Goal: Task Accomplishment & Management: Use online tool/utility

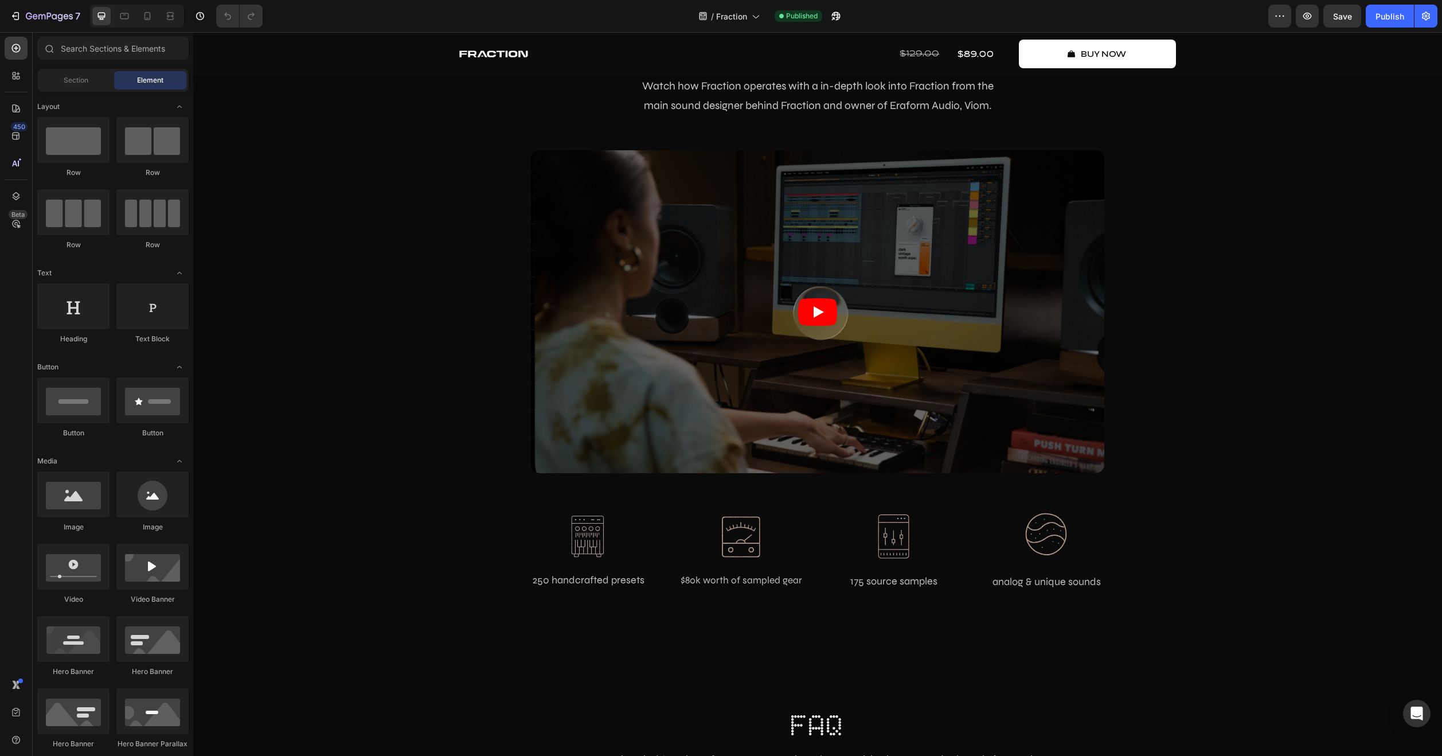
scroll to position [3869, 0]
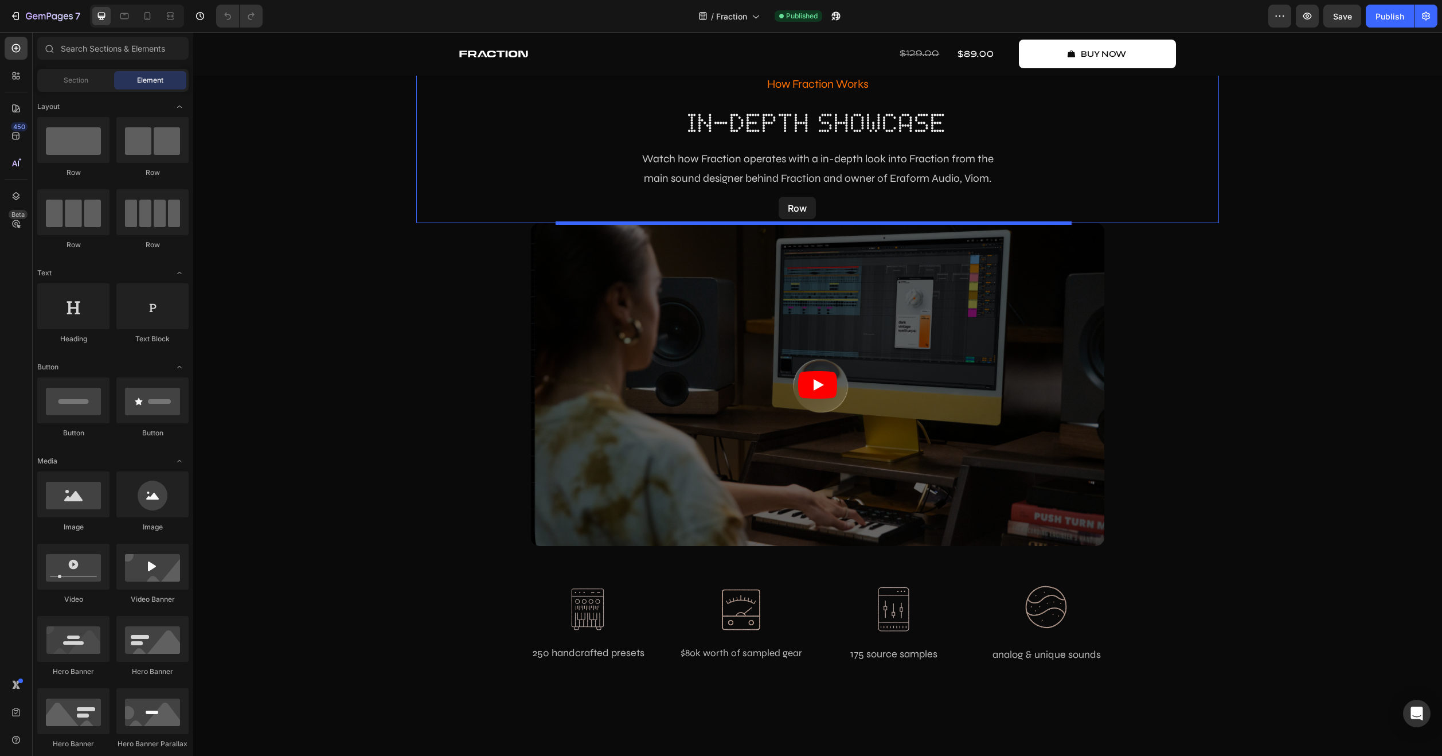
drag, startPoint x: 255, startPoint y: 252, endPoint x: 779, endPoint y: 197, distance: 526.9
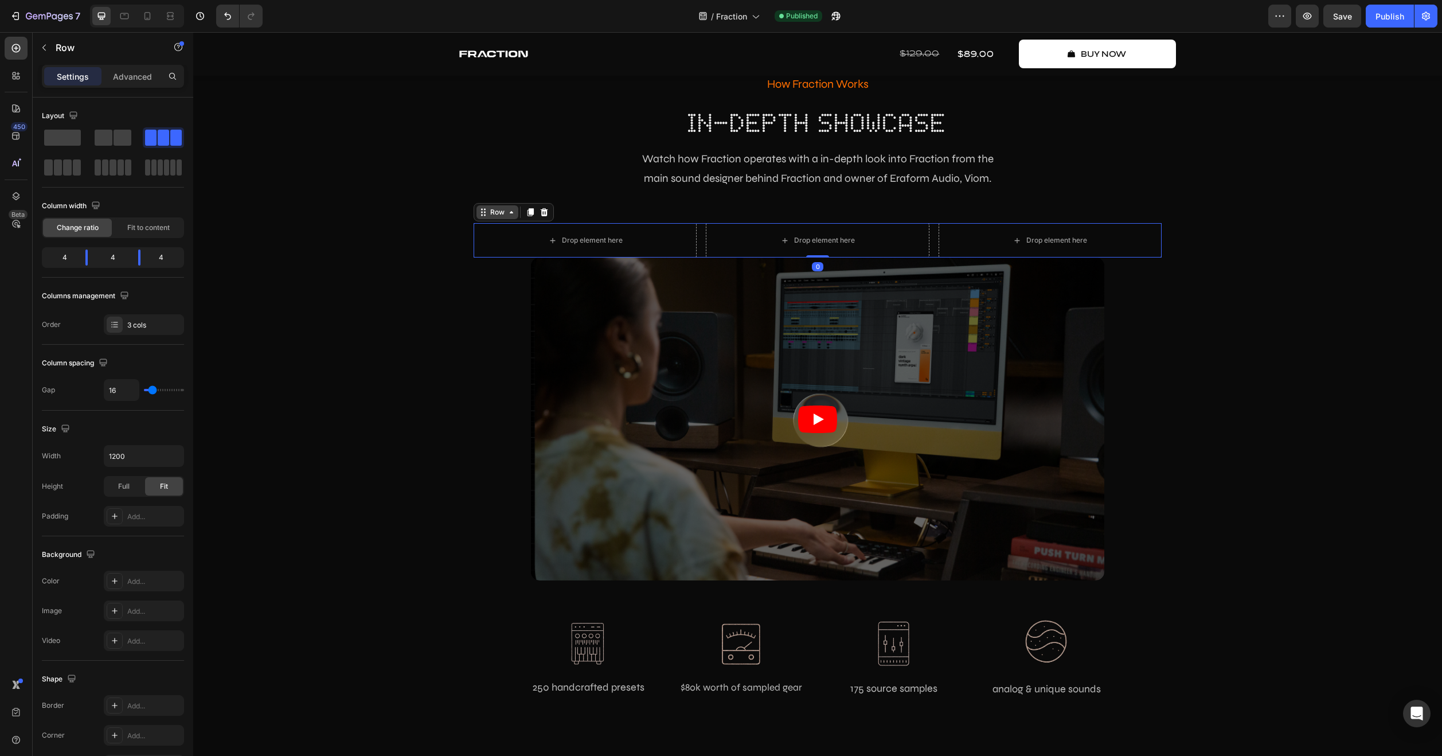
click at [488, 209] on div "Row" at bounding box center [497, 212] width 19 height 10
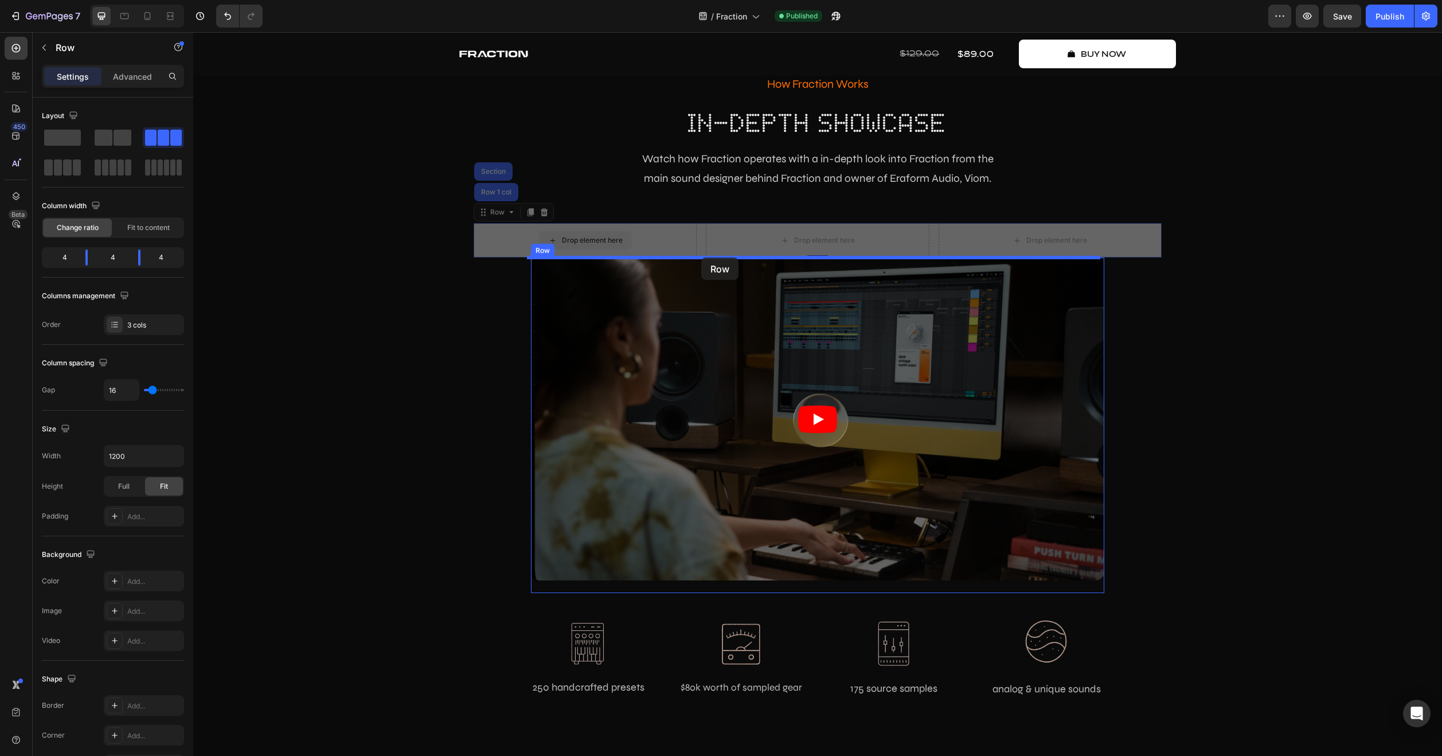
drag, startPoint x: 489, startPoint y: 208, endPoint x: 701, endPoint y: 257, distance: 217.8
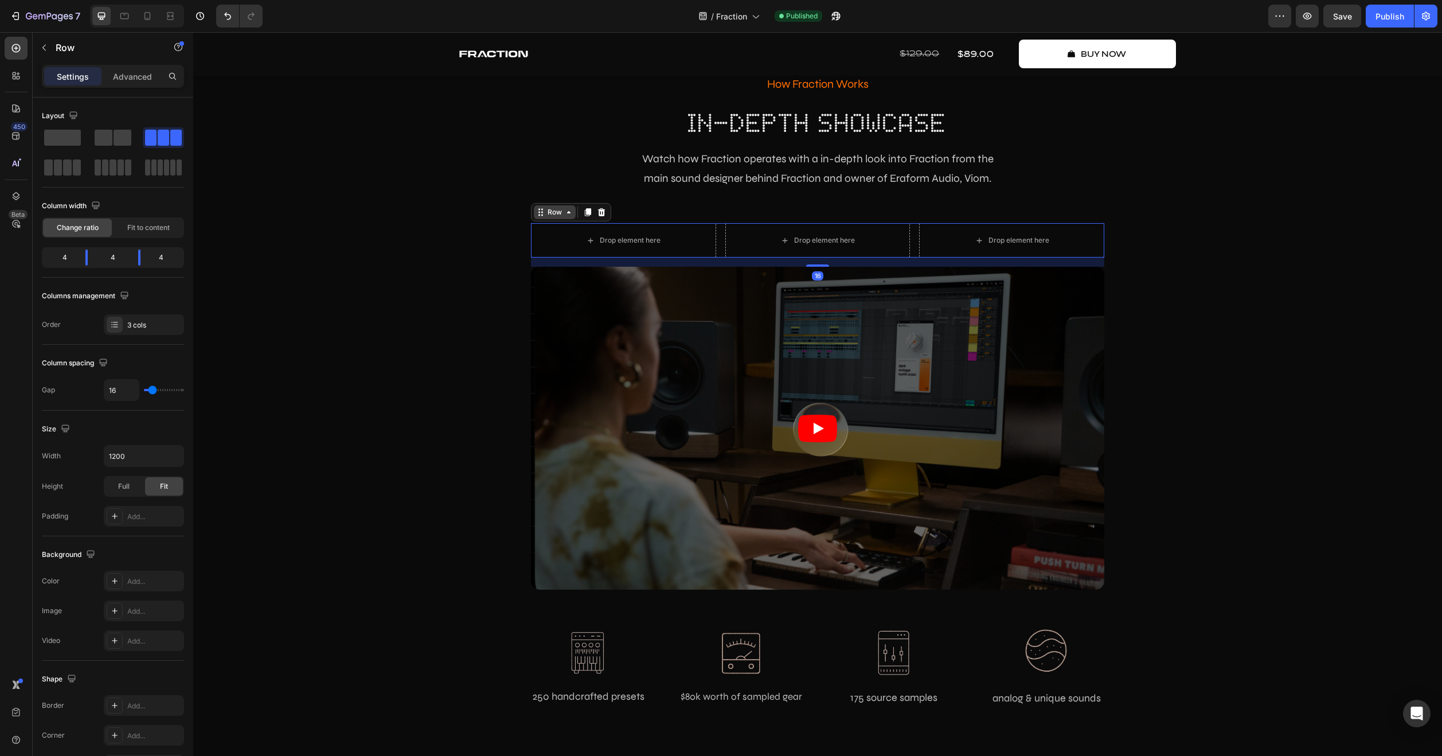
click at [564, 216] on icon at bounding box center [568, 212] width 9 height 9
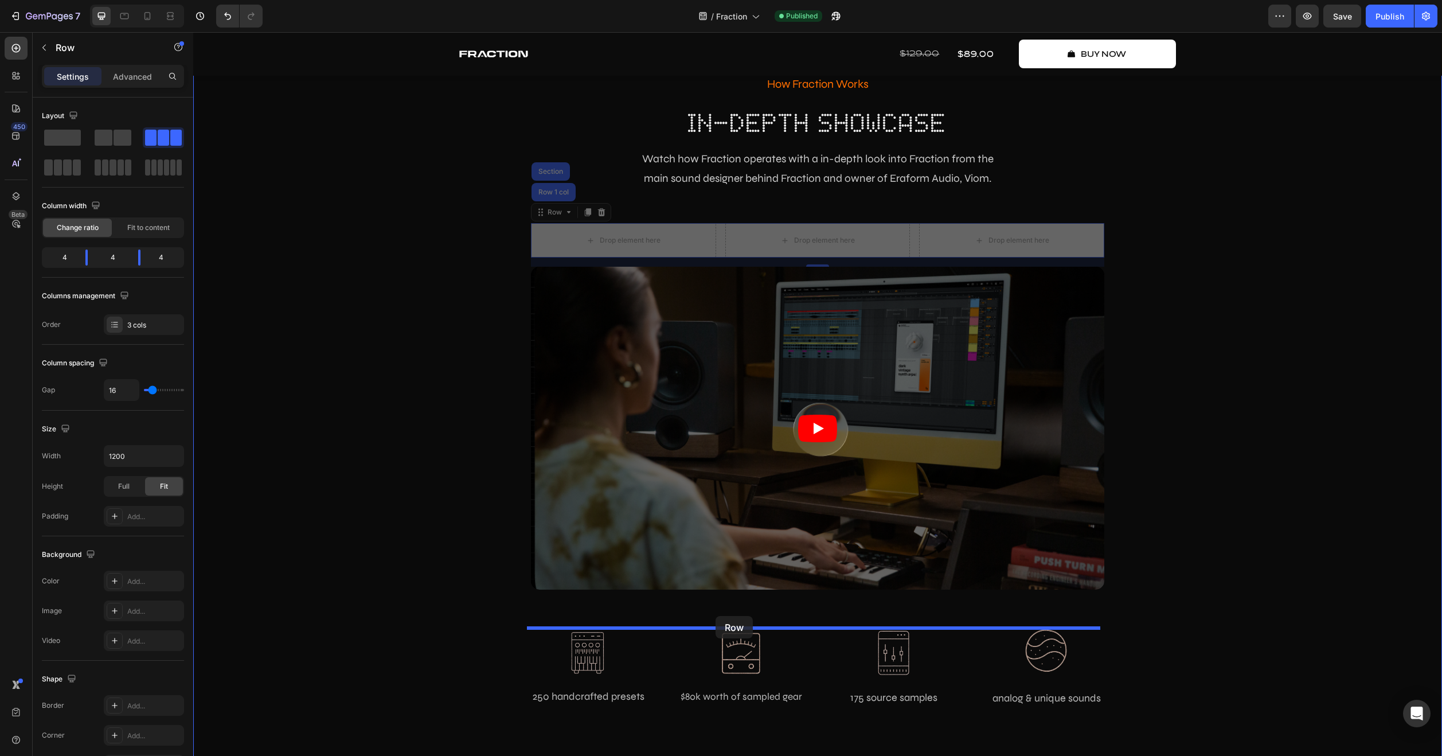
drag, startPoint x: 557, startPoint y: 213, endPoint x: 715, endPoint y: 616, distance: 432.4
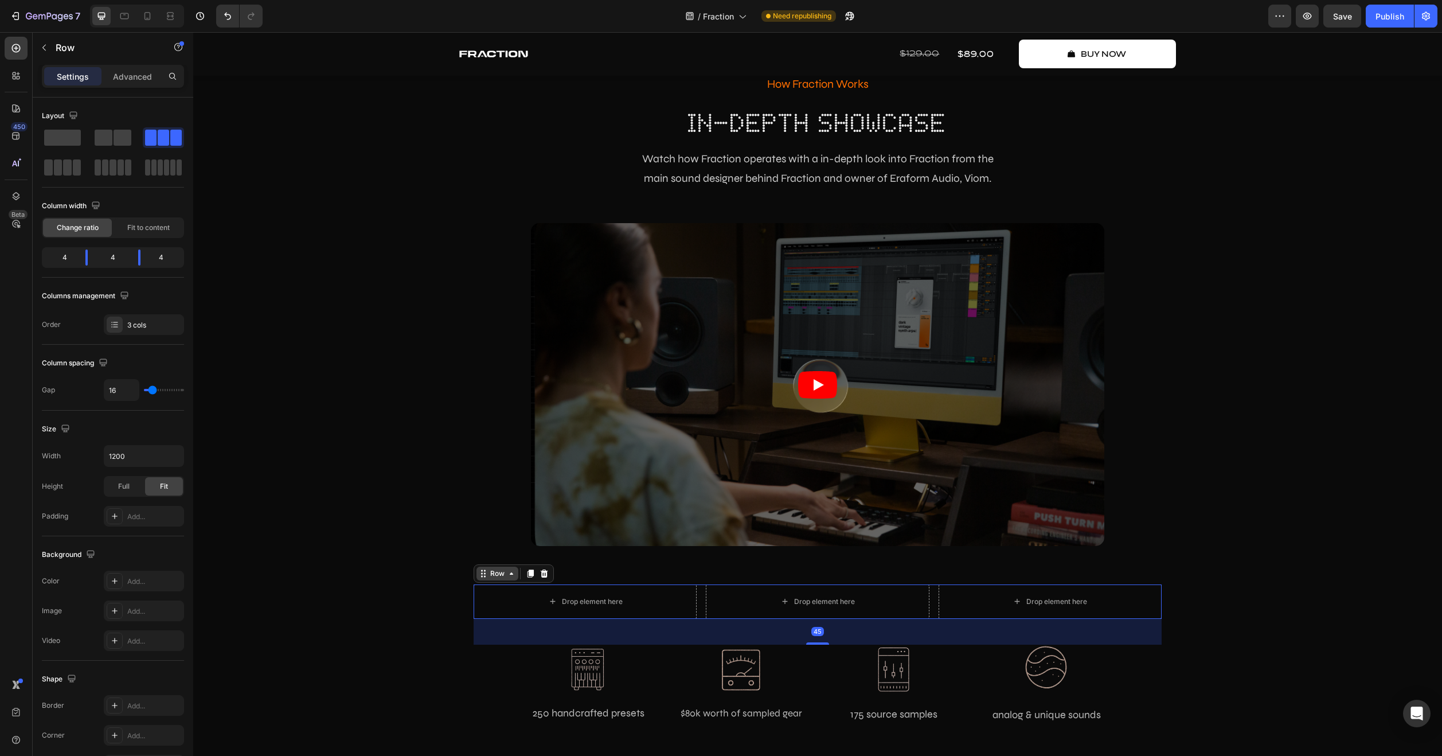
click at [484, 566] on div "Row" at bounding box center [497, 573] width 42 height 14
click at [488, 575] on div "Row" at bounding box center [497, 573] width 19 height 10
click at [132, 461] on input "1200" at bounding box center [143, 455] width 79 height 21
click at [135, 482] on div "Full" at bounding box center [124, 486] width 38 height 18
click at [155, 423] on div "Size" at bounding box center [113, 429] width 142 height 18
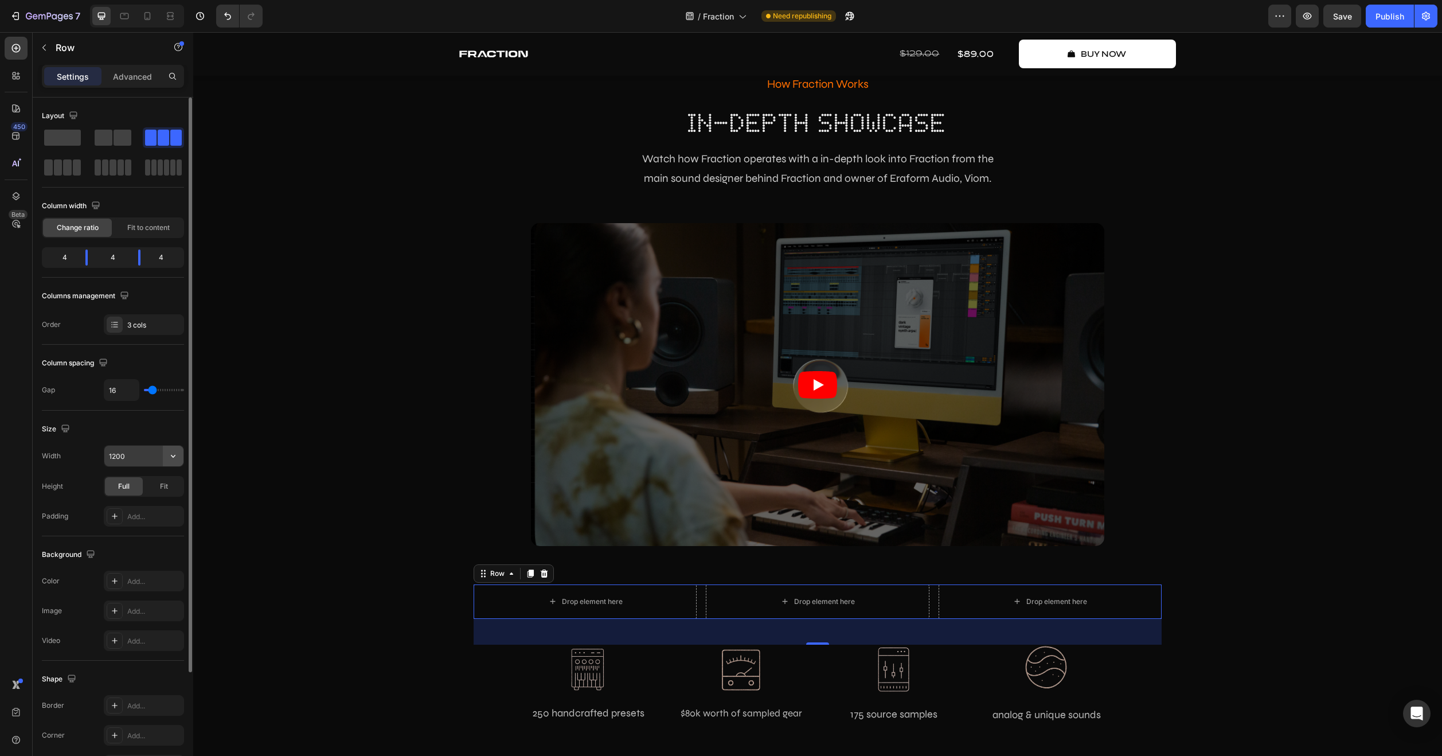
click at [167, 456] on icon "button" at bounding box center [172, 455] width 11 height 11
click at [138, 462] on input "1200" at bounding box center [143, 455] width 79 height 21
click at [140, 436] on div "Size" at bounding box center [113, 429] width 142 height 18
click at [152, 457] on input "1200" at bounding box center [143, 455] width 79 height 21
click at [168, 457] on icon "button" at bounding box center [172, 455] width 11 height 11
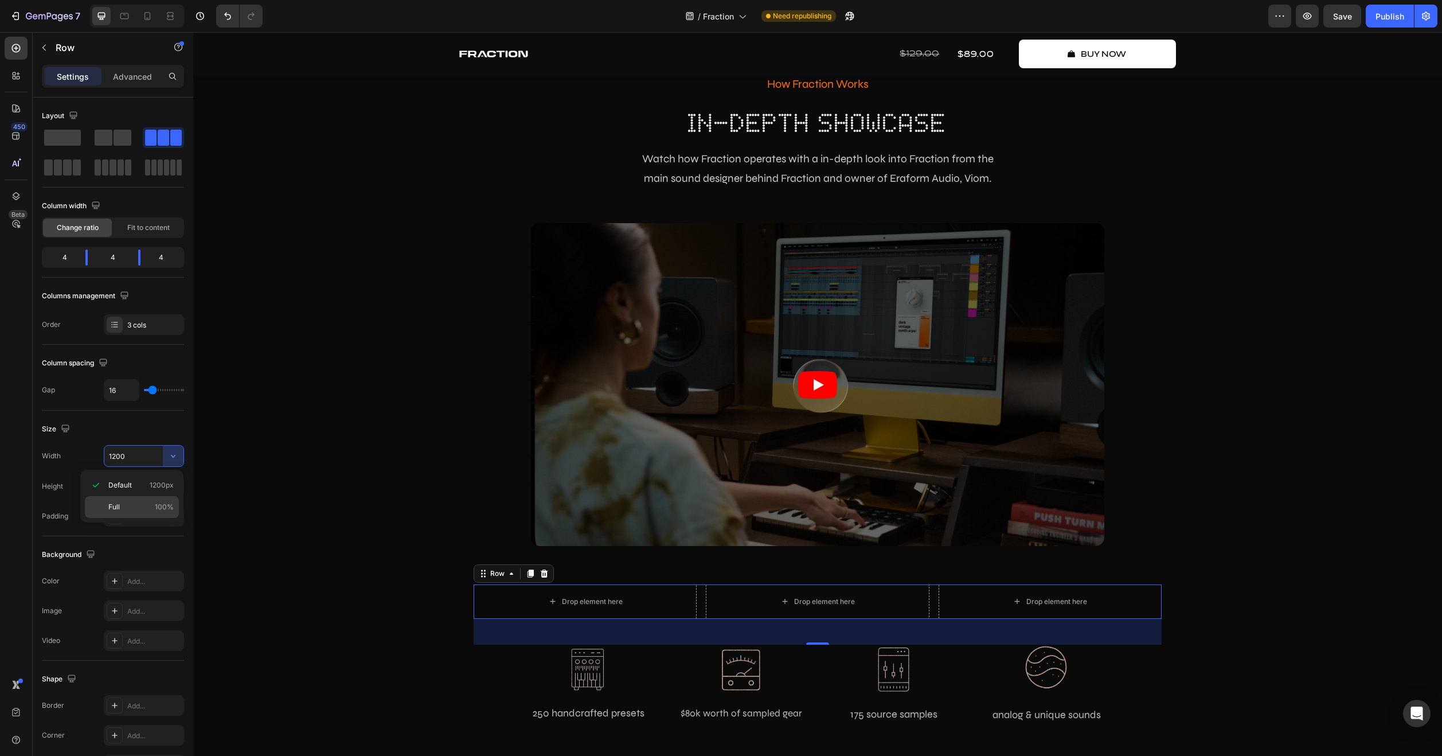
click at [148, 515] on div "Full 100%" at bounding box center [132, 507] width 94 height 22
type input "100%"
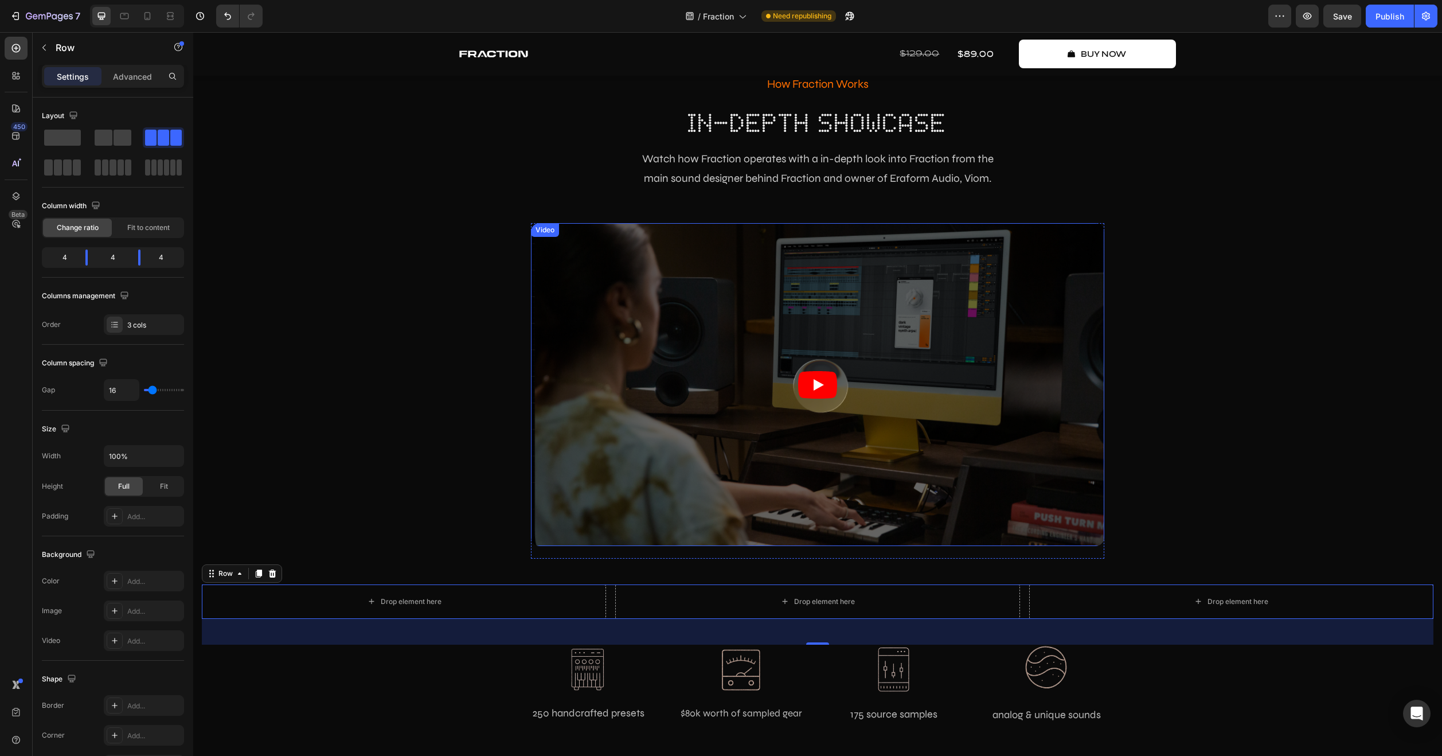
click at [538, 232] on div "Video" at bounding box center [545, 230] width 24 height 10
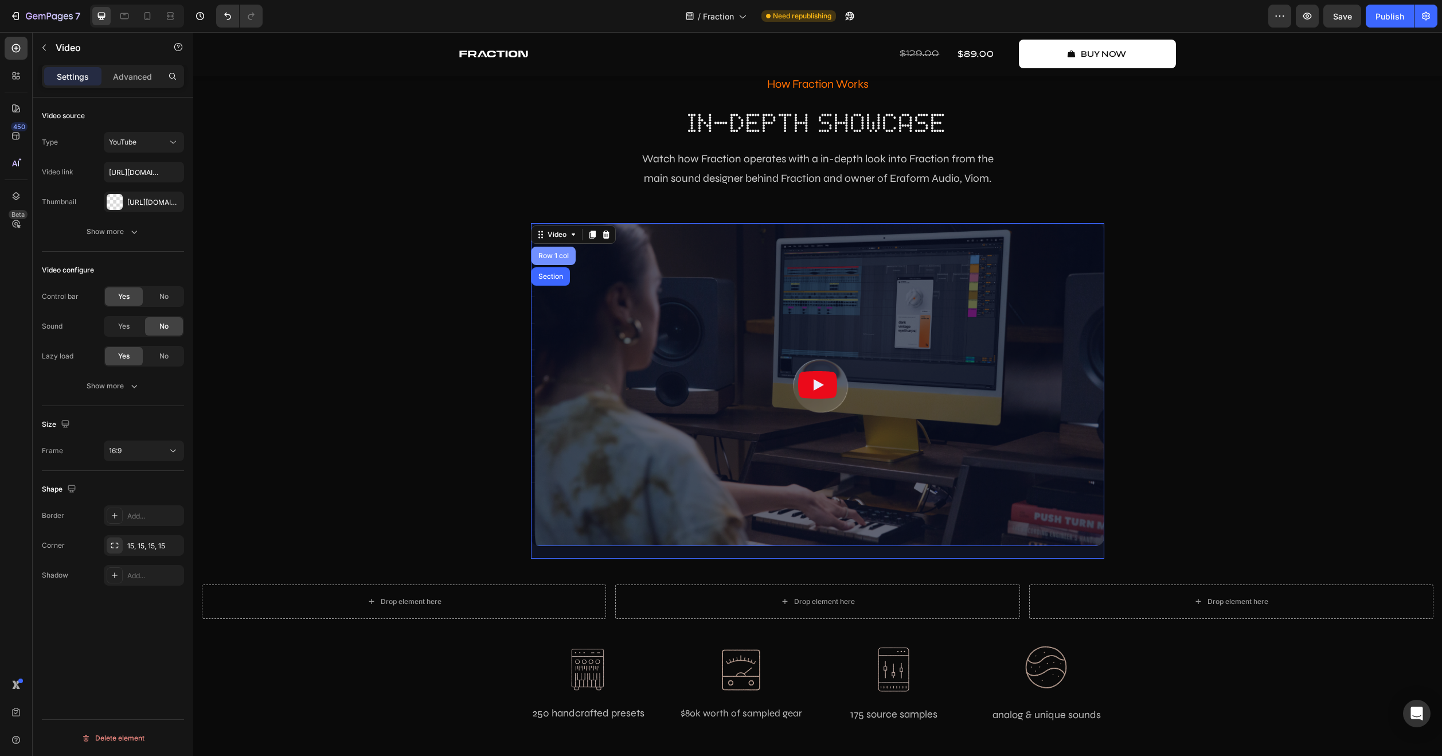
click at [540, 247] on div "Row 1 col" at bounding box center [553, 256] width 44 height 18
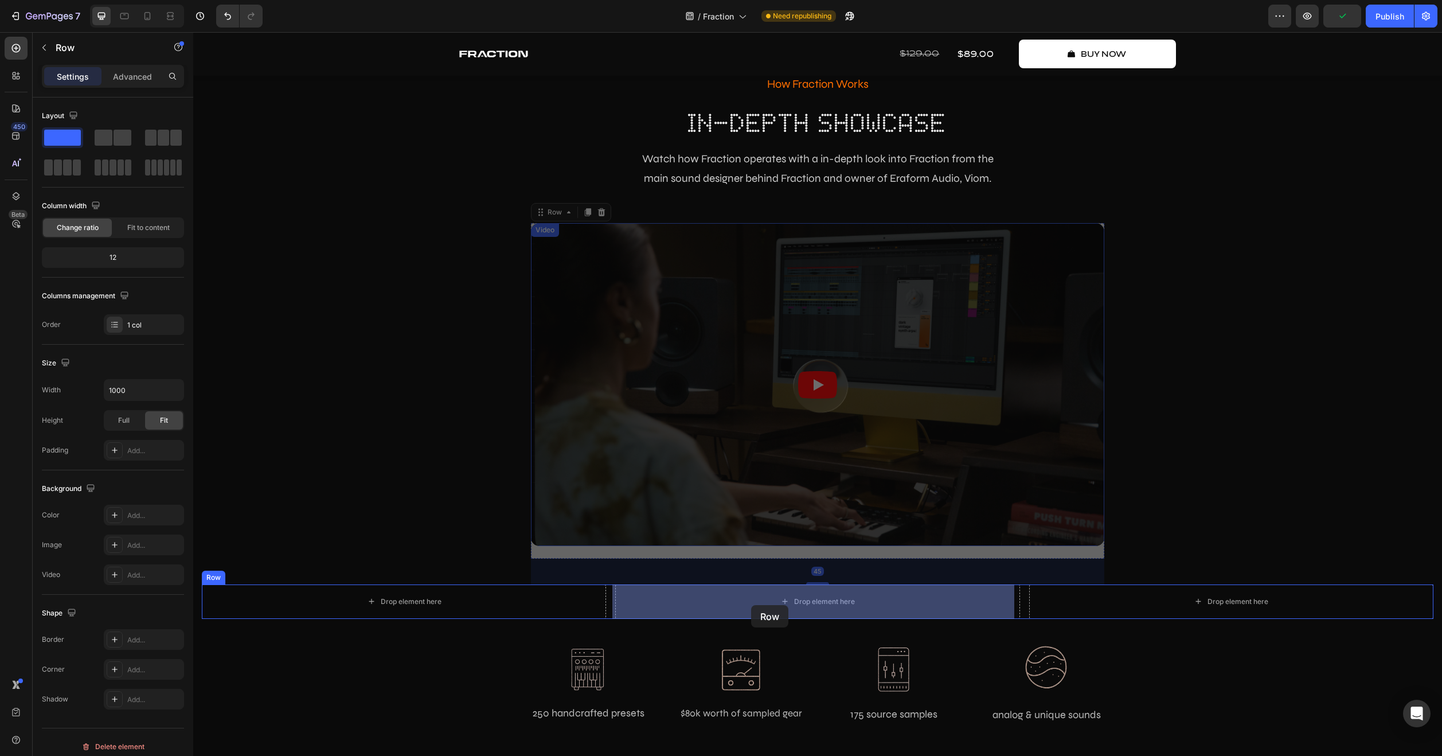
drag, startPoint x: 552, startPoint y: 214, endPoint x: 749, endPoint y: 600, distance: 434.1
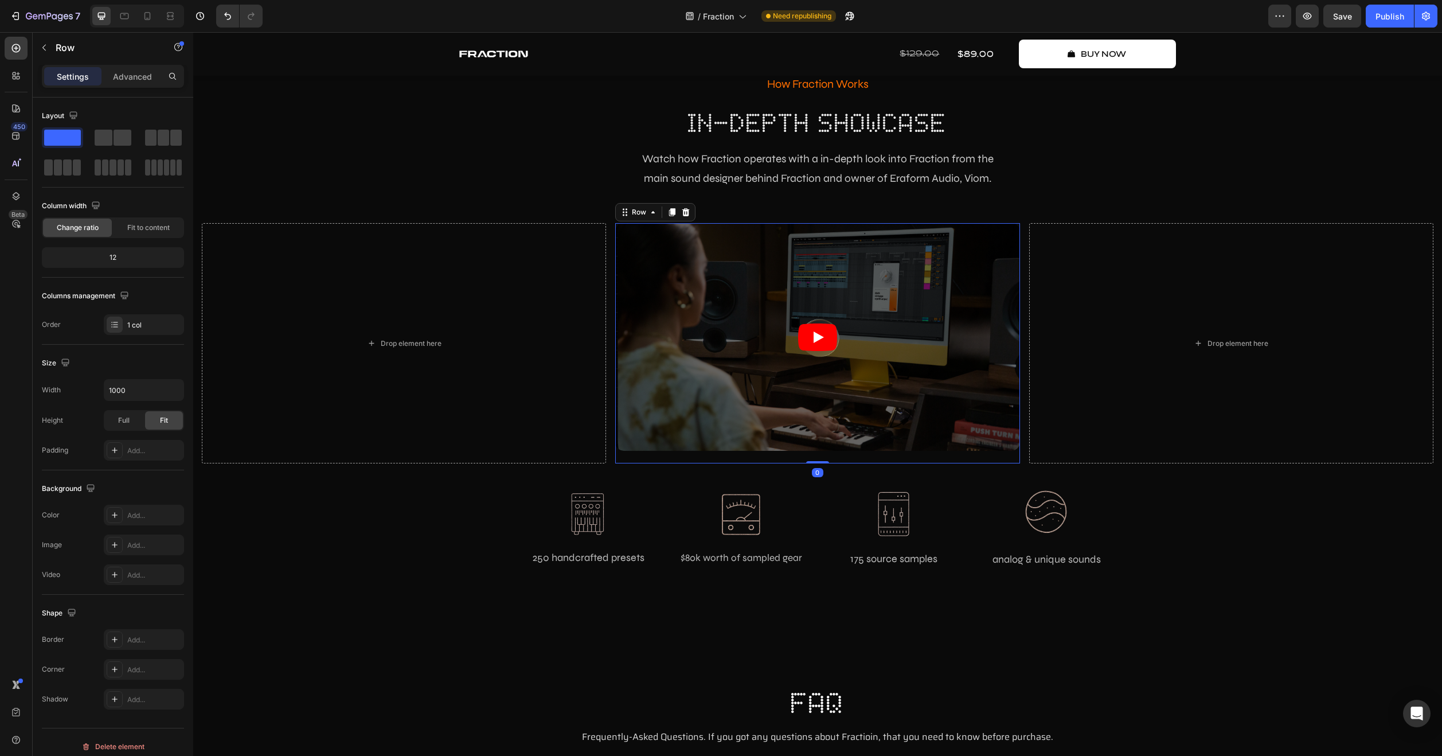
drag, startPoint x: 818, startPoint y: 486, endPoint x: 670, endPoint y: 359, distance: 195.1
click at [804, 391] on div "Video Row 0" at bounding box center [817, 343] width 404 height 240
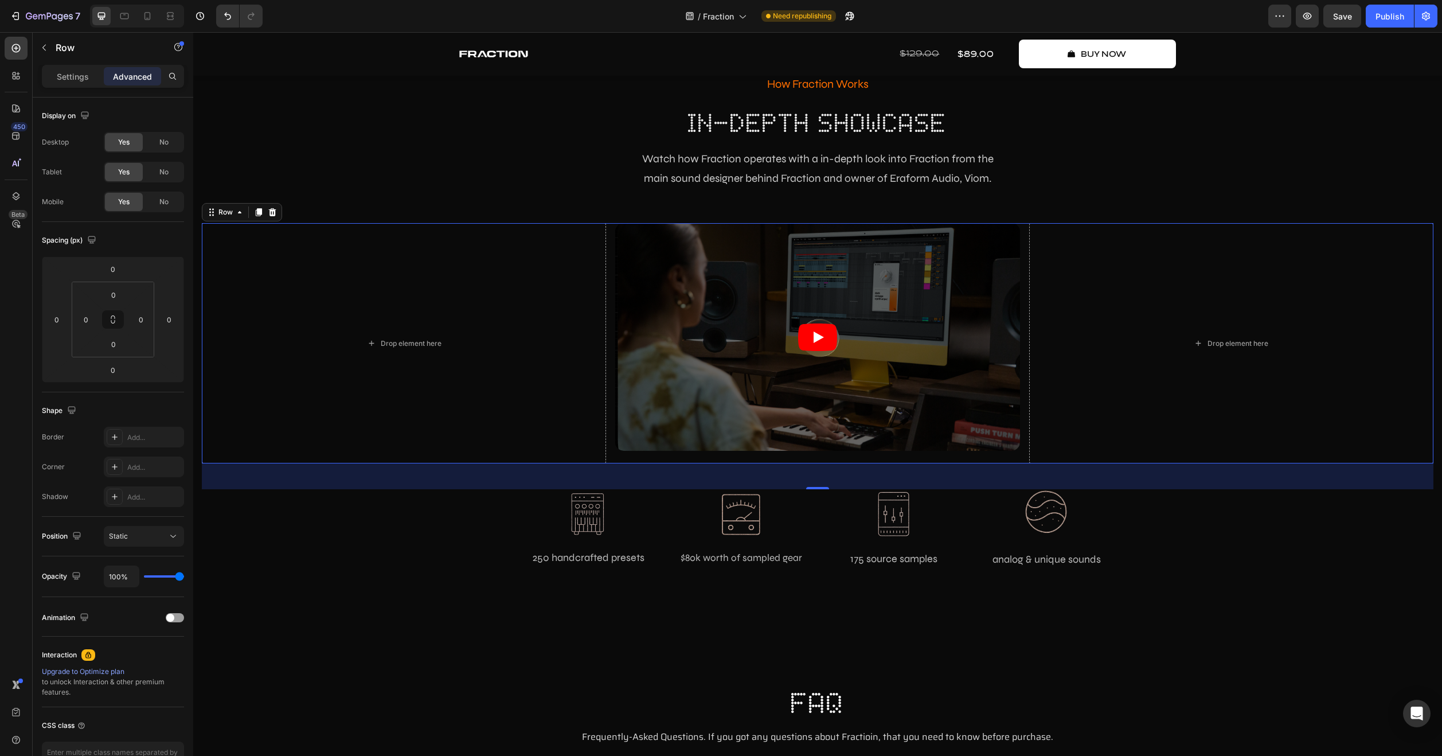
click at [605, 302] on div "Drop element here Video Row Drop element here Row 0" at bounding box center [817, 343] width 1231 height 240
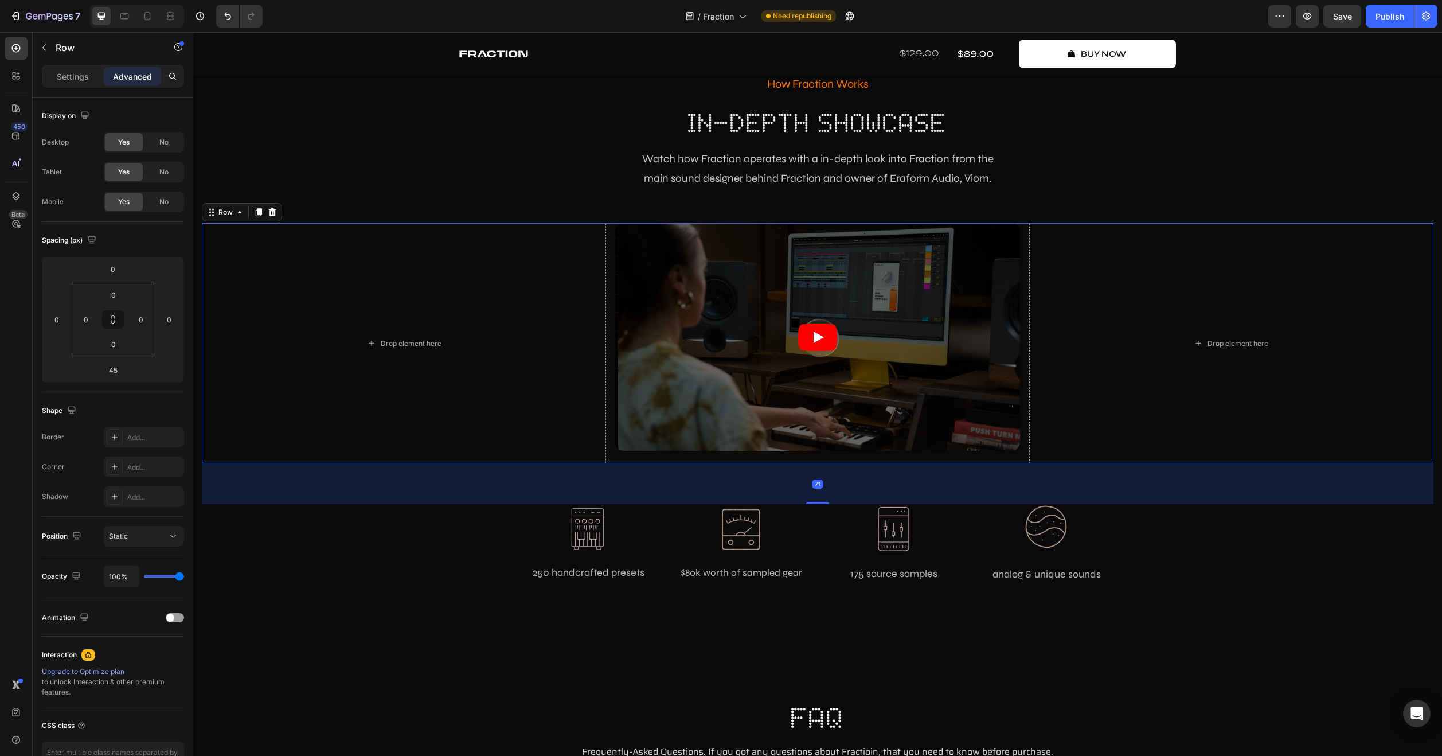
drag, startPoint x: 818, startPoint y: 489, endPoint x: 789, endPoint y: 482, distance: 29.1
click at [815, 503] on div at bounding box center [817, 503] width 23 height 2
type input "77"
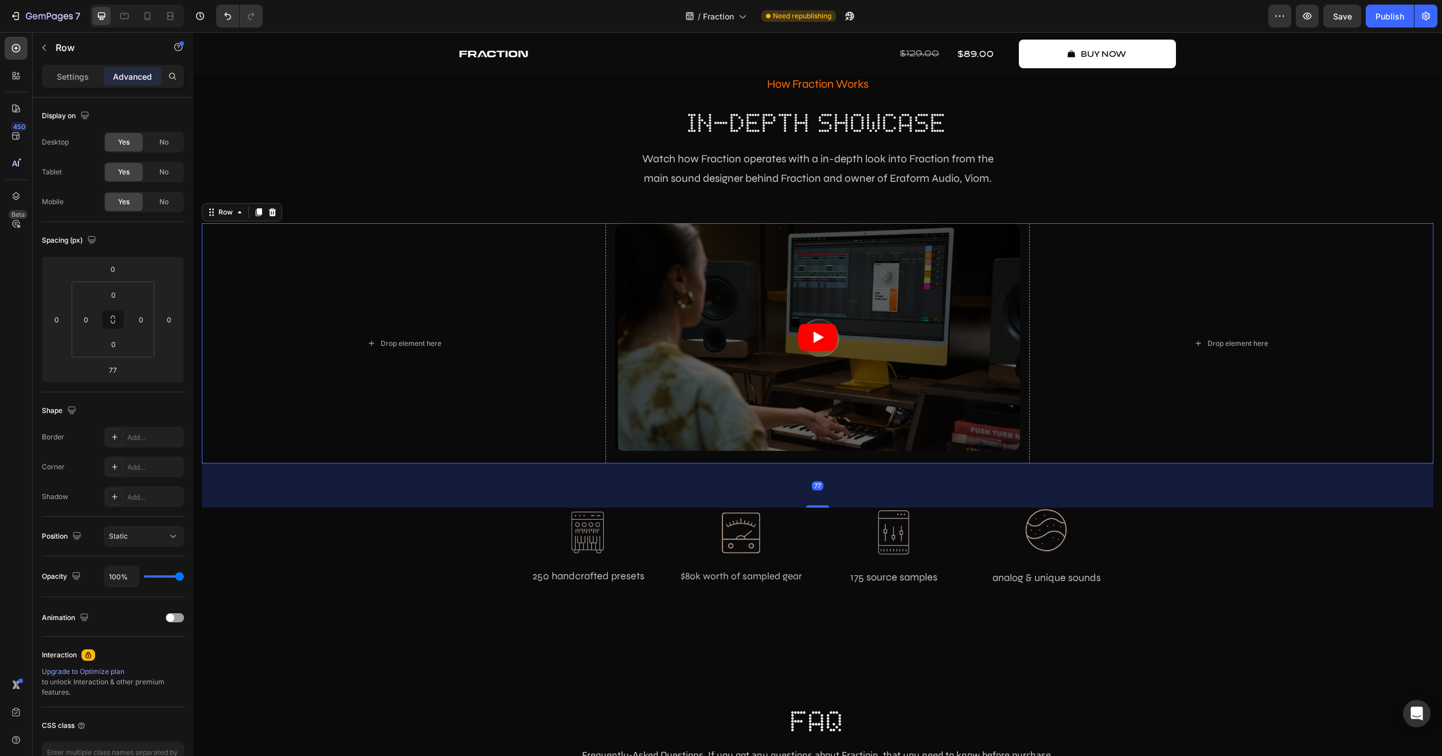
click at [605, 307] on div "Drop element here Video Row Drop element here Row 77" at bounding box center [817, 343] width 1231 height 240
click at [56, 70] on div "Settings" at bounding box center [72, 76] width 57 height 18
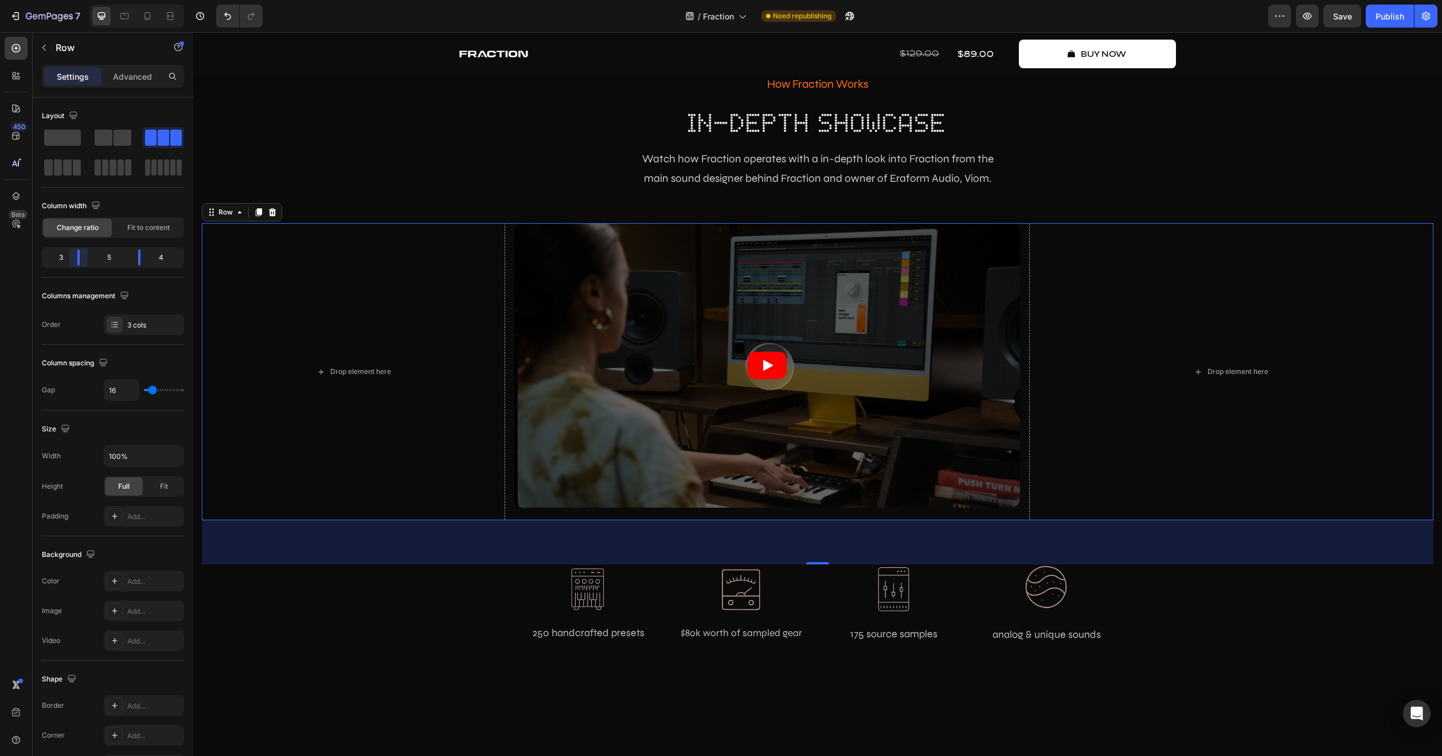
drag, startPoint x: 91, startPoint y: 260, endPoint x: 82, endPoint y: 261, distance: 9.3
click at [82, 0] on body "7 Version history / Fraction Need republishing Preview Save Publish 450 Beta Se…" at bounding box center [721, 0] width 1442 height 0
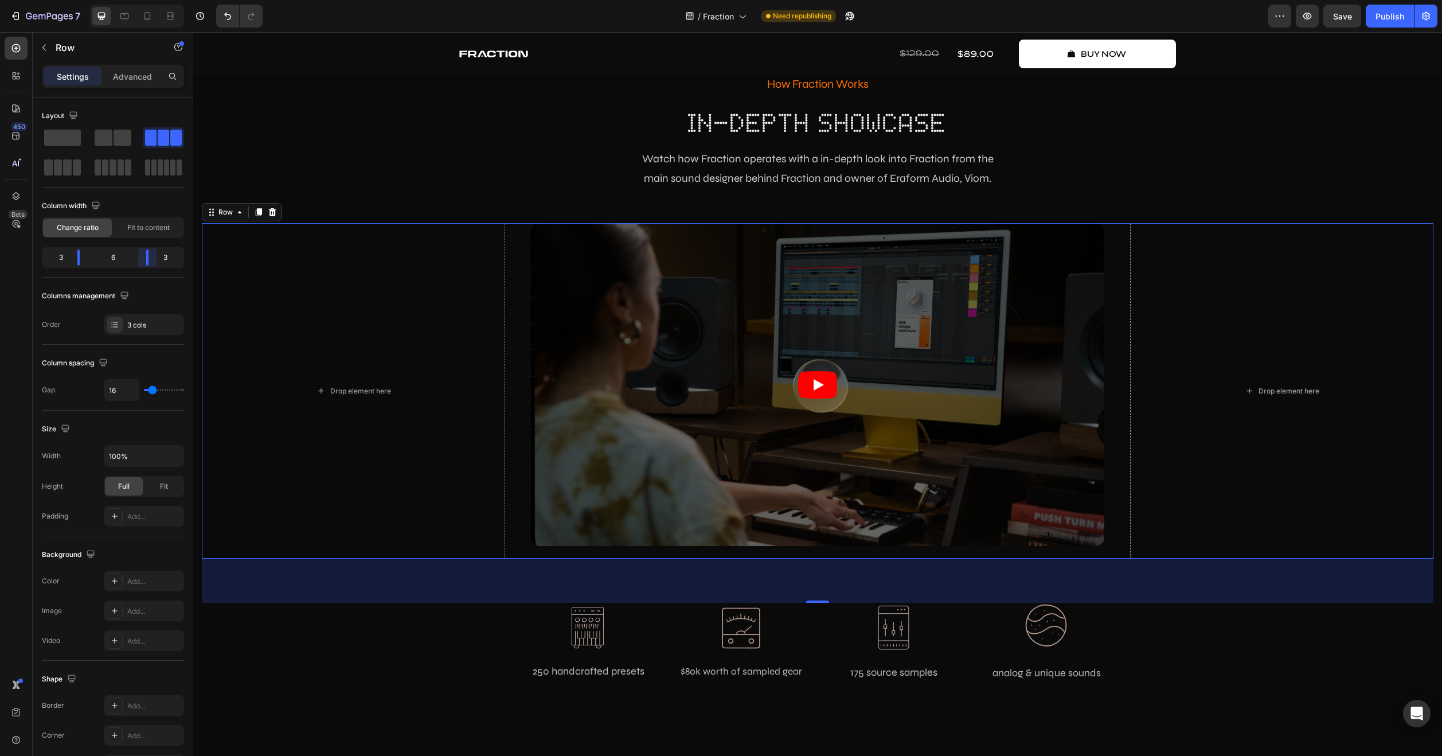
drag, startPoint x: 145, startPoint y: 256, endPoint x: 151, endPoint y: 257, distance: 6.4
click at [151, 0] on body "7 Version history / Fraction Need republishing Preview Save Publish 450 Beta Se…" at bounding box center [721, 0] width 1442 height 0
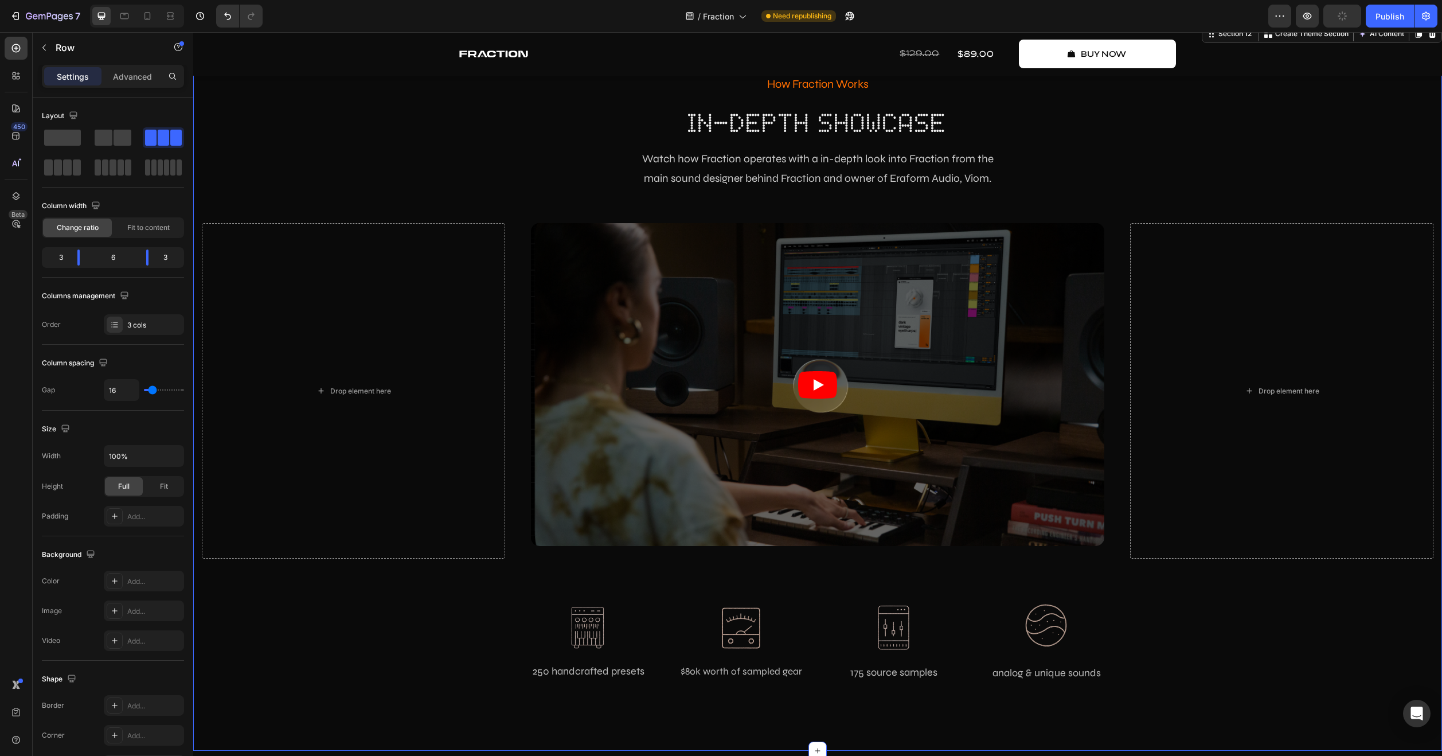
click at [369, 169] on div "how fraction works Text Block in-depth showcase Heading Watch how Fraction oper…" at bounding box center [817, 386] width 1231 height 627
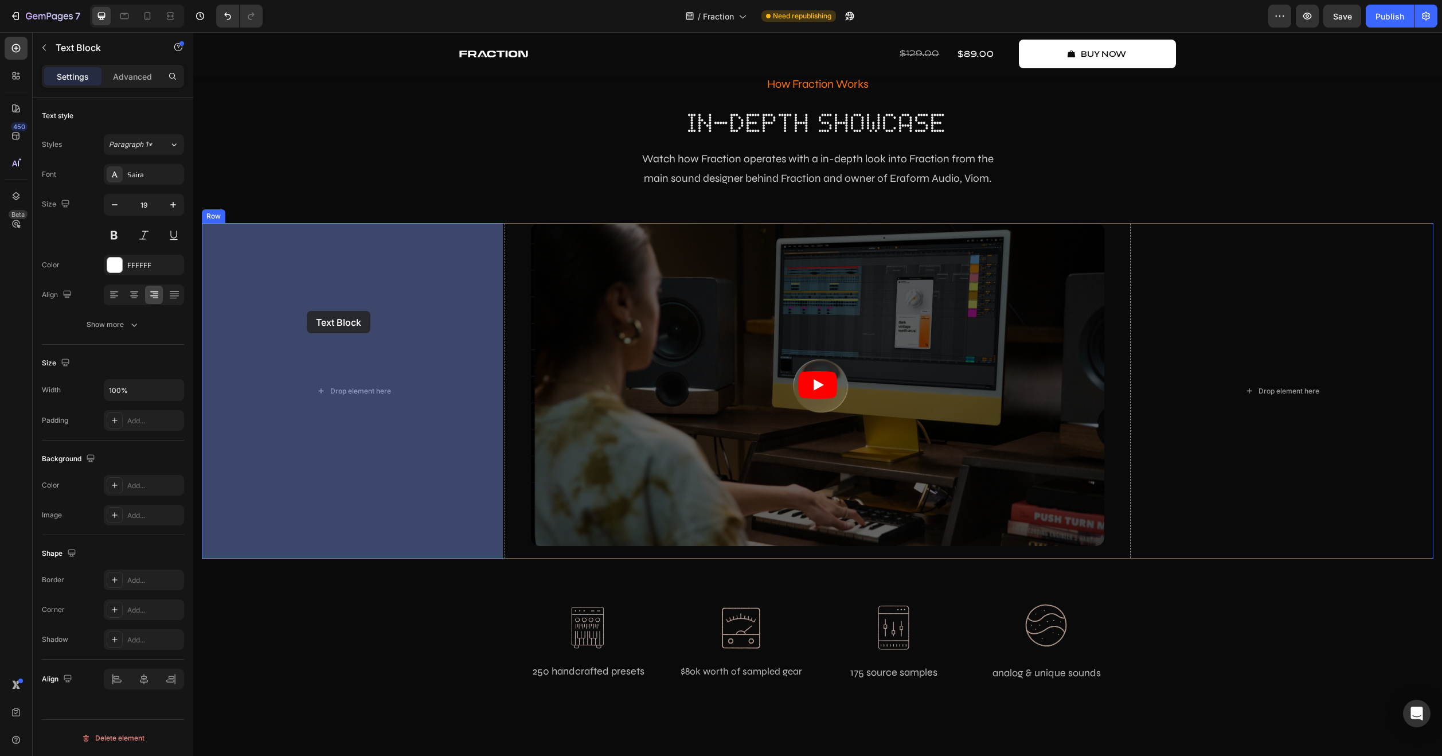
drag, startPoint x: 755, startPoint y: 437, endPoint x: 311, endPoint y: 312, distance: 461.1
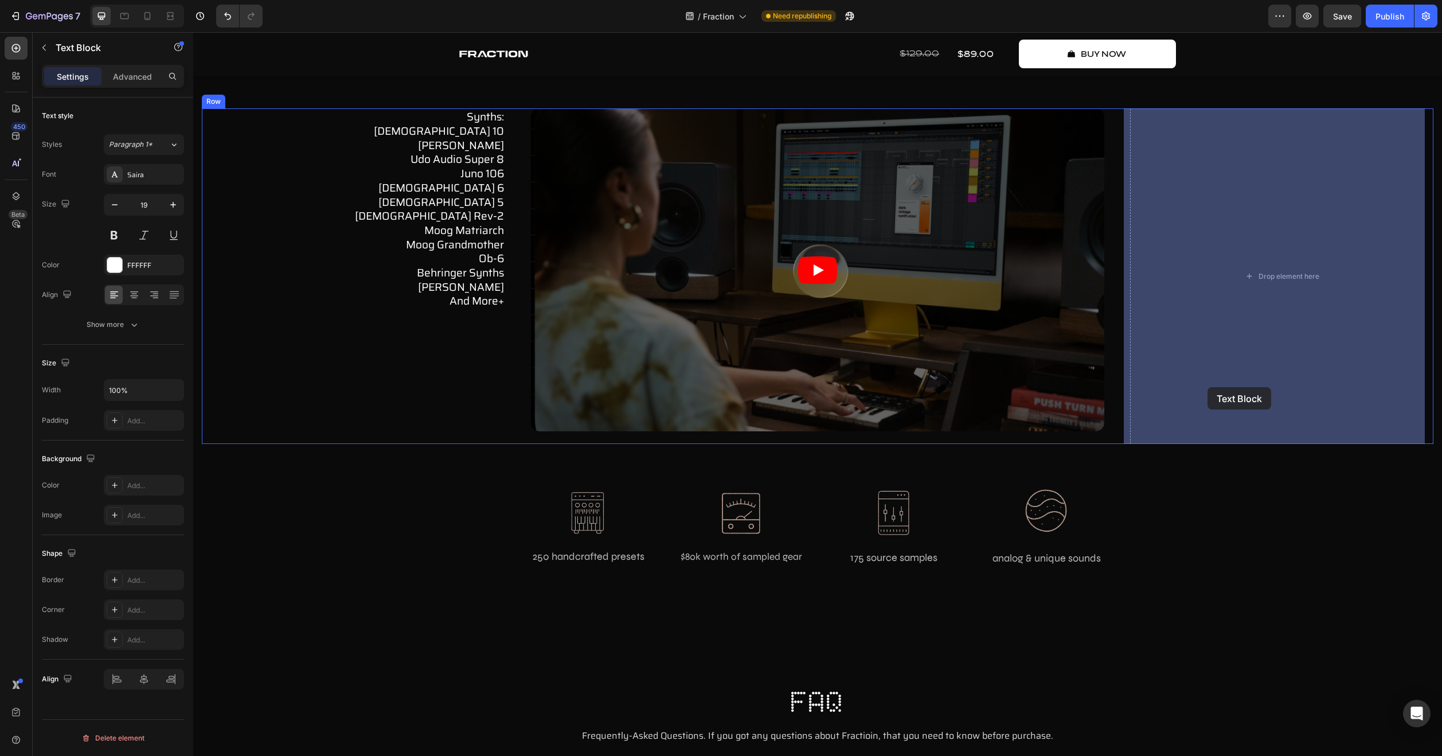
drag, startPoint x: 883, startPoint y: 543, endPoint x: 1206, endPoint y: 387, distance: 358.7
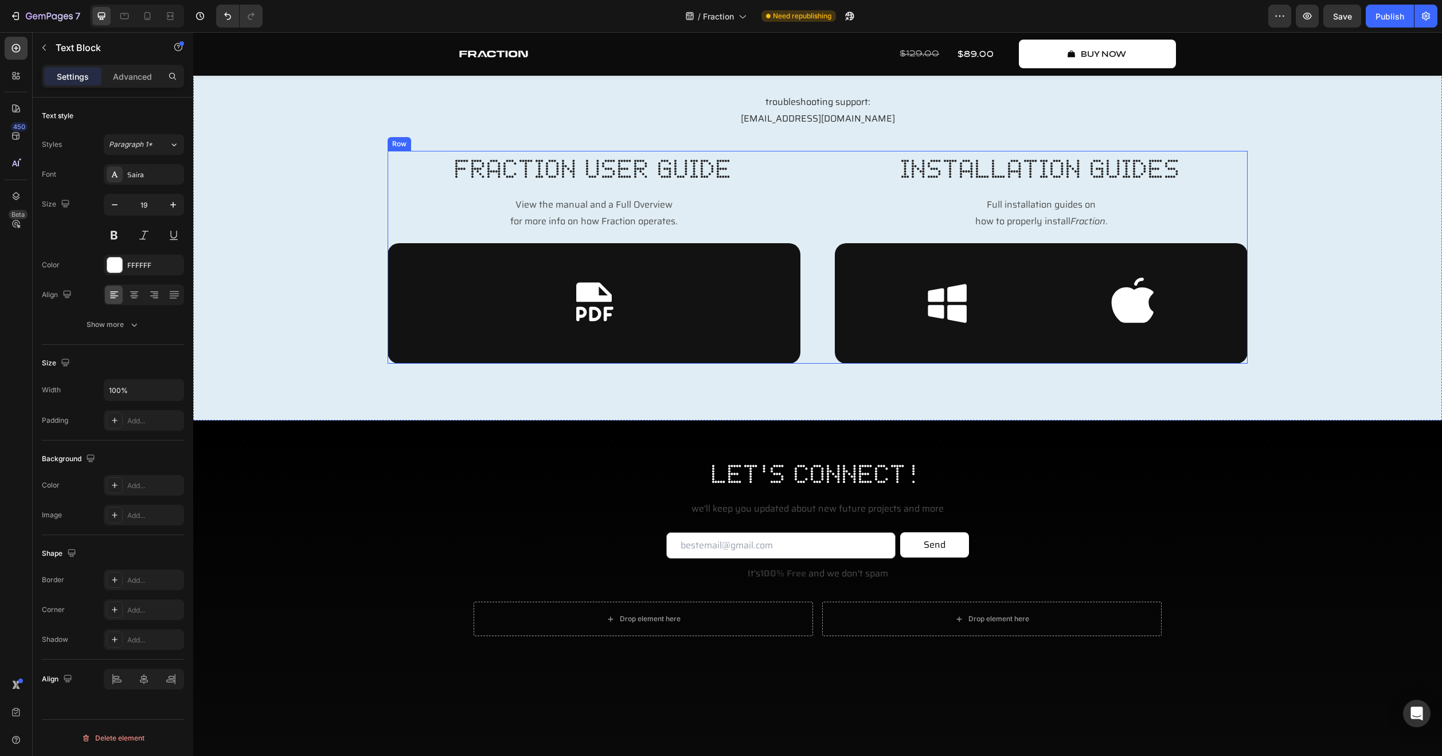
scroll to position [5359, 0]
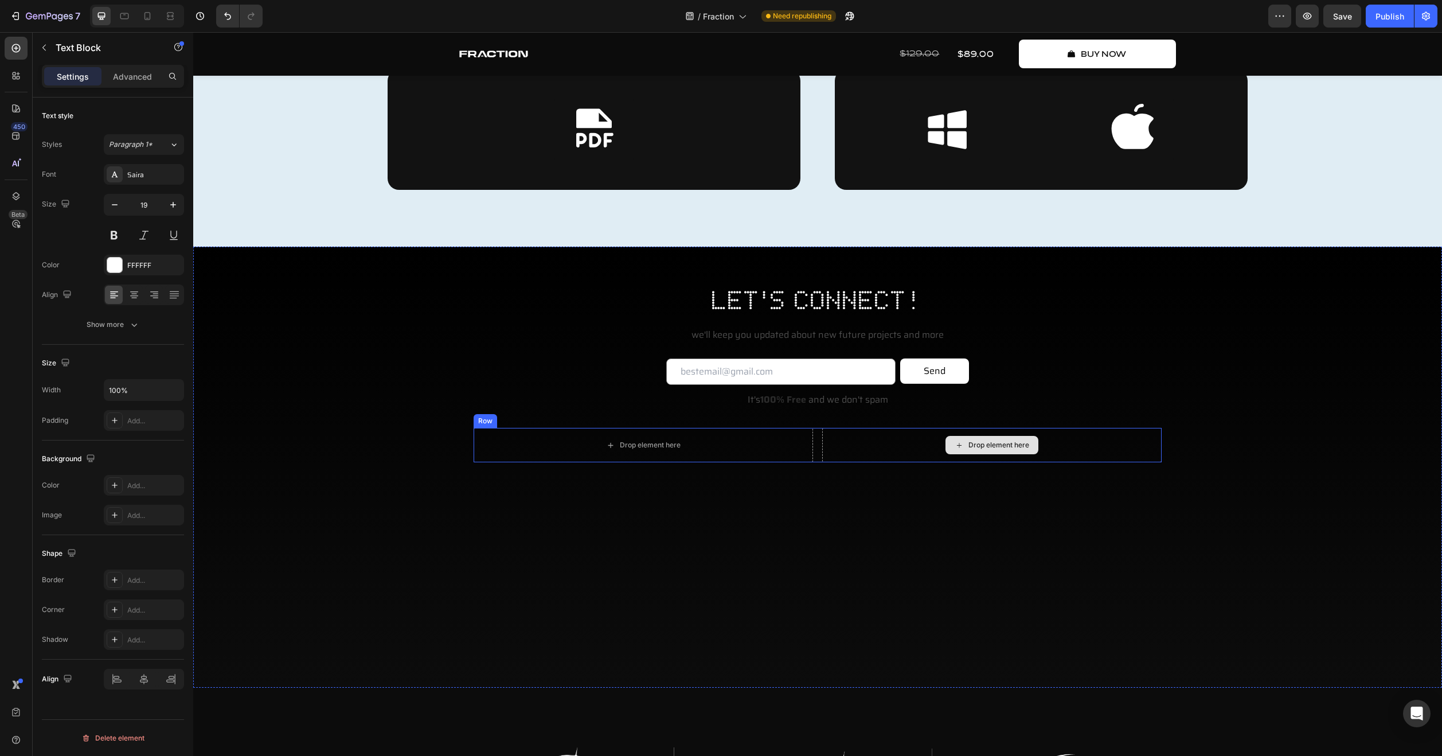
click at [906, 441] on div "Drop element here" at bounding box center [991, 445] width 339 height 34
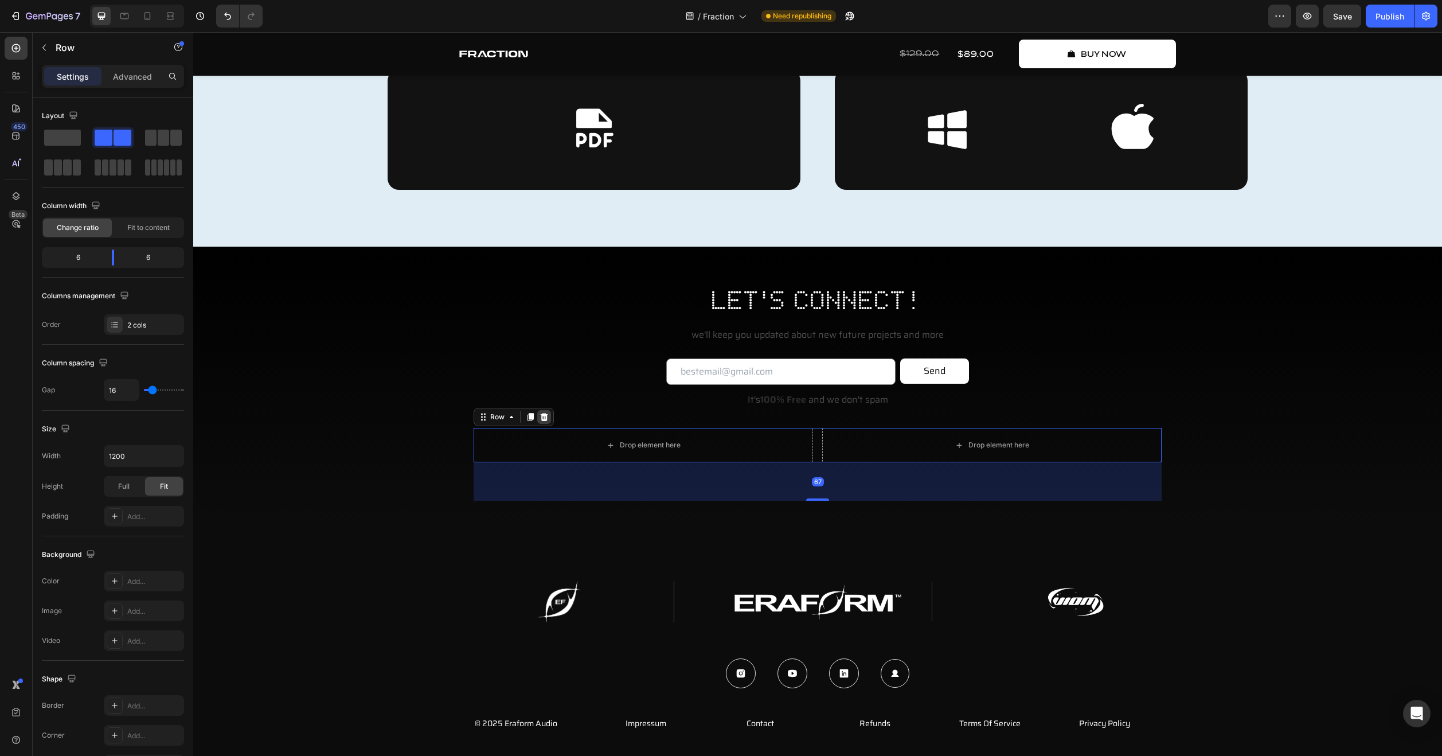
click at [537, 421] on div at bounding box center [544, 417] width 14 height 14
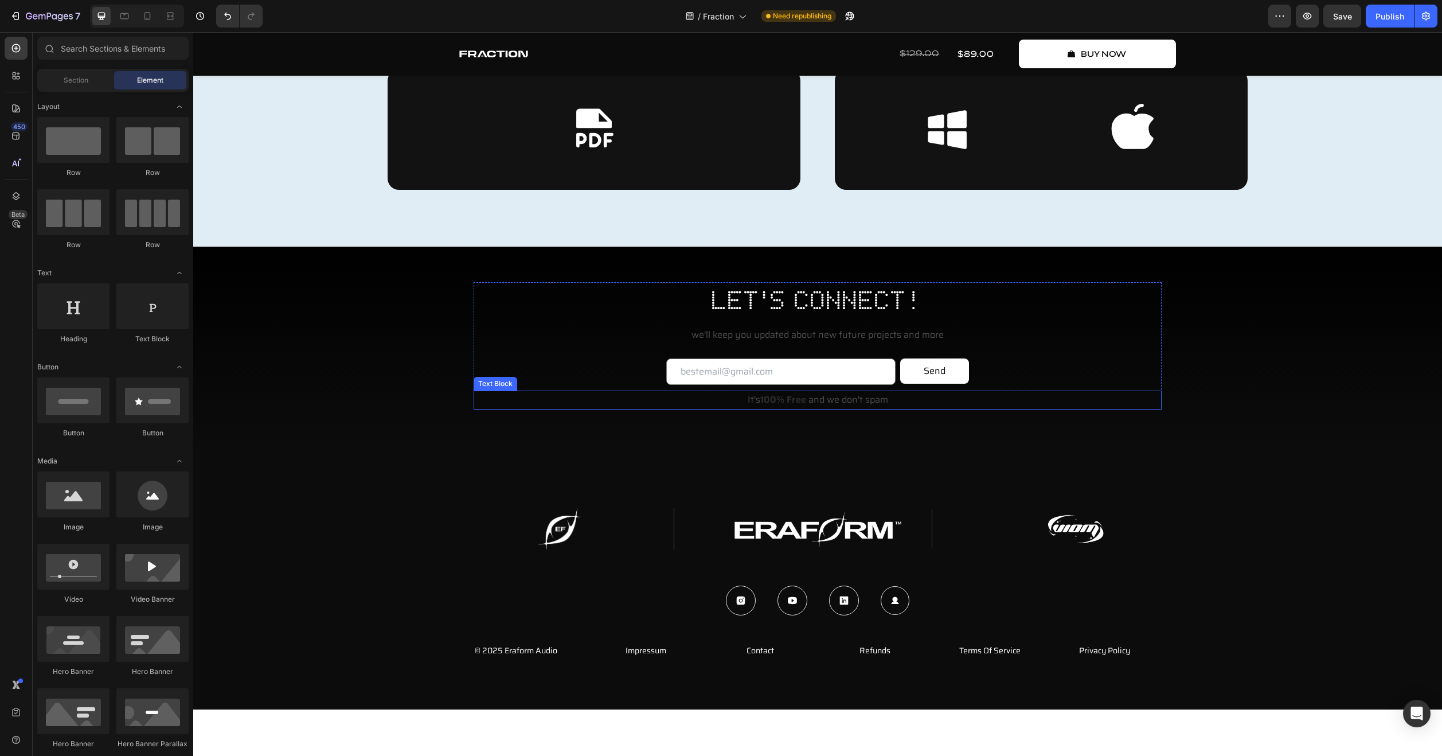
click at [1179, 334] on div "let's connect! Heading we'll keep you updated about new future projects and mor…" at bounding box center [818, 355] width 1226 height 146
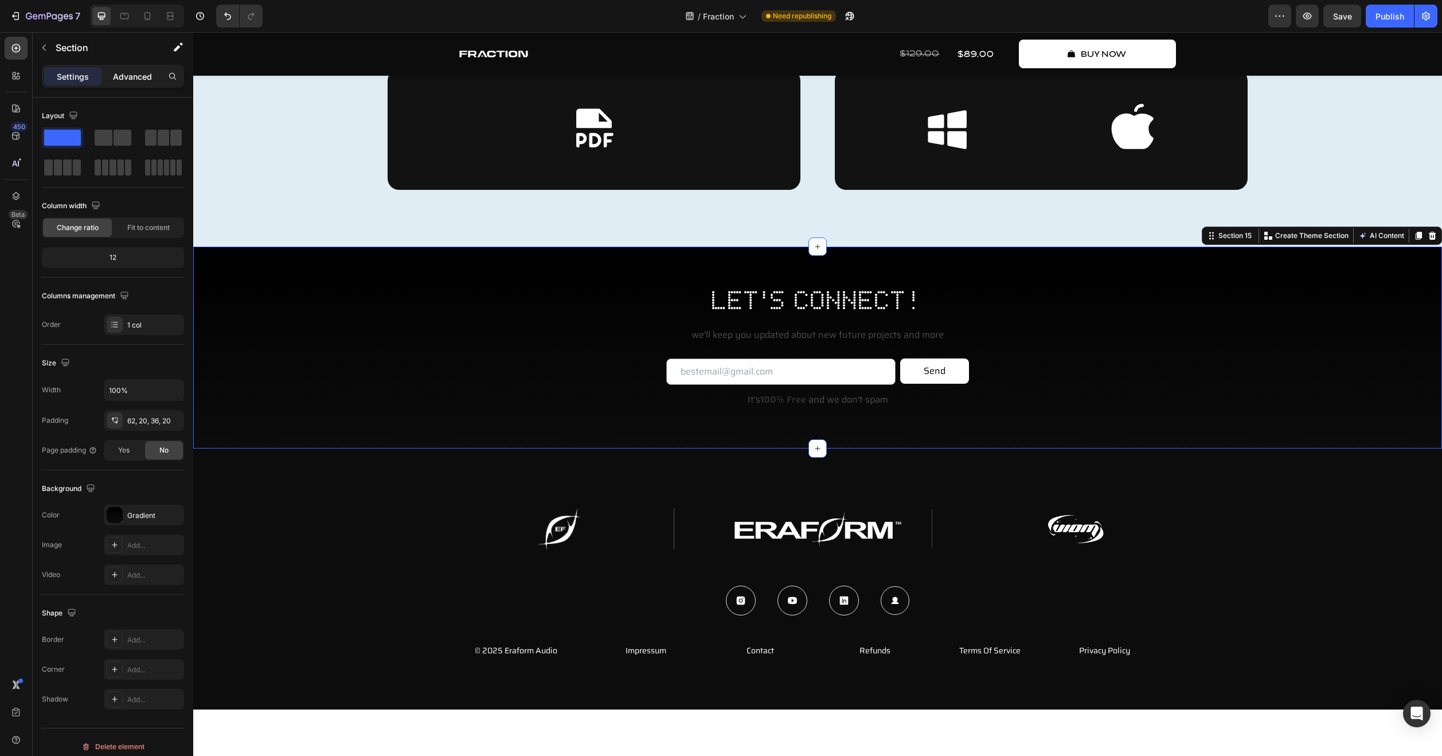
click at [132, 76] on p "Advanced" at bounding box center [132, 77] width 39 height 12
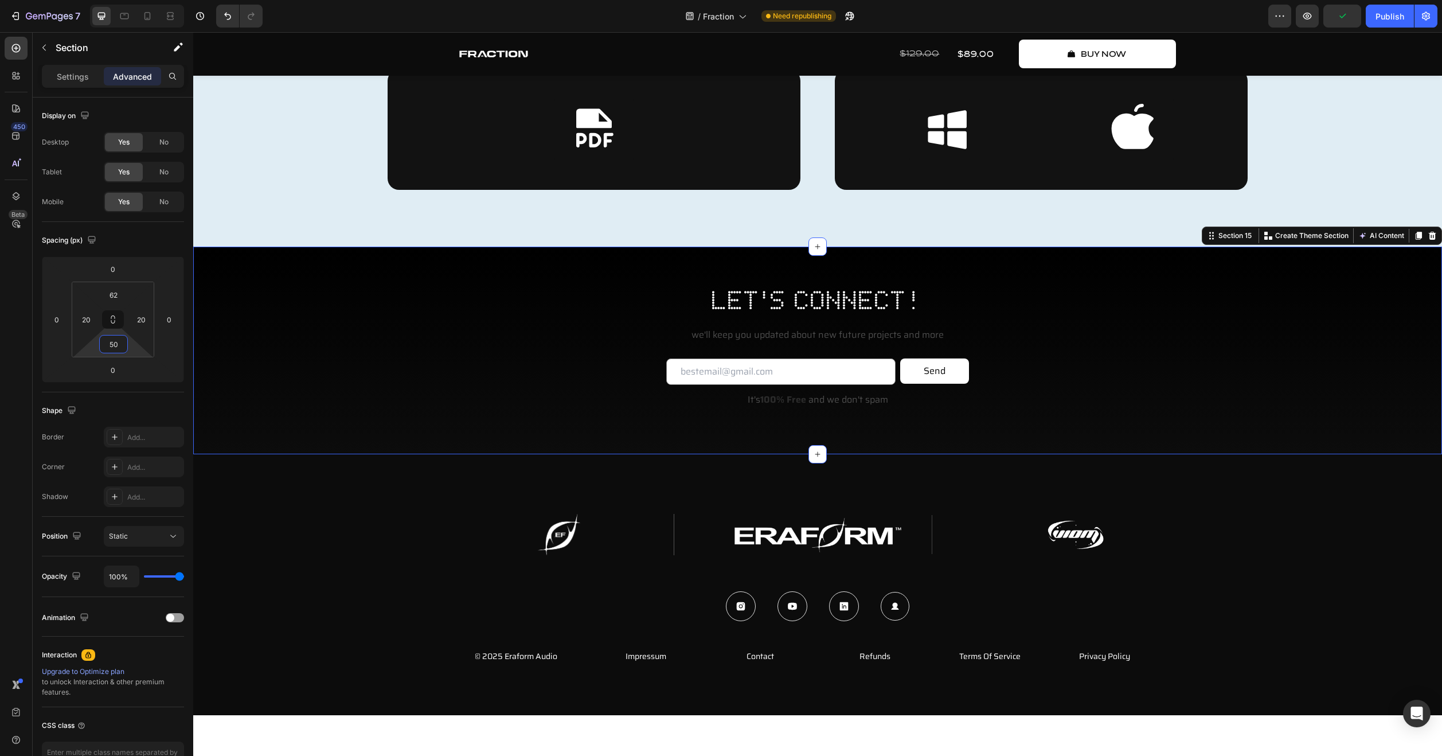
type input "52"
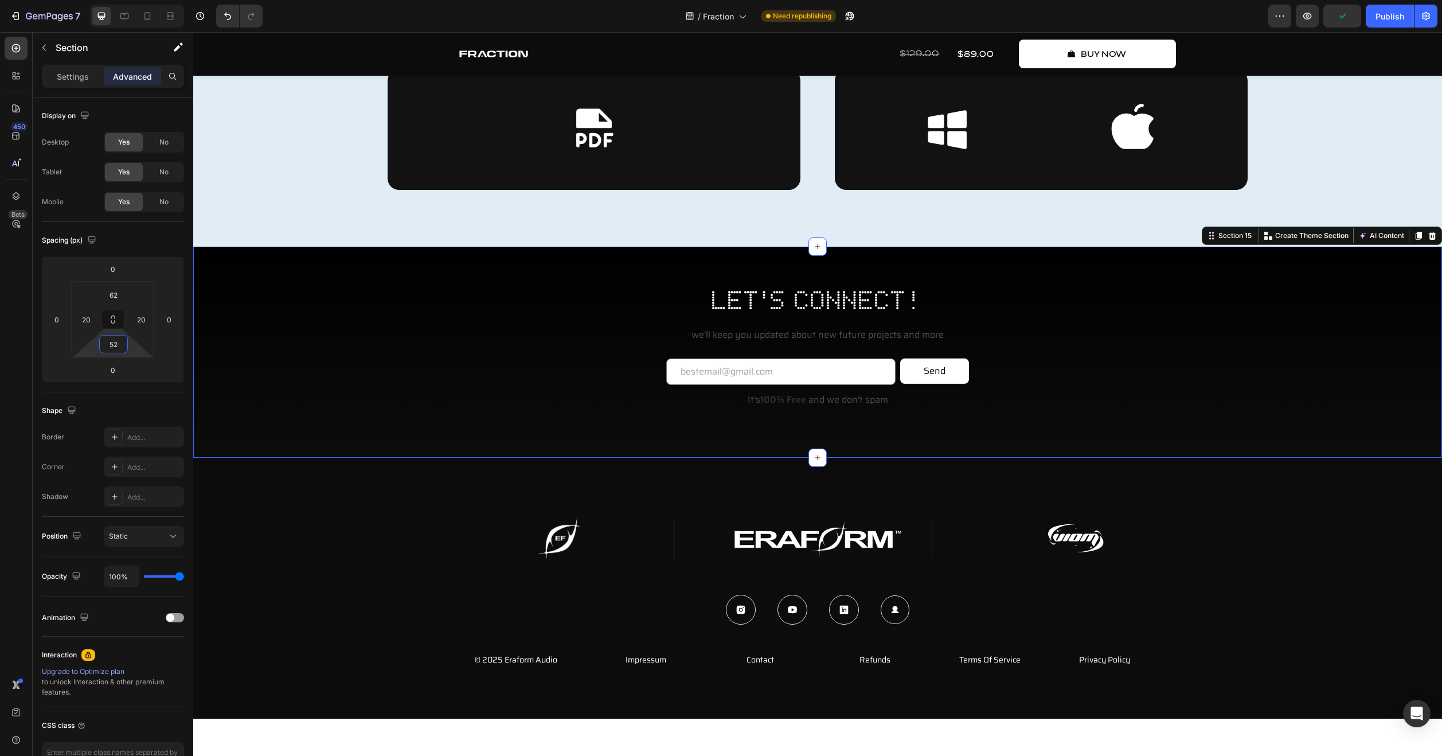
click at [139, 0] on html "7 Version history / Fraction Need republishing Preview Publish 450 Beta Section…" at bounding box center [721, 0] width 1442 height 0
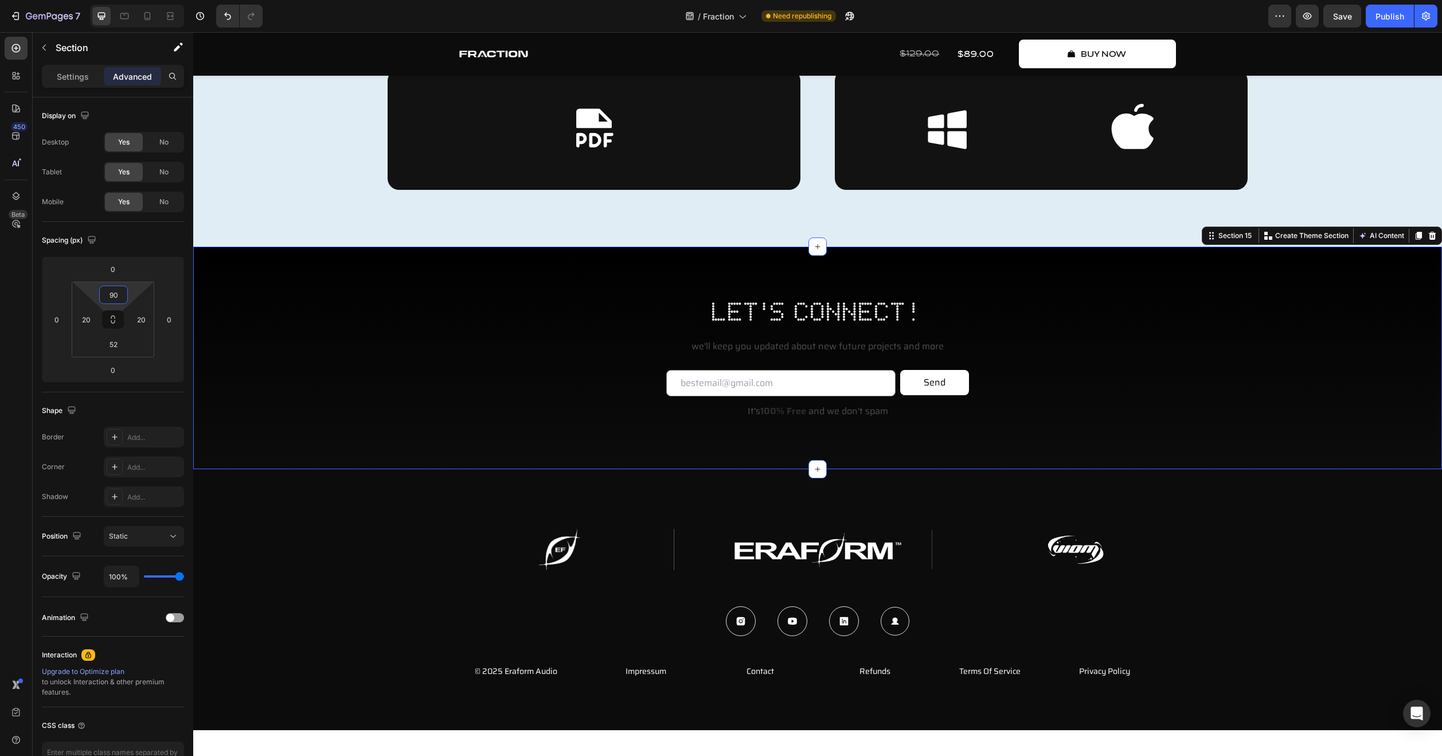
type input "92"
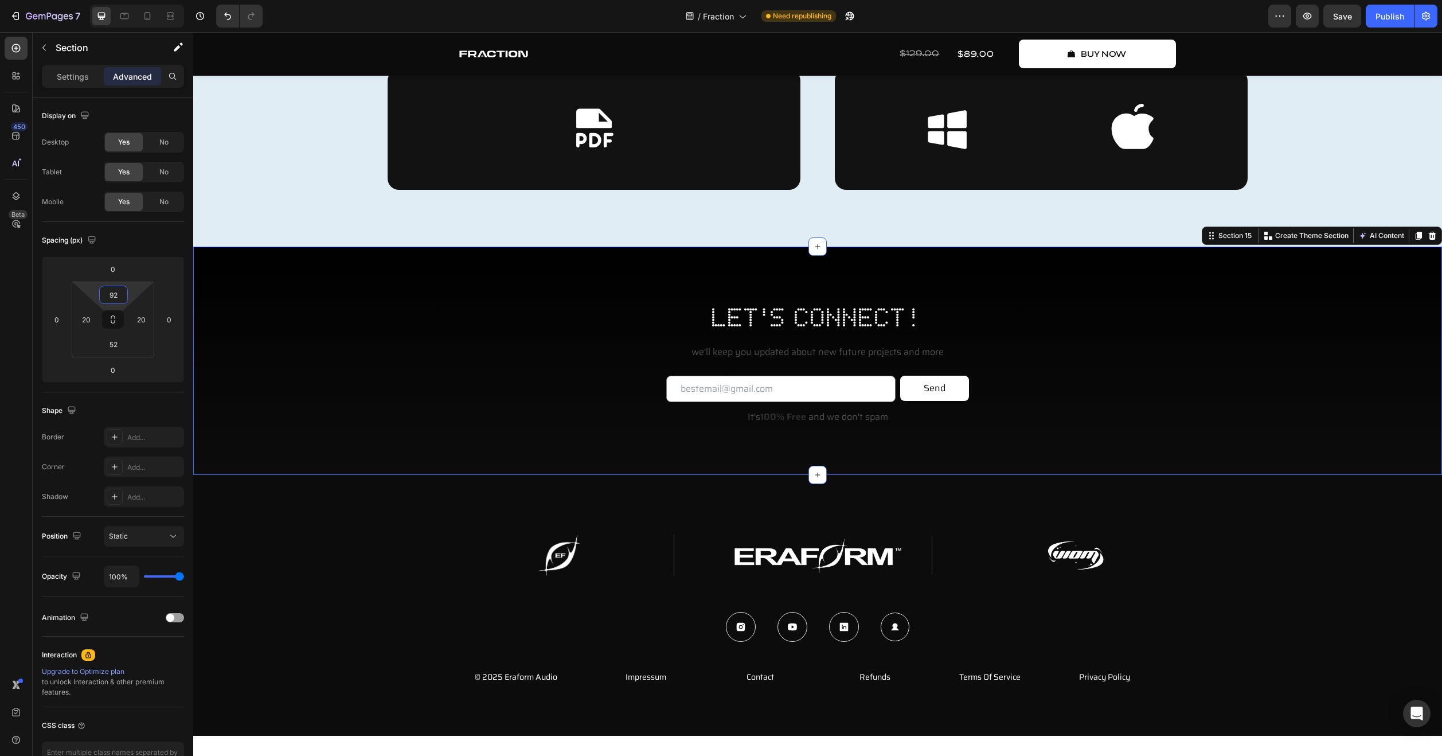
drag, startPoint x: 139, startPoint y: 288, endPoint x: 144, endPoint y: 279, distance: 9.7
click at [144, 0] on html "7 Version history / Fraction Need republishing Preview Save Publish 450 Beta Se…" at bounding box center [721, 0] width 1442 height 0
type input "62"
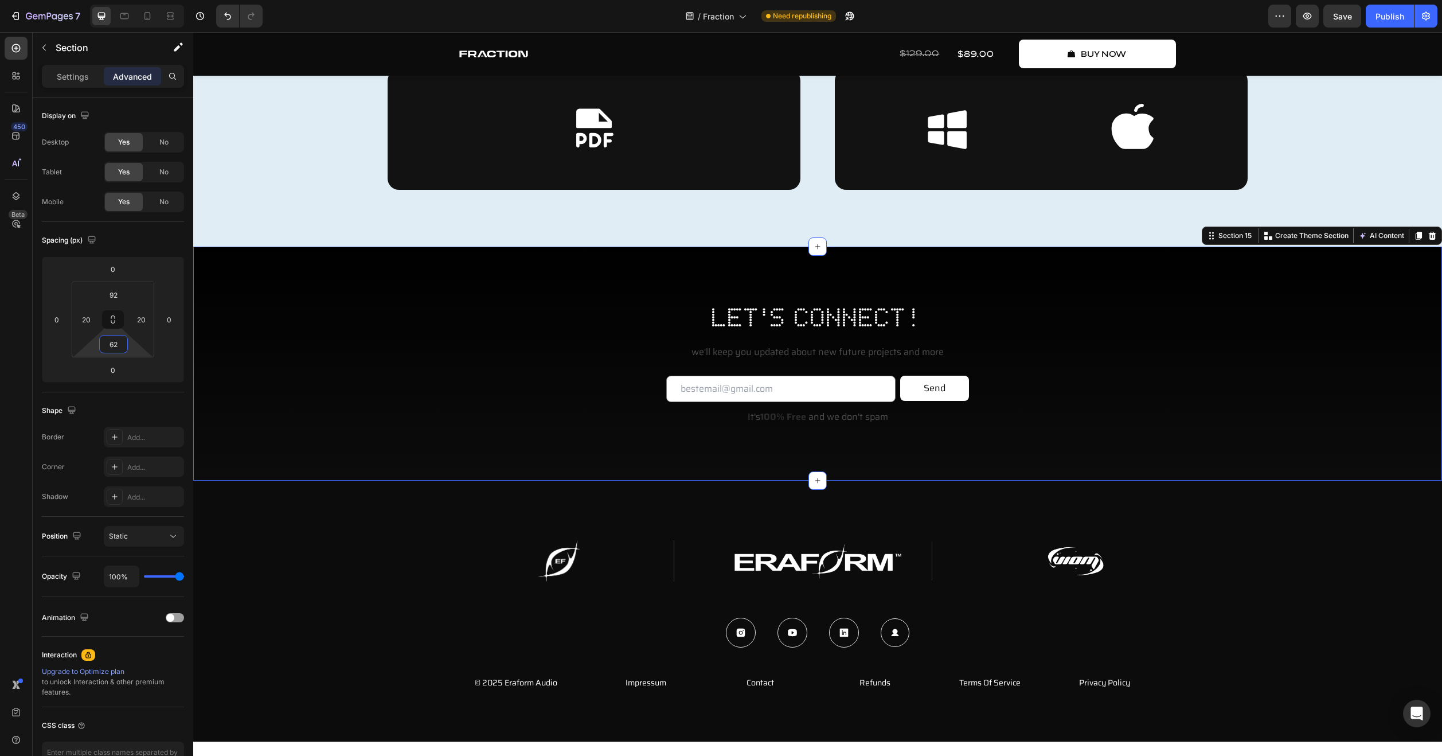
click at [134, 0] on html "7 Version history / Fraction Need republishing Preview Save Publish 450 Beta Se…" at bounding box center [721, 0] width 1442 height 0
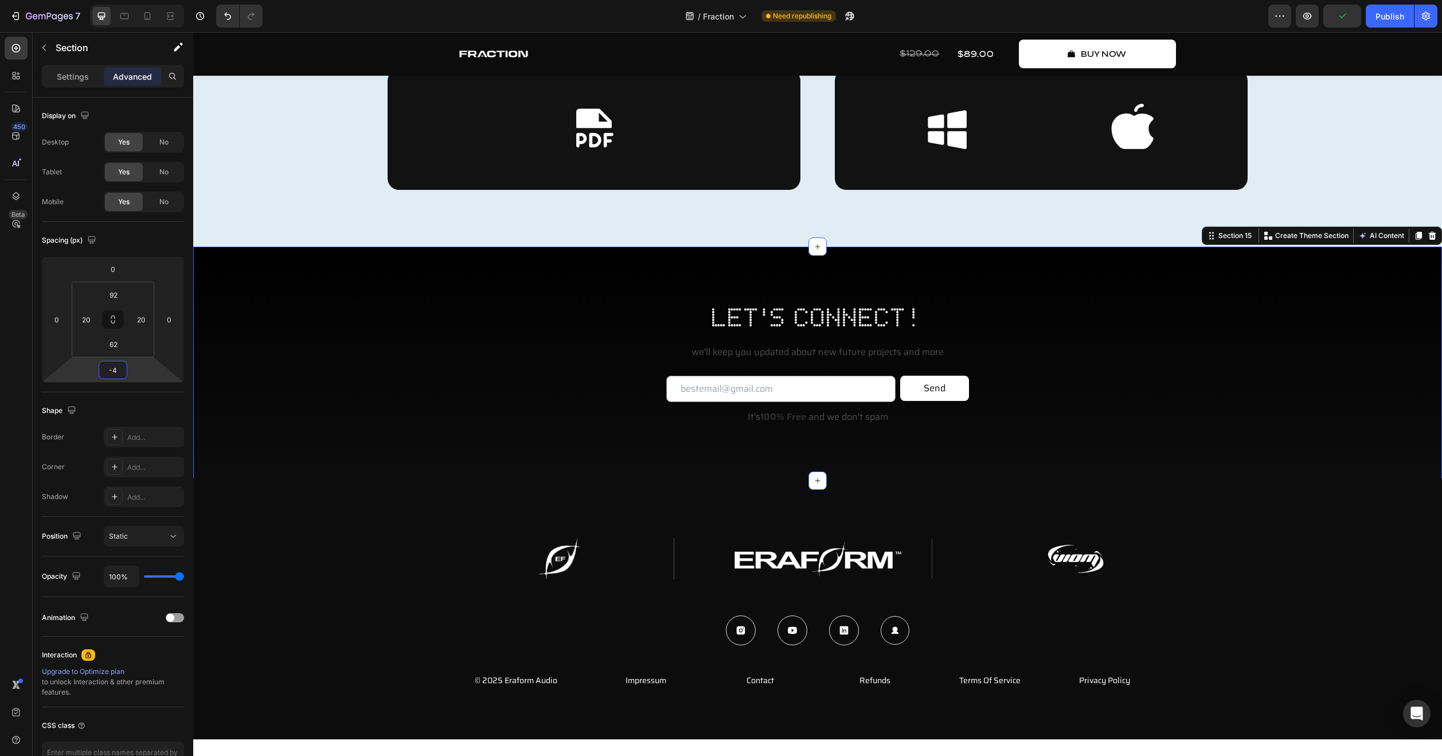
type input "-6"
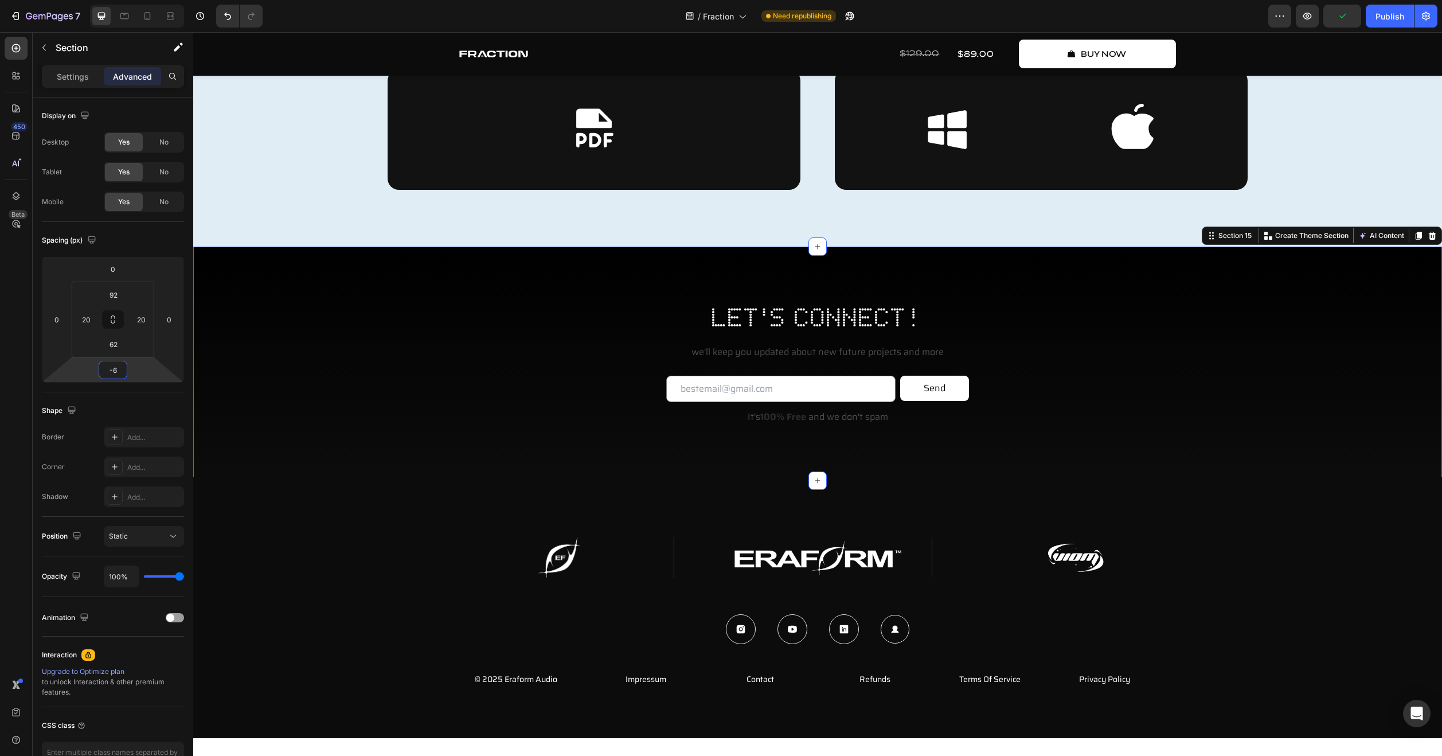
drag, startPoint x: 142, startPoint y: 375, endPoint x: 151, endPoint y: 377, distance: 9.9
click at [151, 0] on html "7 Version history / Fraction Need republishing Preview Publish 450 Beta Section…" at bounding box center [721, 0] width 1442 height 0
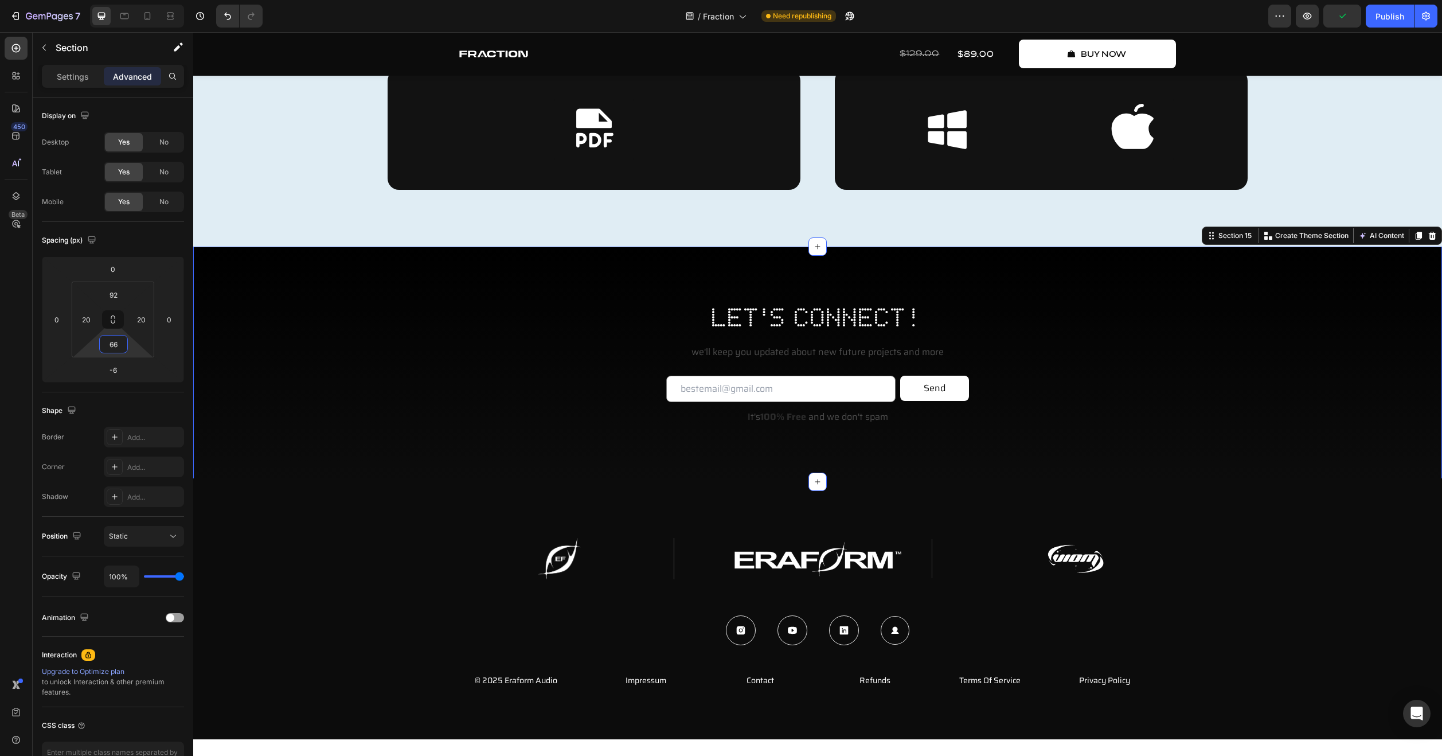
type input "68"
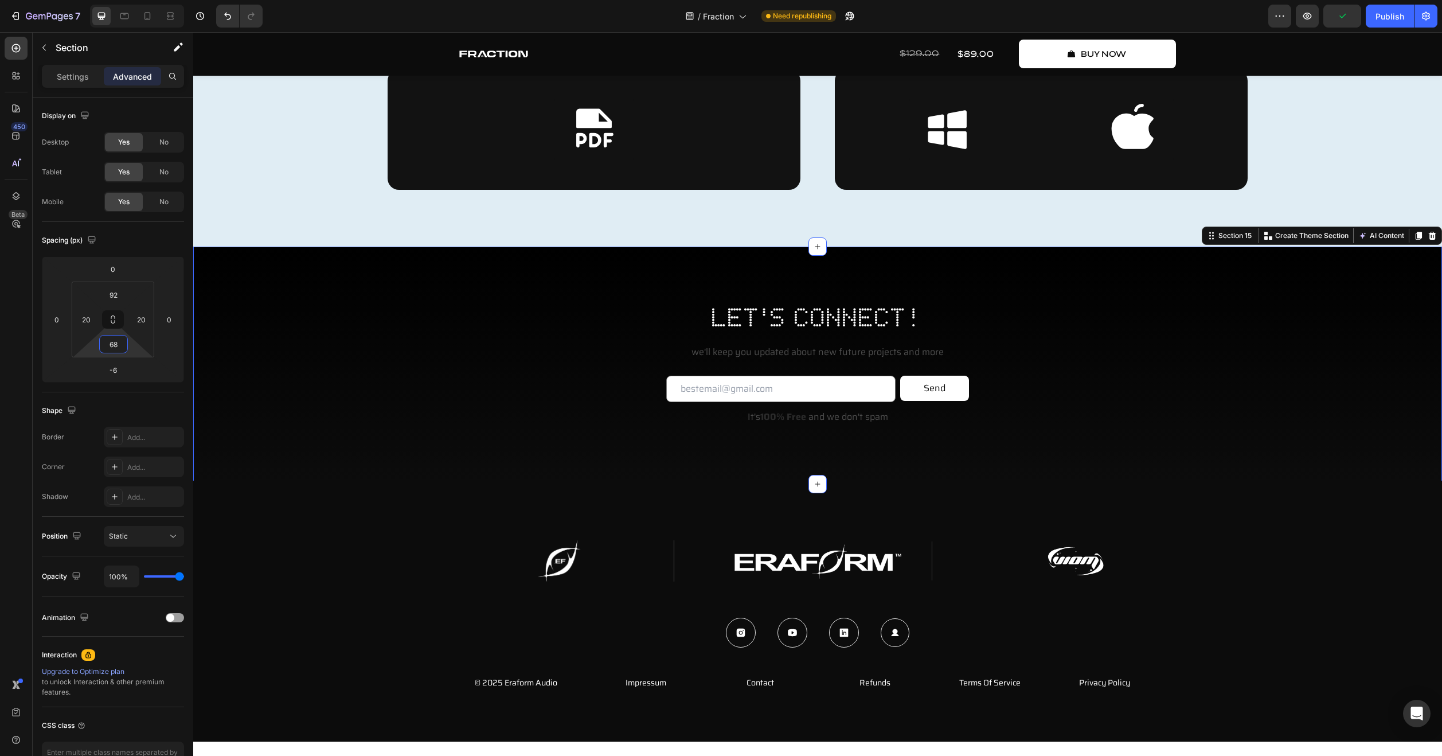
click at [137, 0] on html "7 Version history / Fraction Need republishing Preview Publish 450 Beta Section…" at bounding box center [721, 0] width 1442 height 0
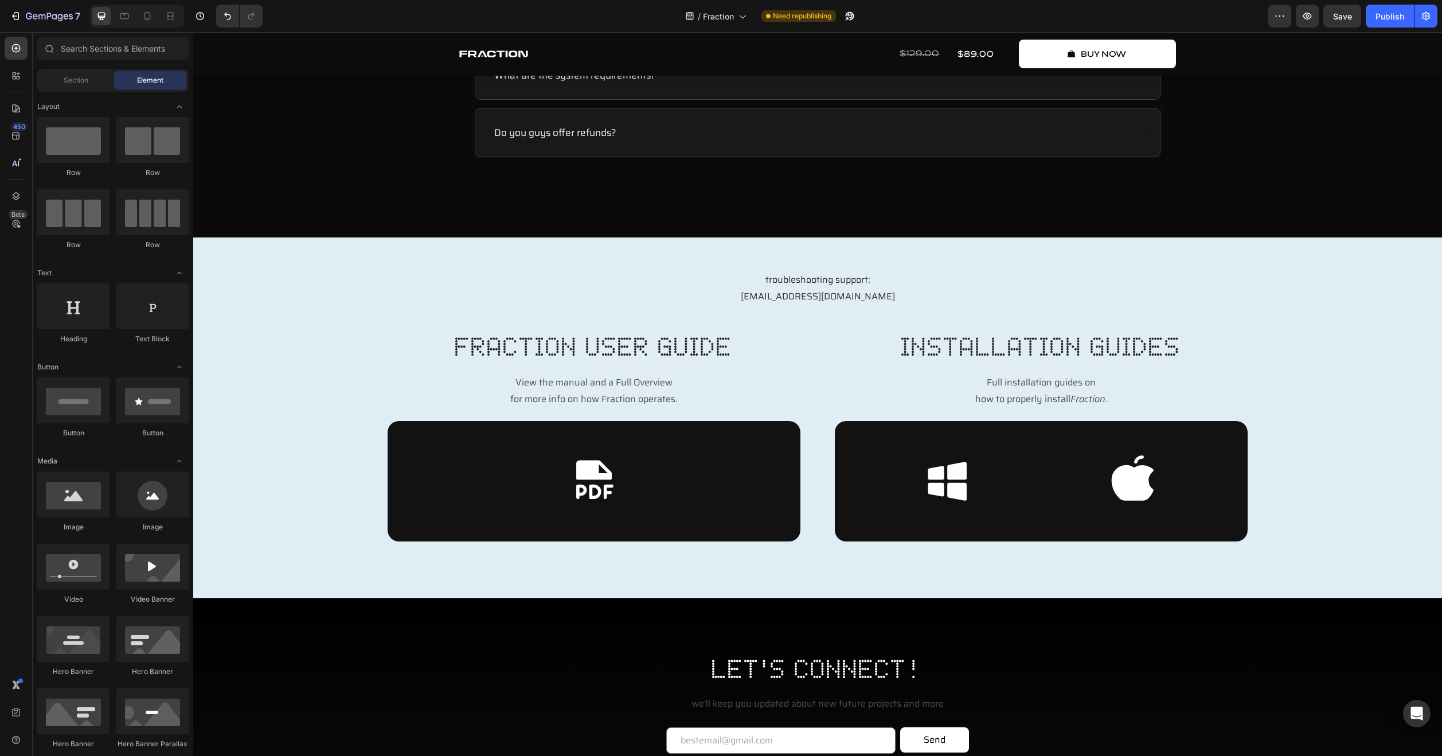
scroll to position [5430, 0]
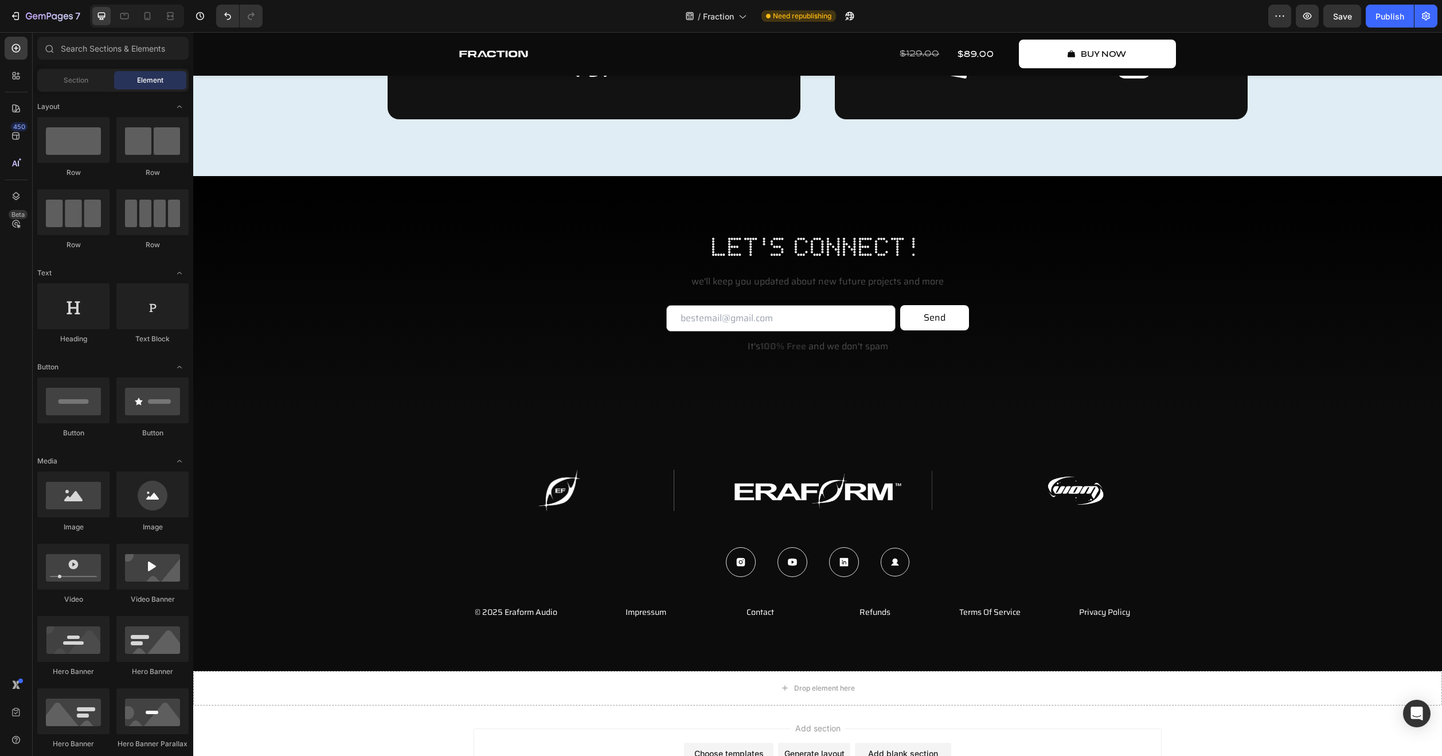
drag, startPoint x: 1441, startPoint y: 601, endPoint x: 1622, endPoint y: 746, distance: 232.1
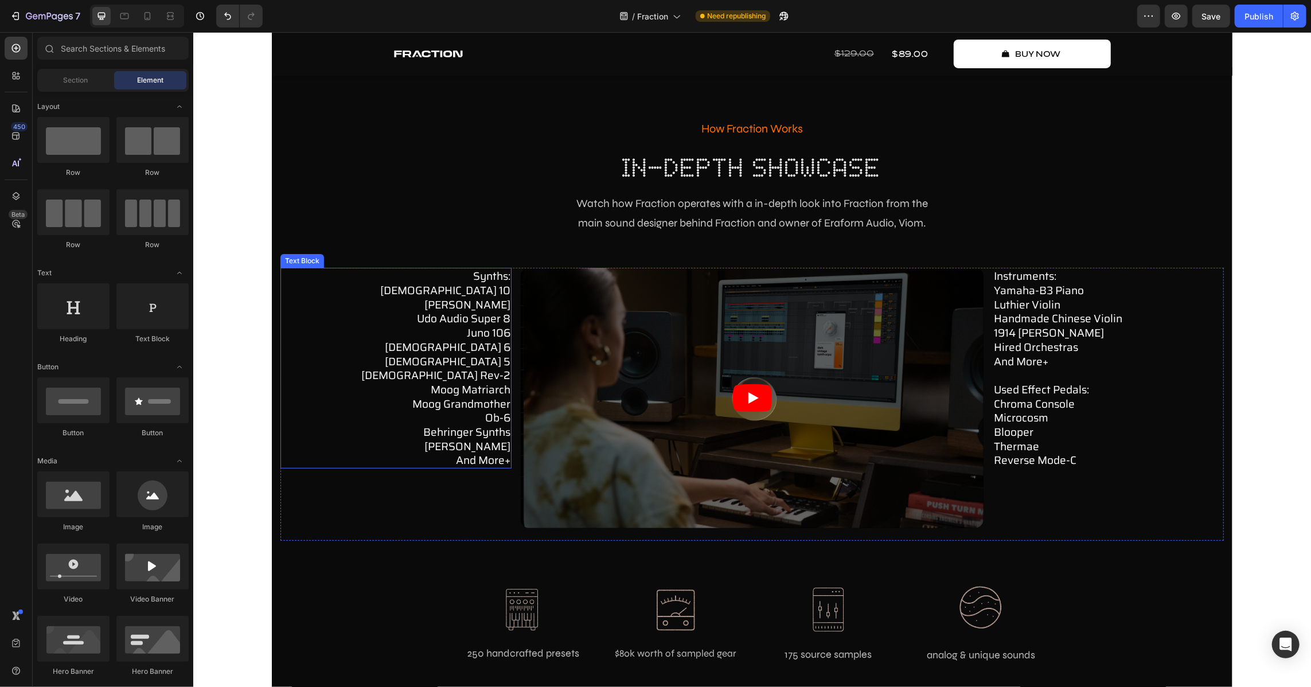
scroll to position [3824, 0]
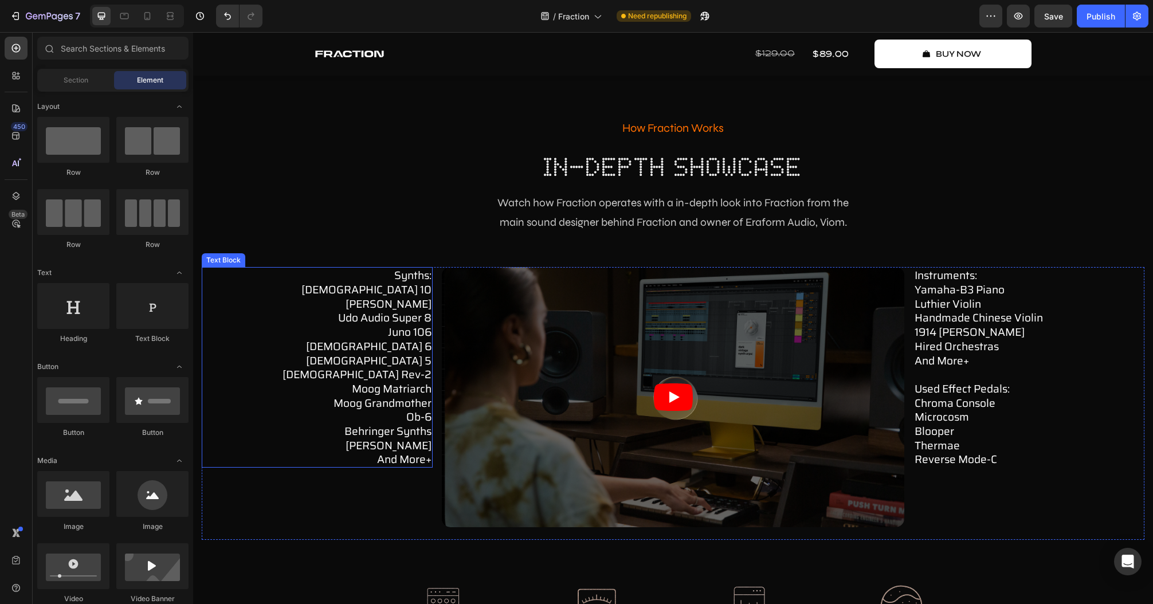
click at [326, 319] on p "udo audio super 8 juno 106 [DEMOGRAPHIC_DATA] 6 prophet 5 [DEMOGRAPHIC_DATA] re…" at bounding box center [317, 389] width 229 height 156
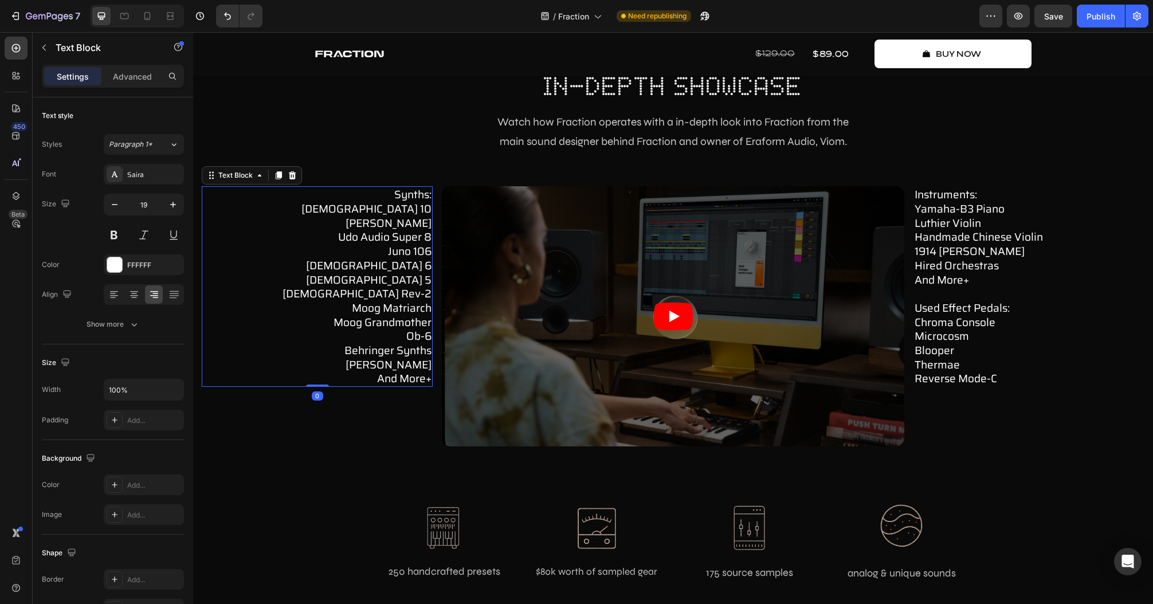
scroll to position [3916, 0]
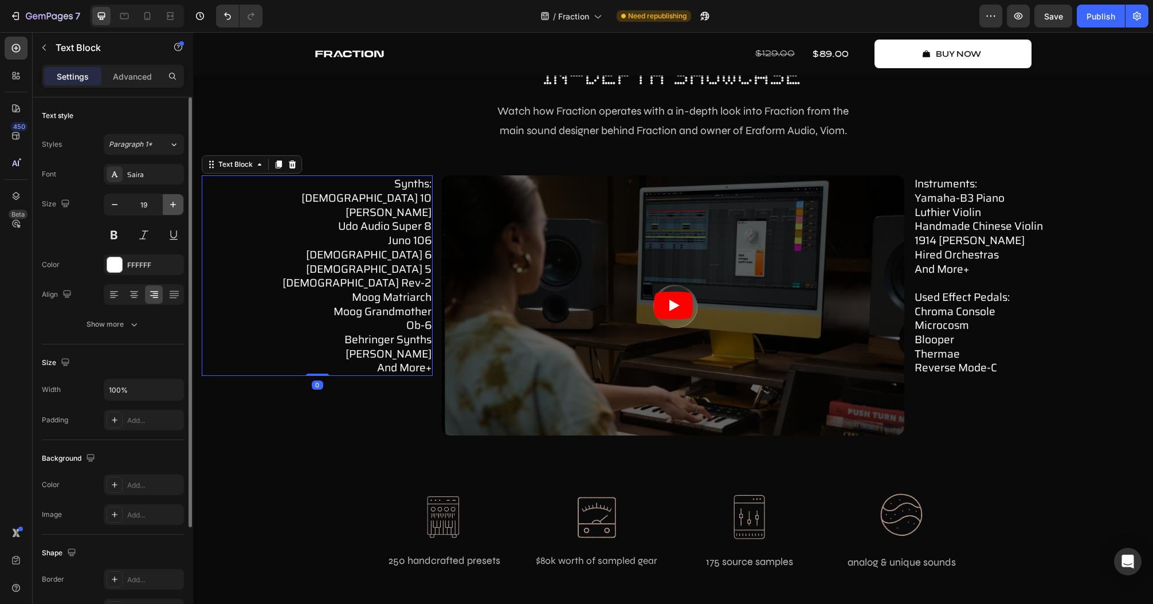
click at [174, 202] on icon "button" at bounding box center [172, 204] width 11 height 11
type input "20"
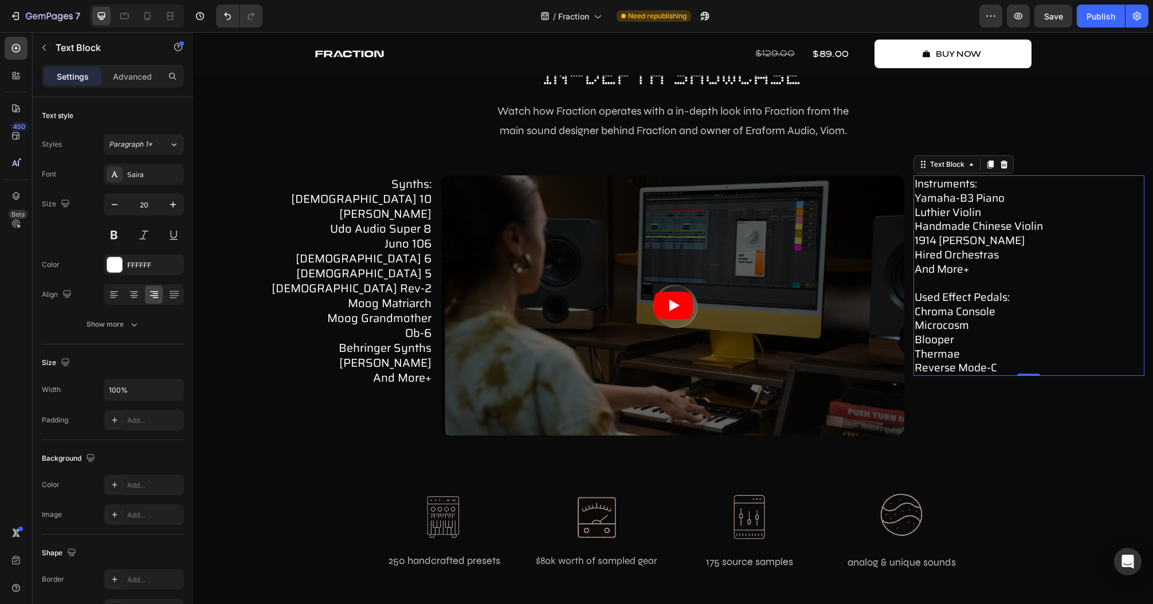
click at [1023, 234] on p "instruments: yamaha-b3 piano luthier violin handmade chinese violin 1914 [PERSO…" at bounding box center [1029, 226] width 229 height 99
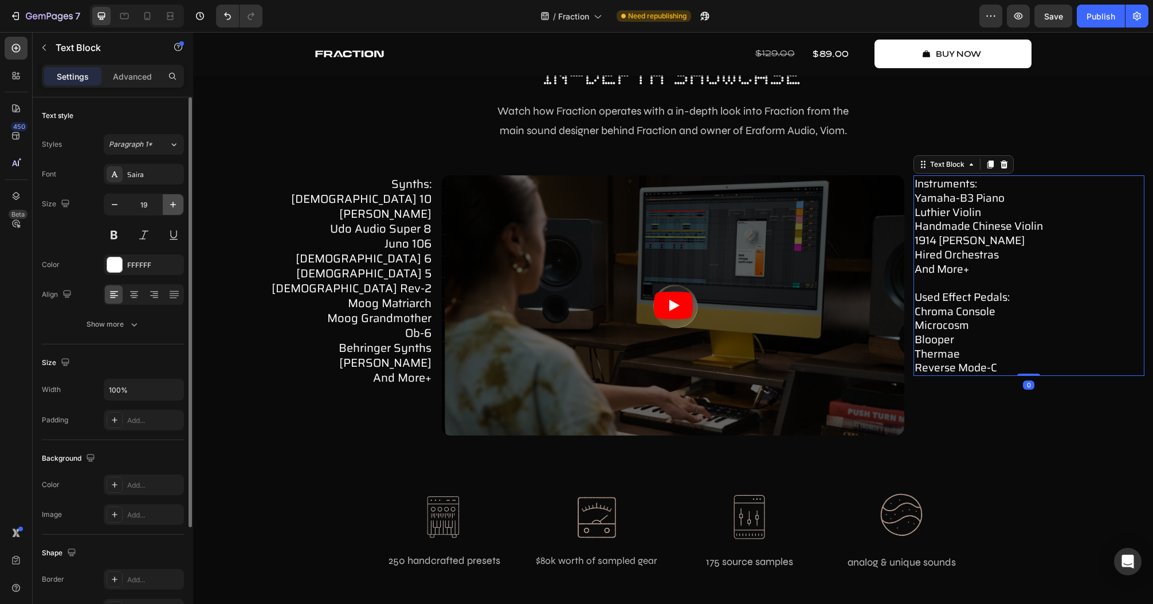
click at [167, 199] on icon "button" at bounding box center [172, 204] width 11 height 11
type input "20"
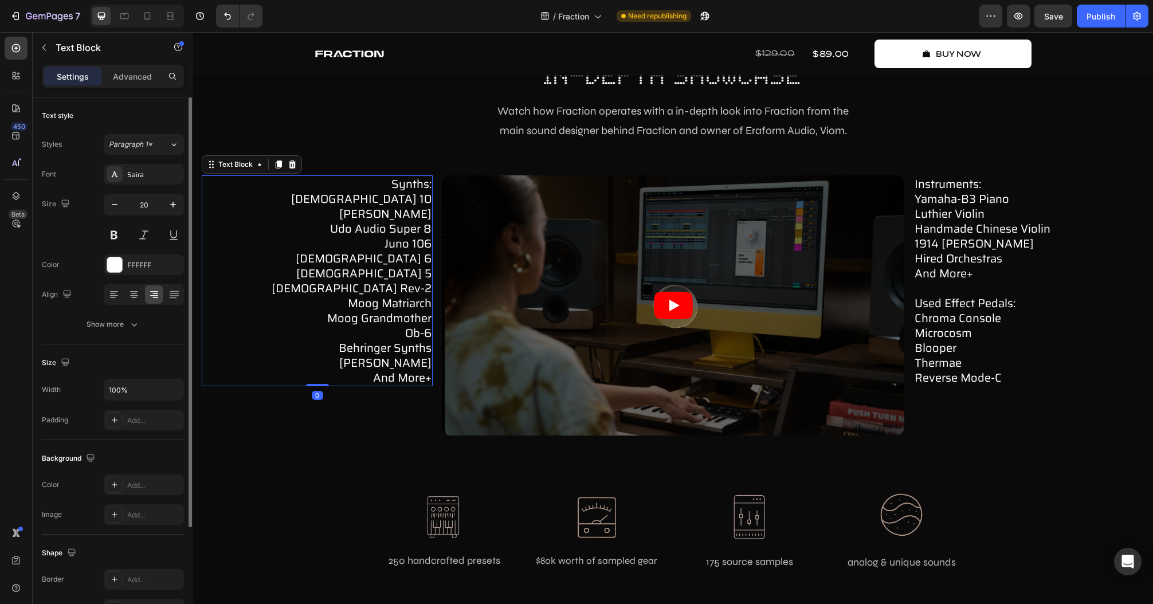
click at [312, 233] on p "udo audio super 8 juno 106 [DEMOGRAPHIC_DATA] 6 prophet 5 [DEMOGRAPHIC_DATA] re…" at bounding box center [317, 303] width 229 height 164
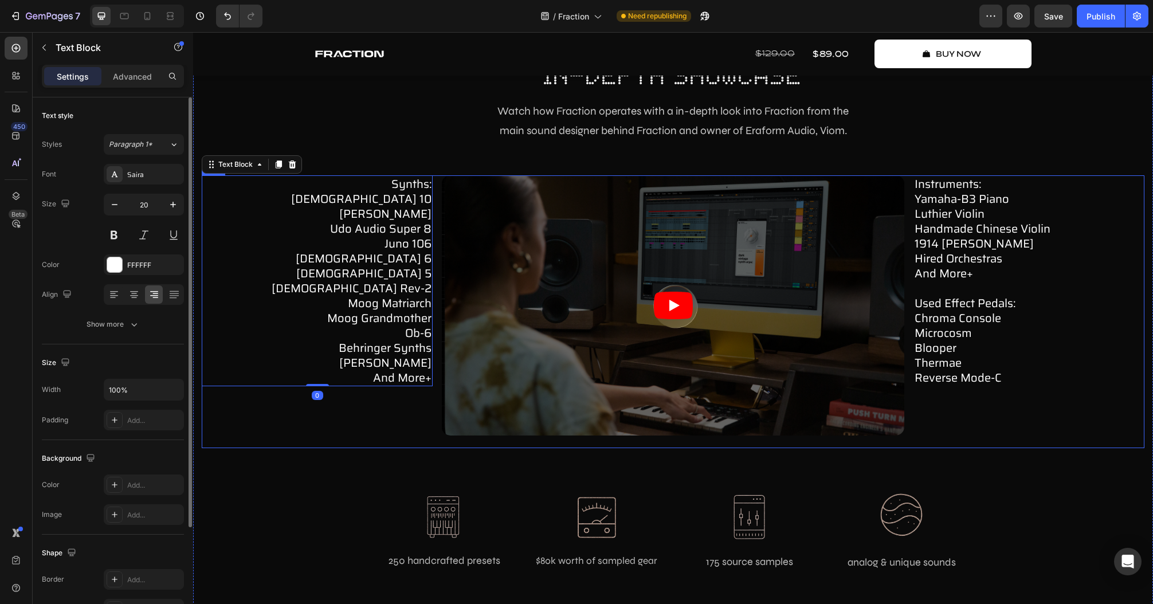
click at [356, 406] on div "synths: prophet 10 [PERSON_NAME] udo audio super 8 juno 106 [DEMOGRAPHIC_DATA] …" at bounding box center [317, 311] width 231 height 273
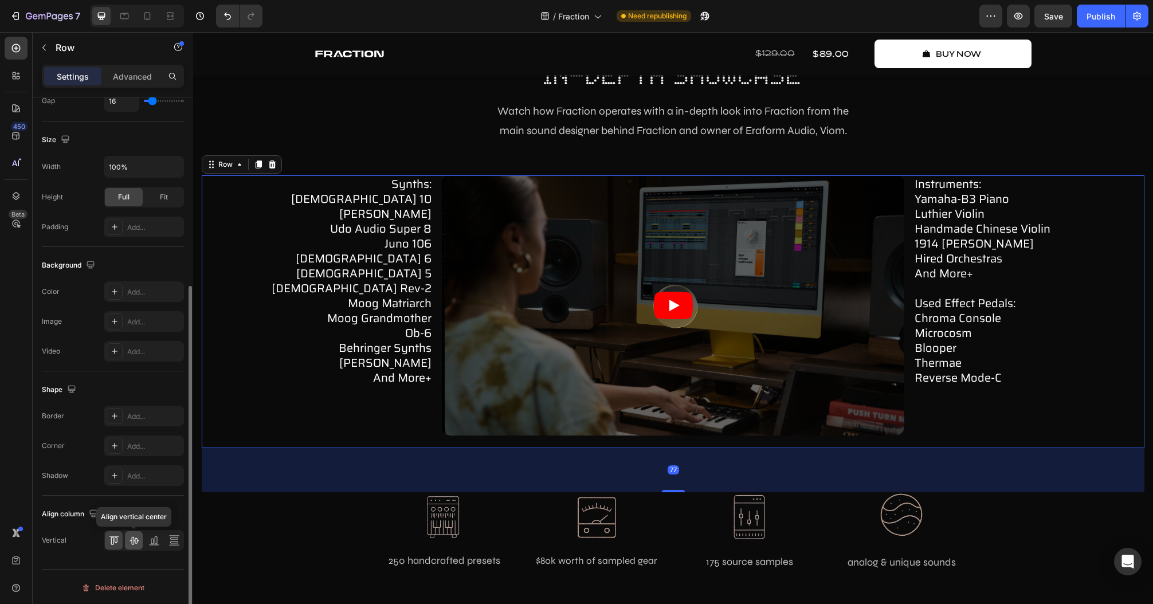
click at [134, 539] on icon at bounding box center [134, 541] width 9 height 8
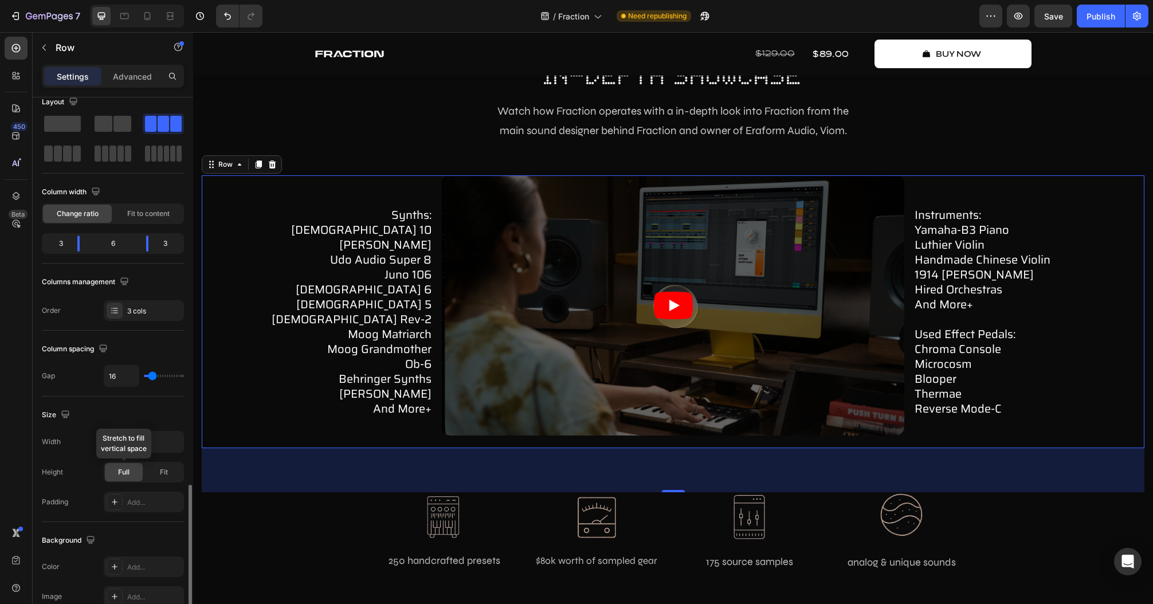
scroll to position [0, 0]
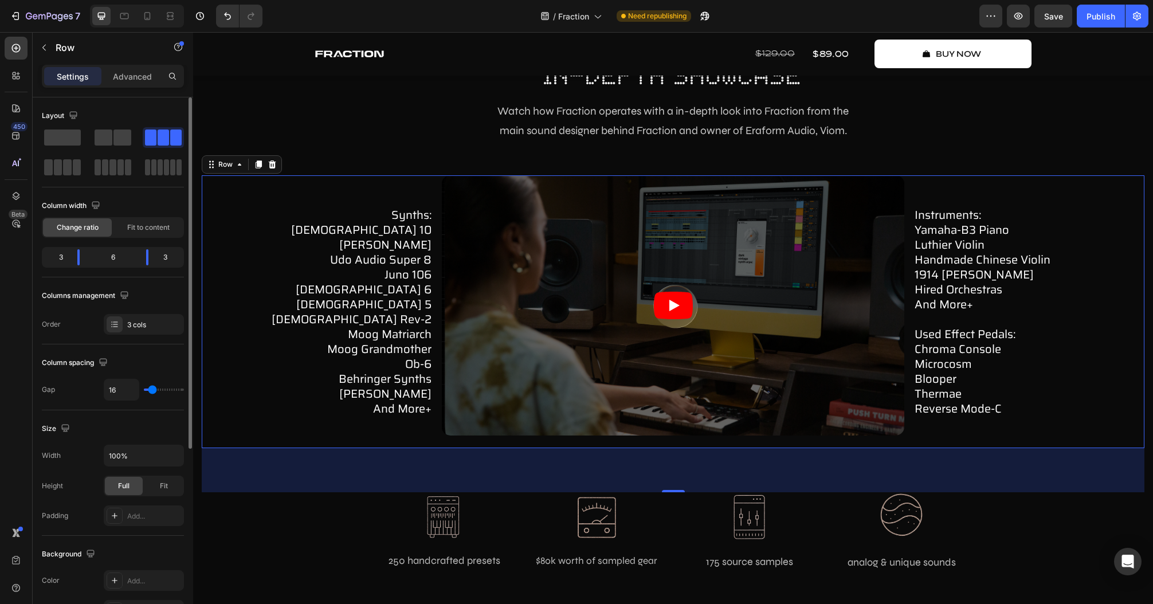
type input "25"
type input "27"
type input "28"
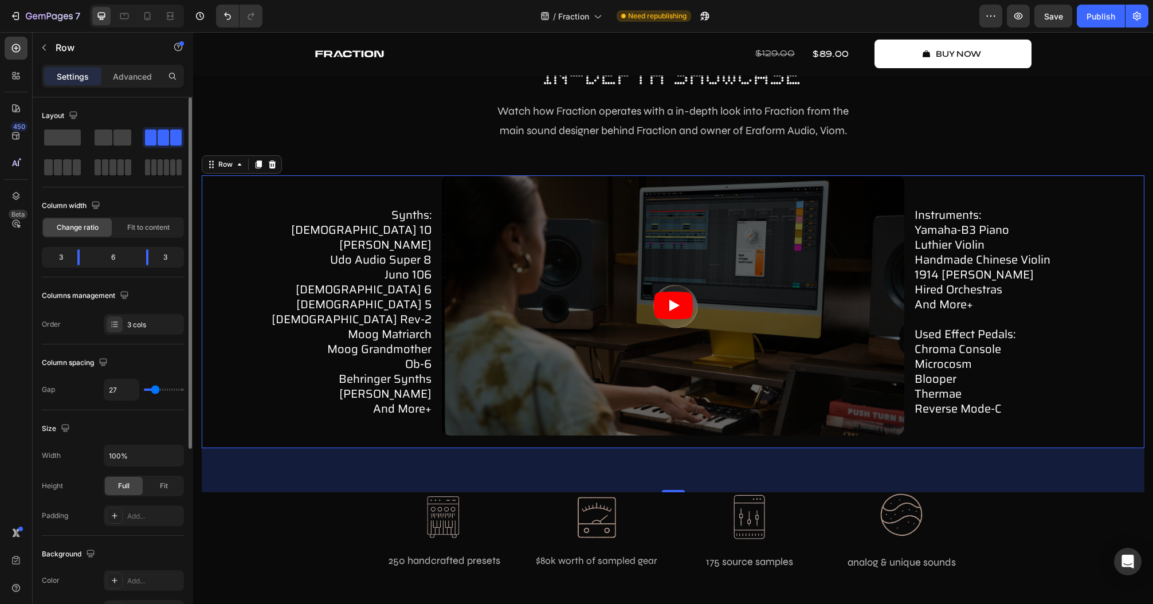
type input "28"
type input "30"
type input "36"
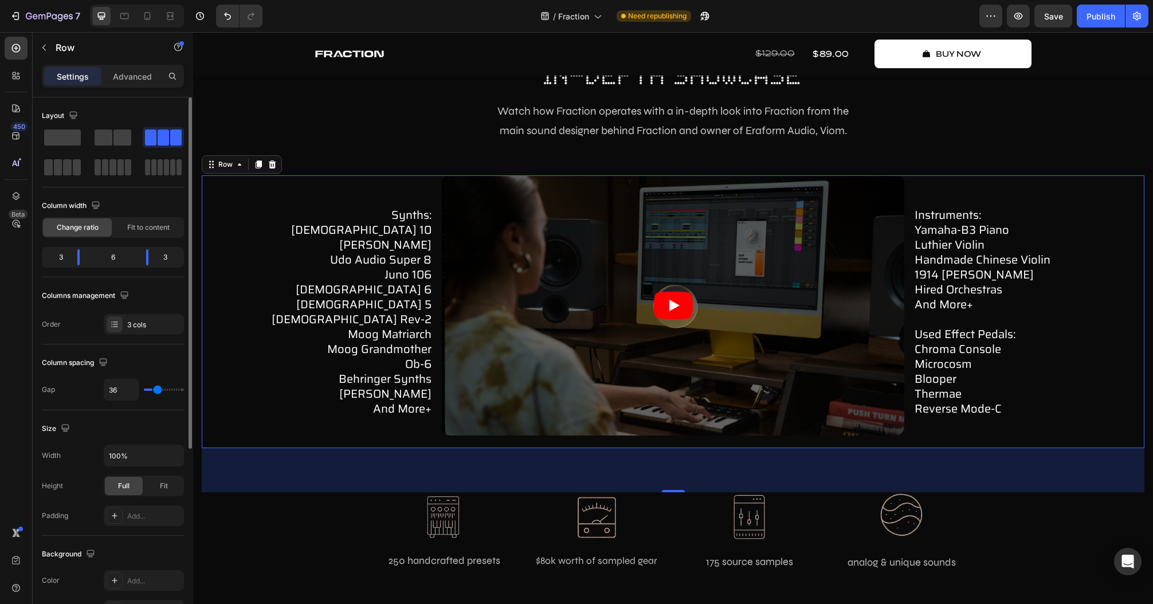
type input "40"
type input "41"
type input "43"
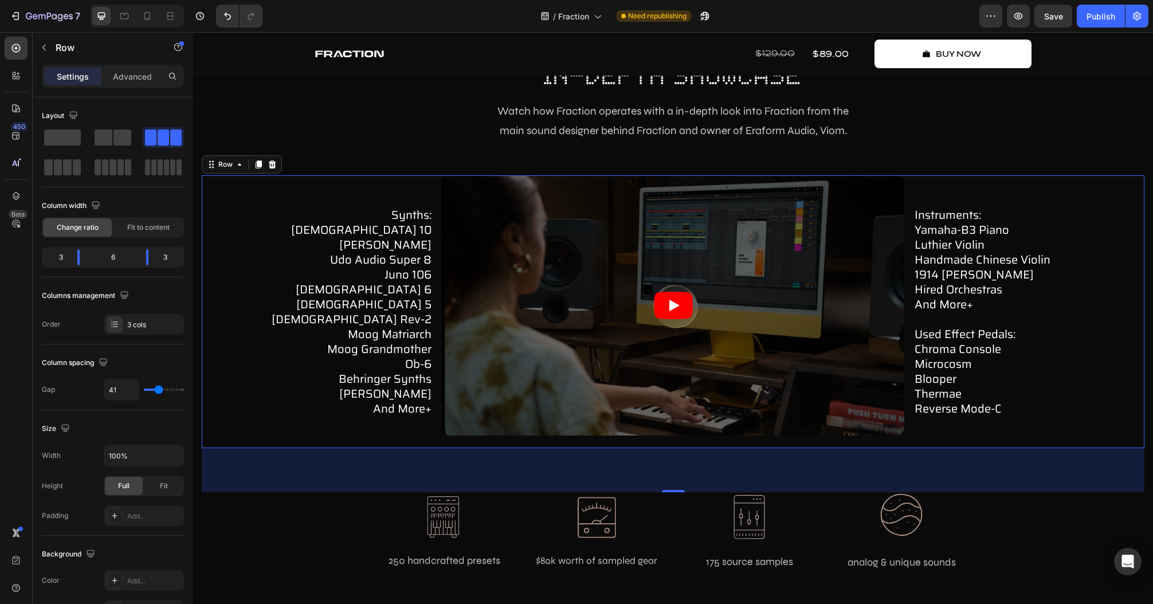
type input "43"
type input "45"
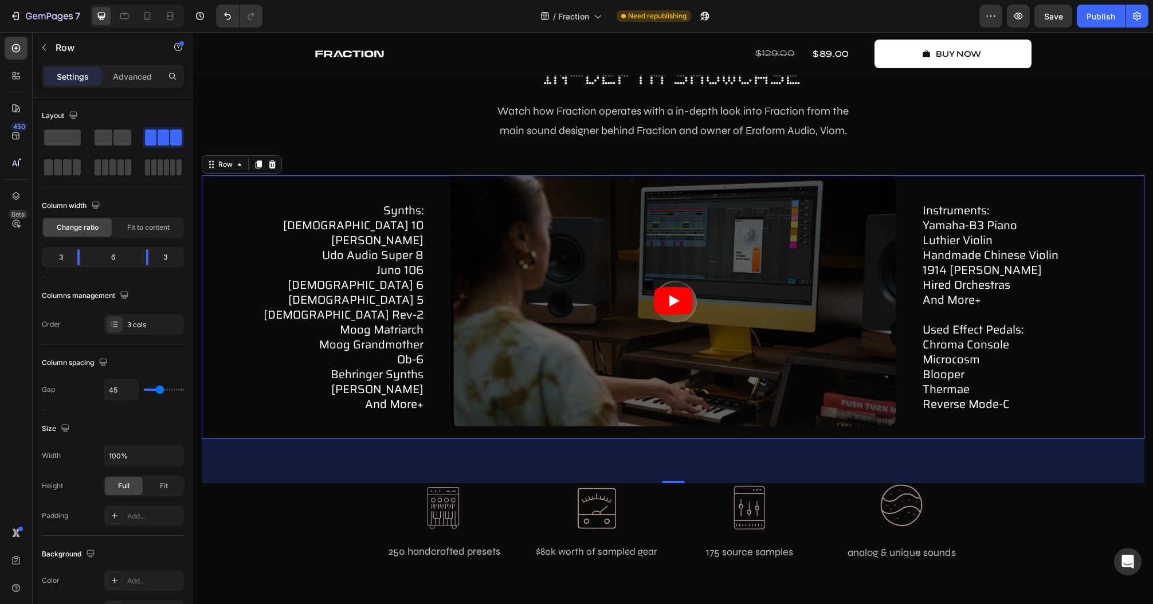
type input "46"
type input "48"
type input "49"
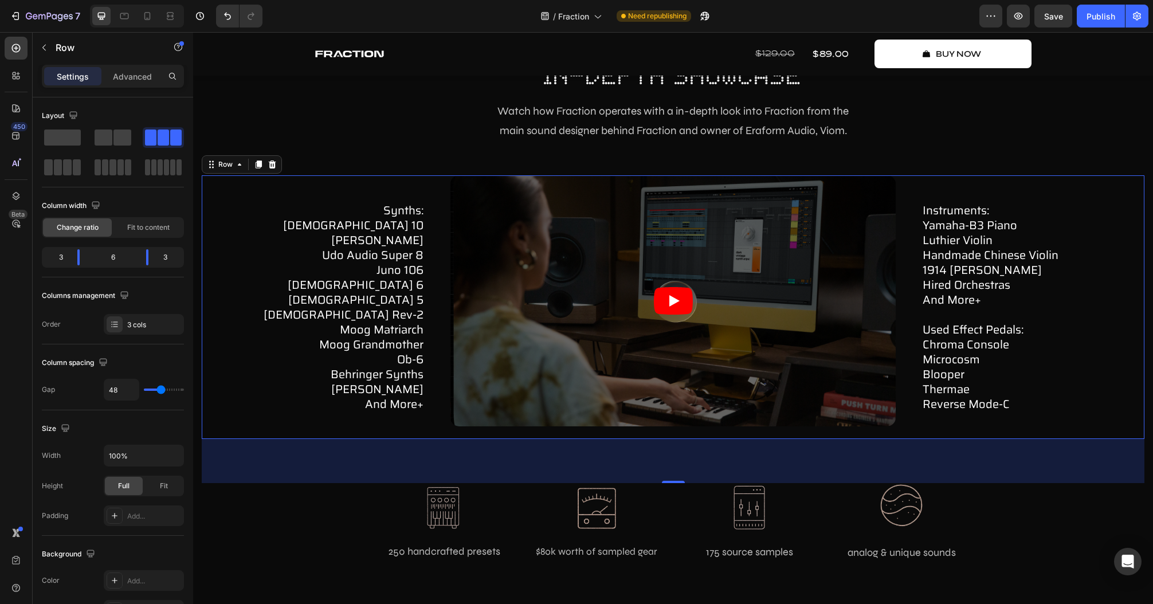
type input "49"
type input "53"
type input "54"
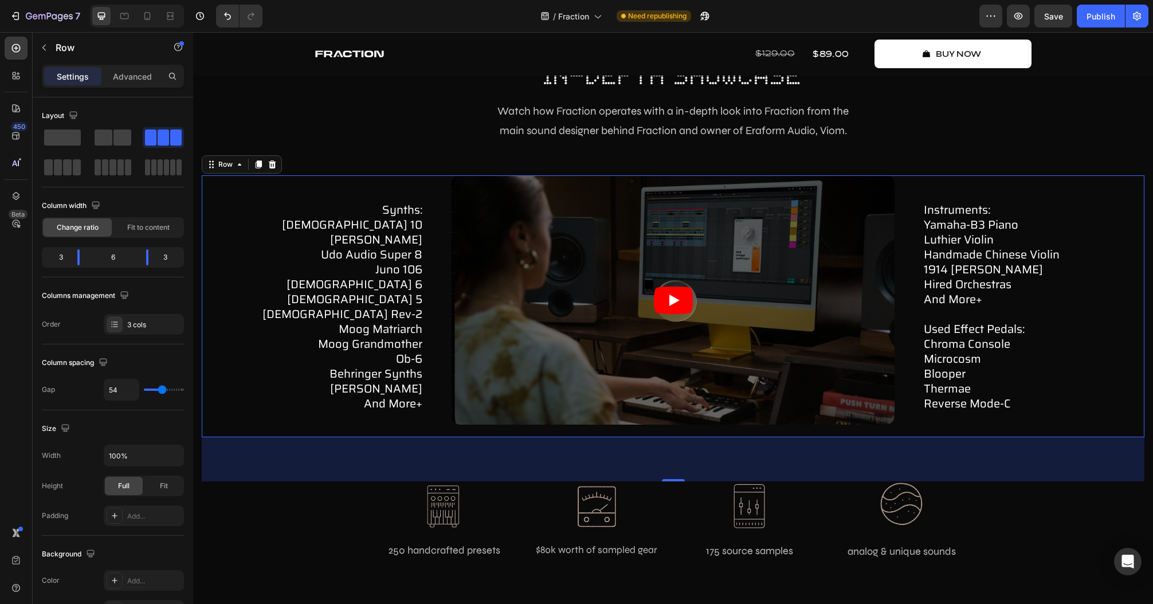
type input "56"
type input "58"
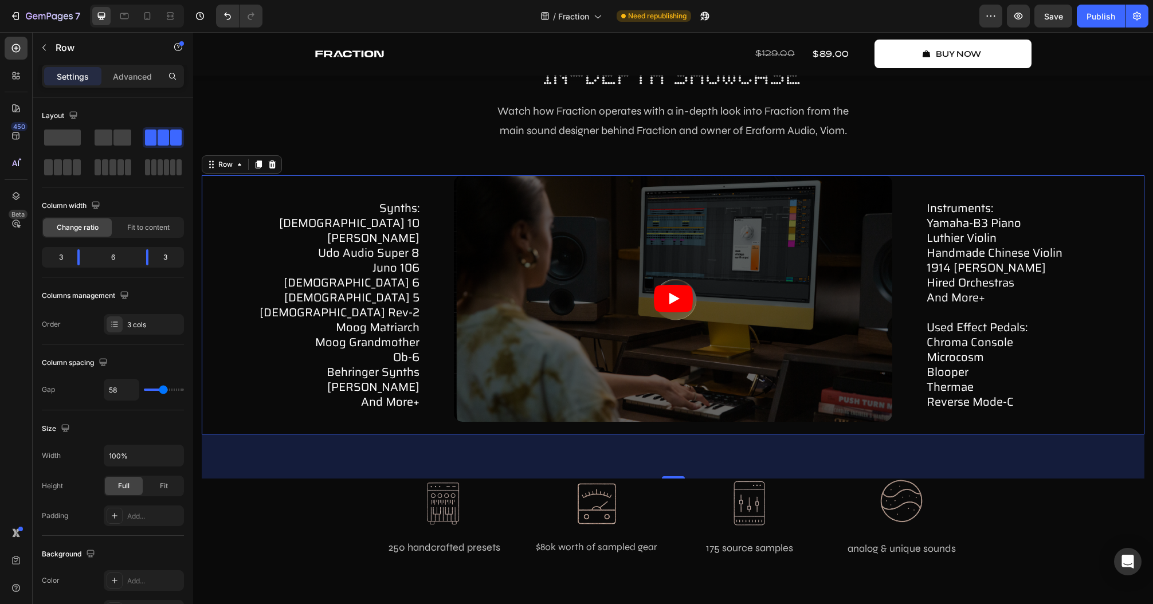
type input "56"
type input "54"
type input "53"
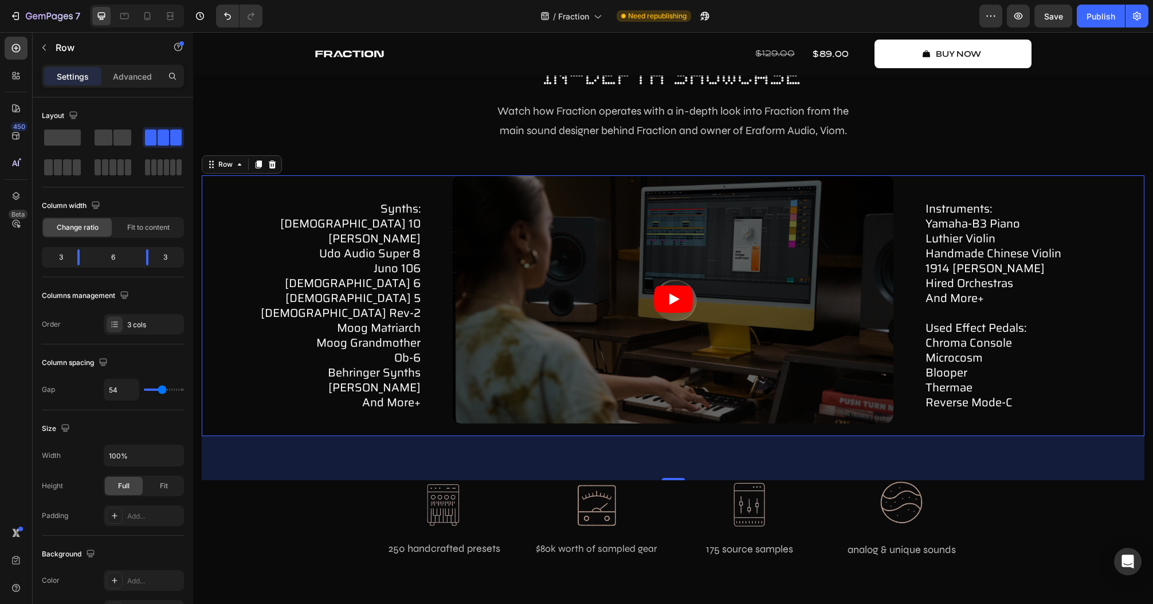
type input "53"
type input "51"
type input "49"
drag, startPoint x: 154, startPoint y: 388, endPoint x: 161, endPoint y: 389, distance: 7.1
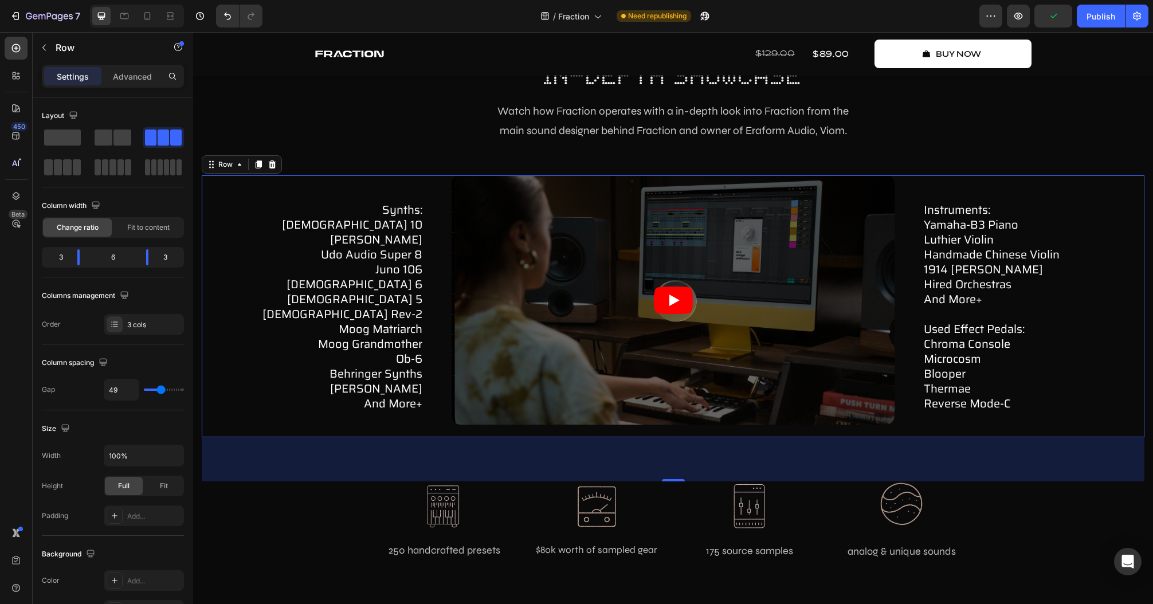
type input "49"
click at [161, 389] on input "range" at bounding box center [164, 390] width 40 height 2
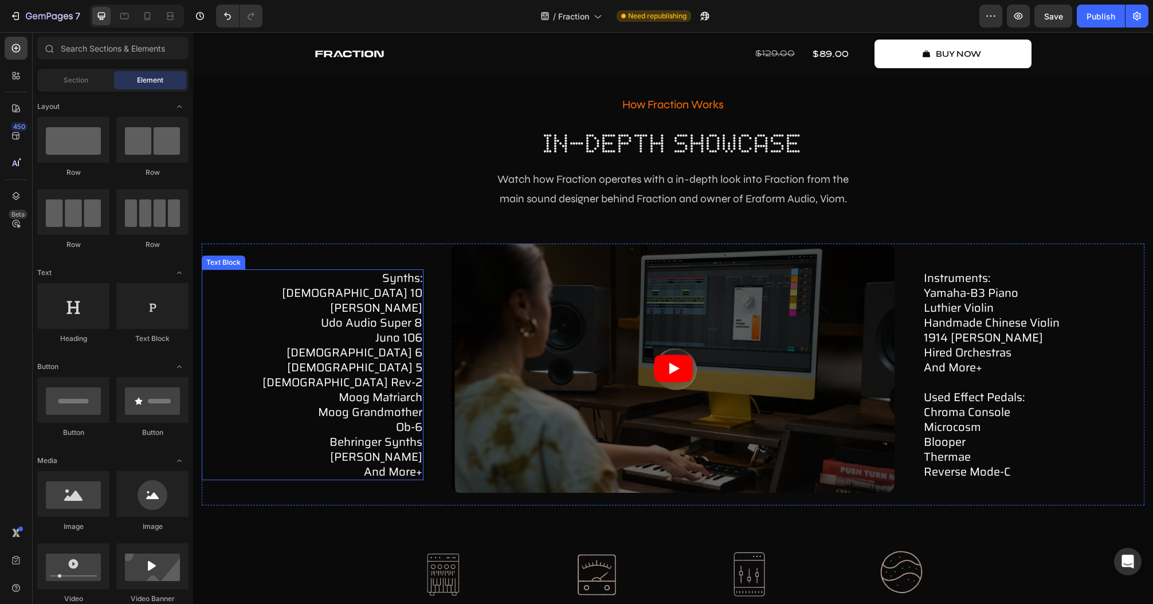
scroll to position [3605, 0]
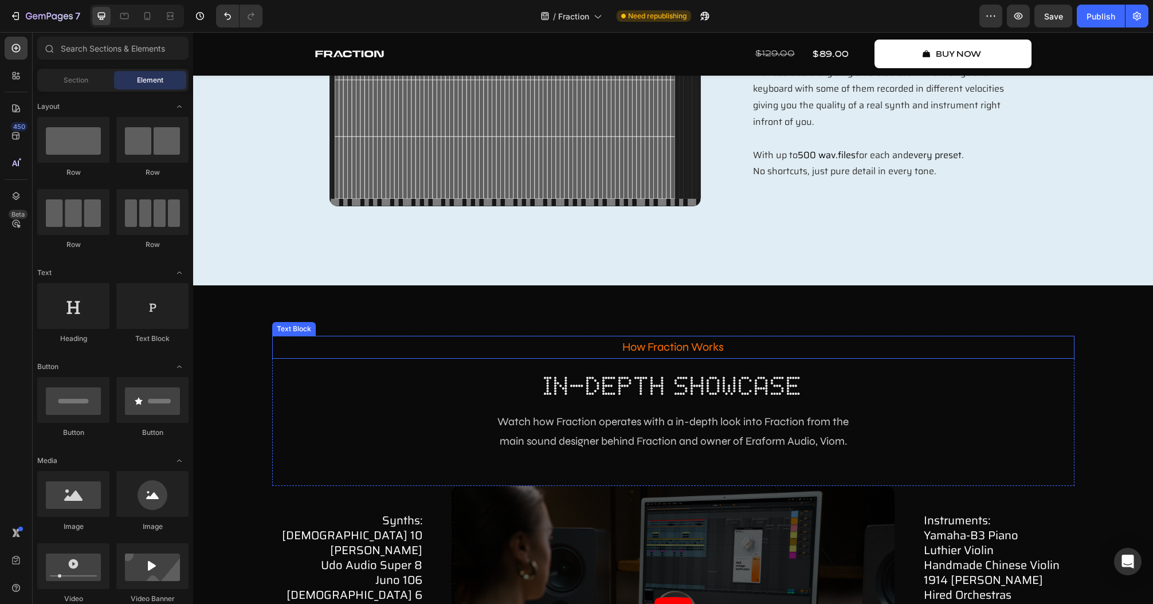
click at [678, 347] on p "how fraction works" at bounding box center [673, 347] width 800 height 21
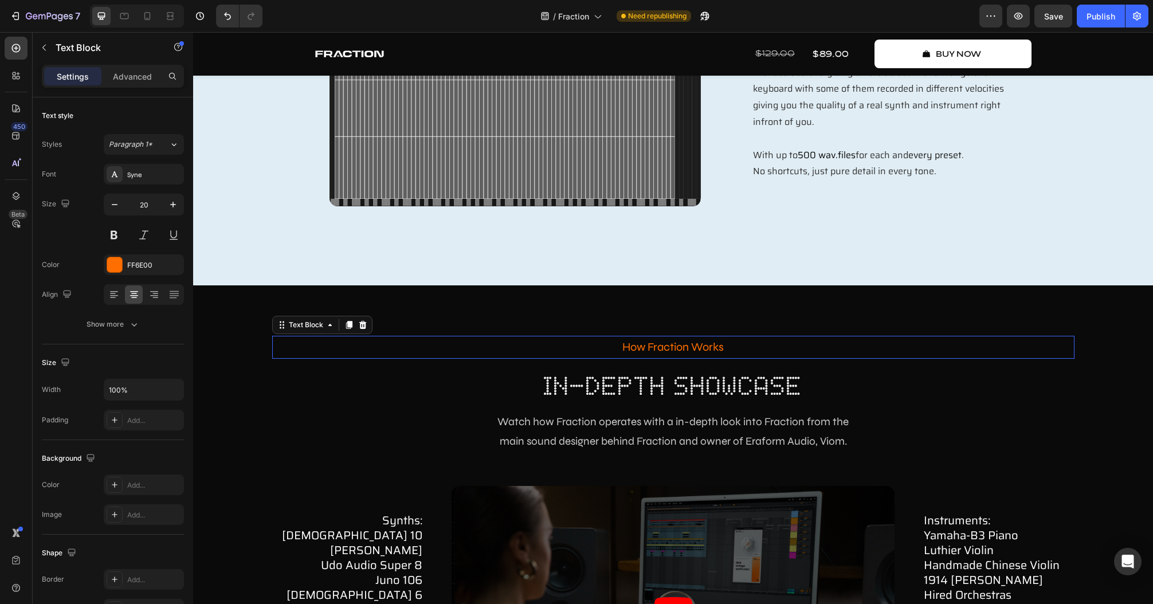
click at [678, 347] on p "how fraction works" at bounding box center [673, 347] width 800 height 21
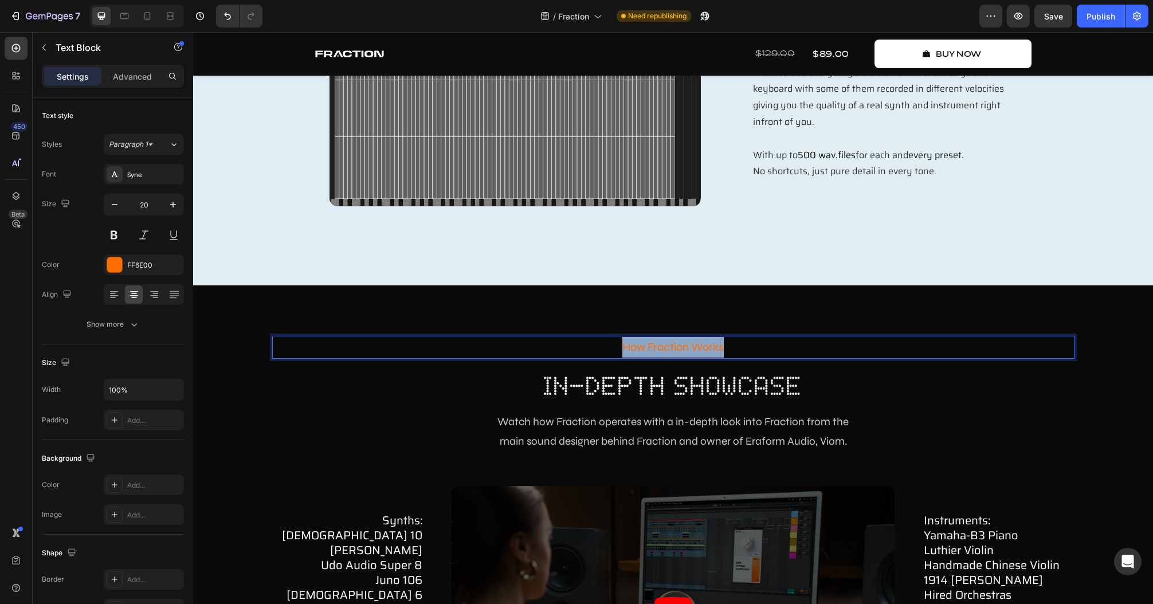
click at [678, 347] on p "how fraction works" at bounding box center [673, 347] width 800 height 21
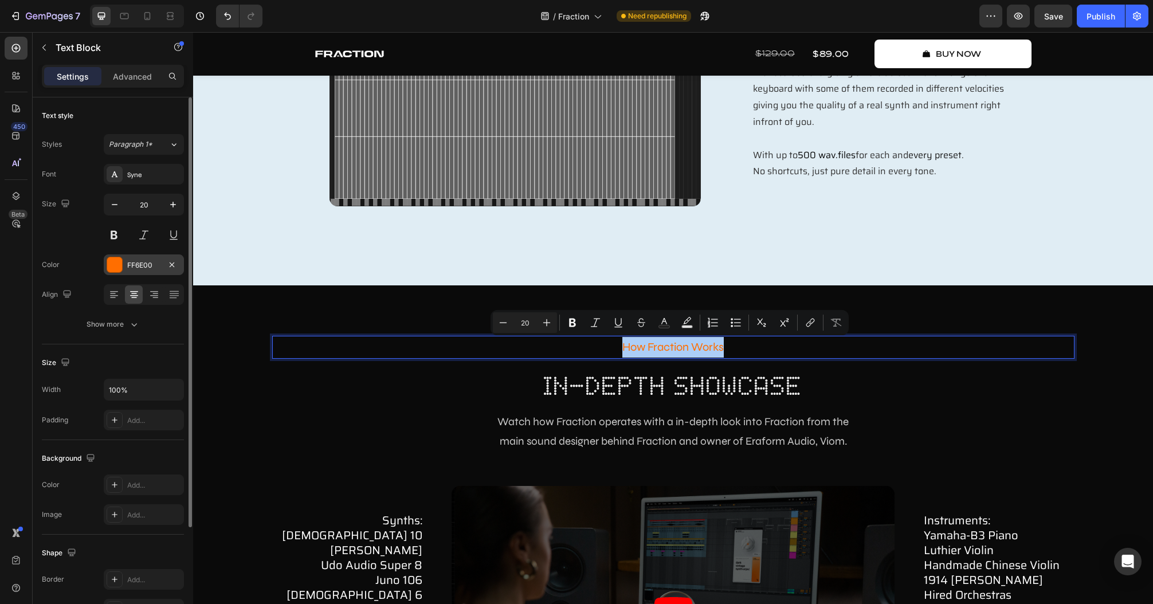
click at [117, 258] on div at bounding box center [114, 264] width 15 height 15
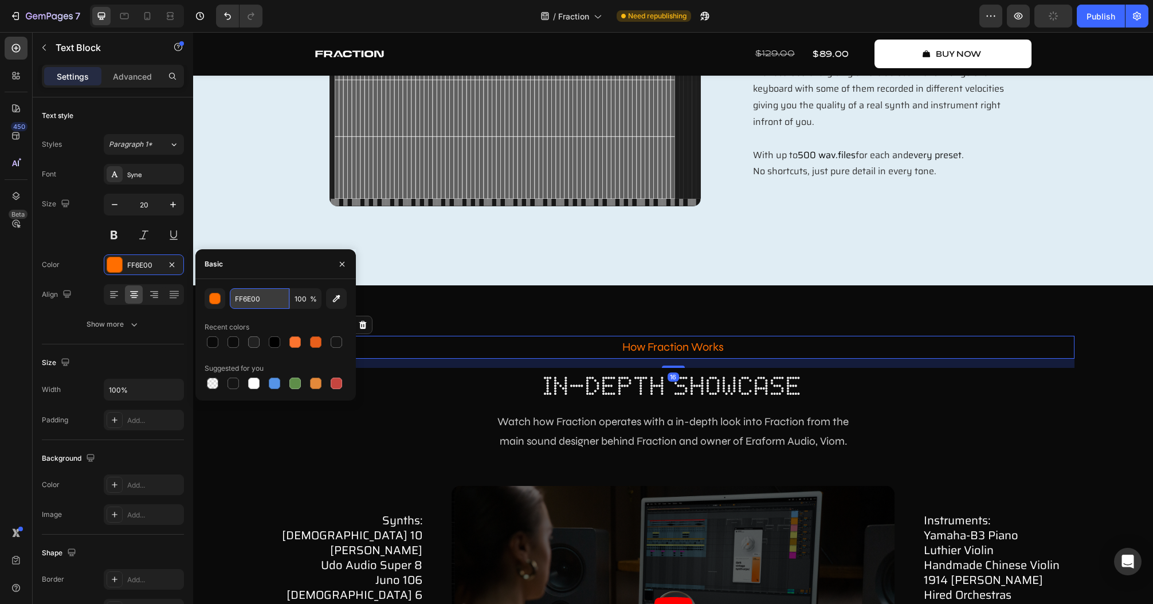
click at [260, 306] on input "FF6E00" at bounding box center [260, 298] width 60 height 21
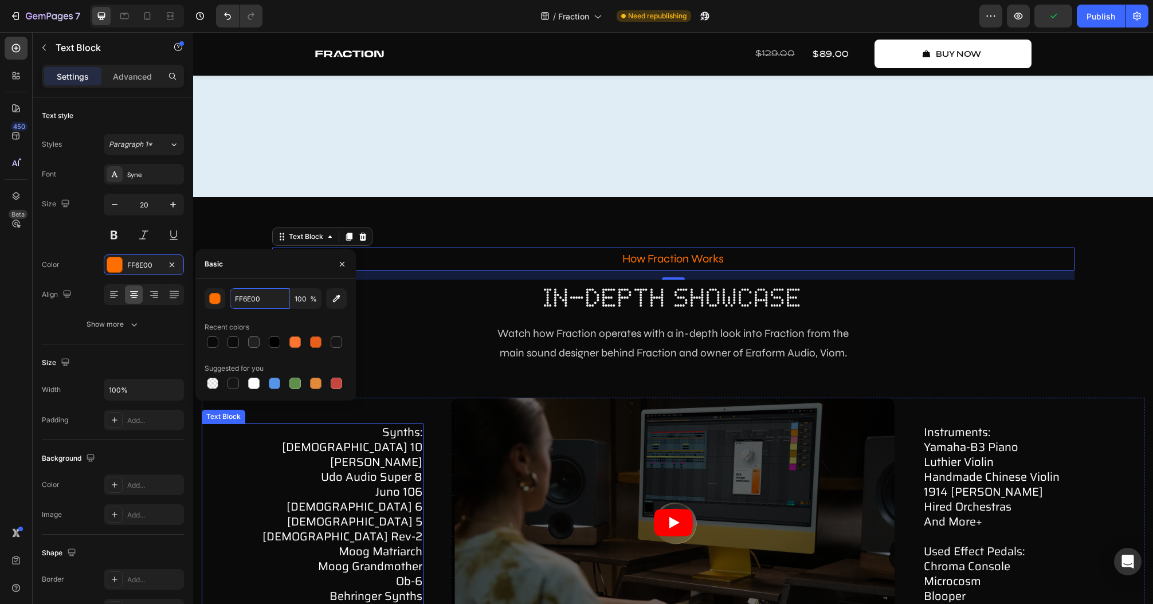
scroll to position [3926, 0]
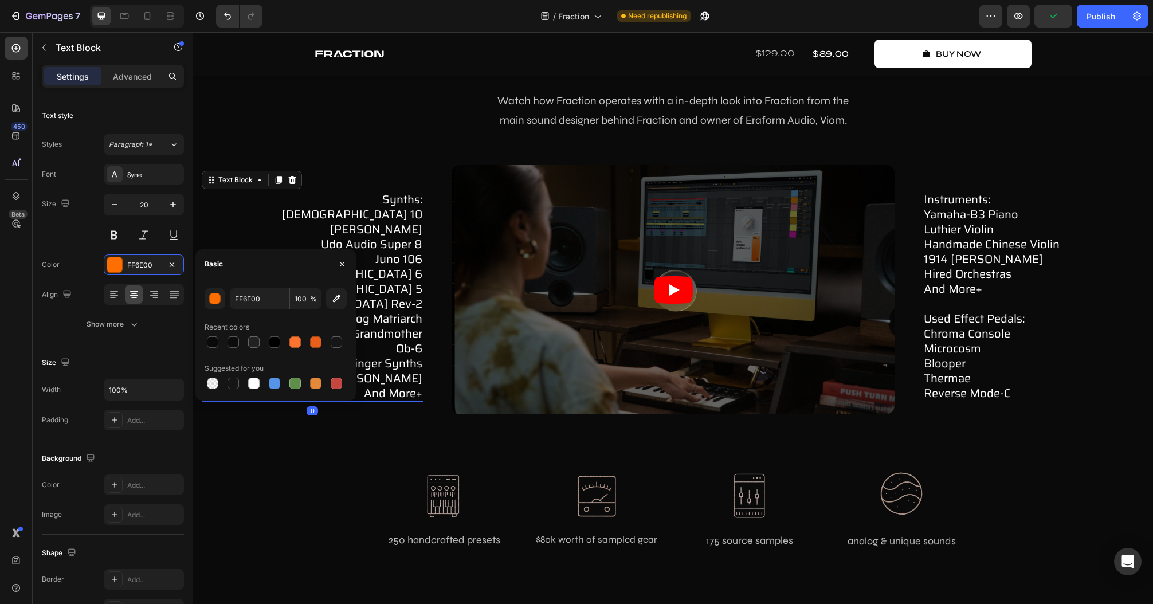
click at [399, 192] on p "synths: [DEMOGRAPHIC_DATA] 10" at bounding box center [313, 207] width 220 height 30
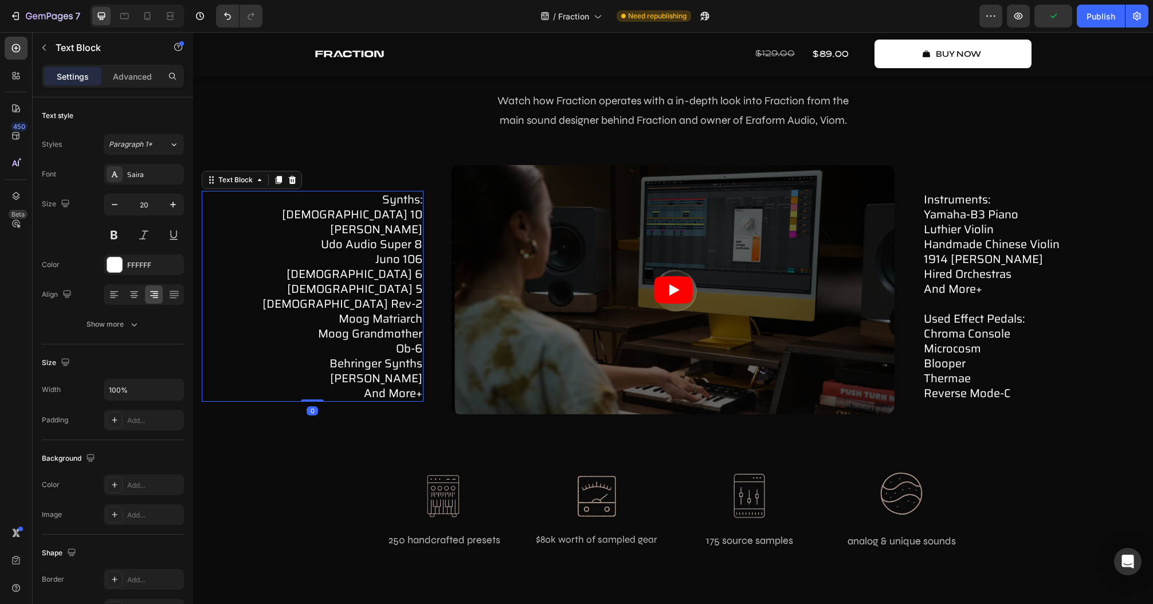
click at [398, 198] on p "synths: [DEMOGRAPHIC_DATA] 10" at bounding box center [313, 207] width 220 height 30
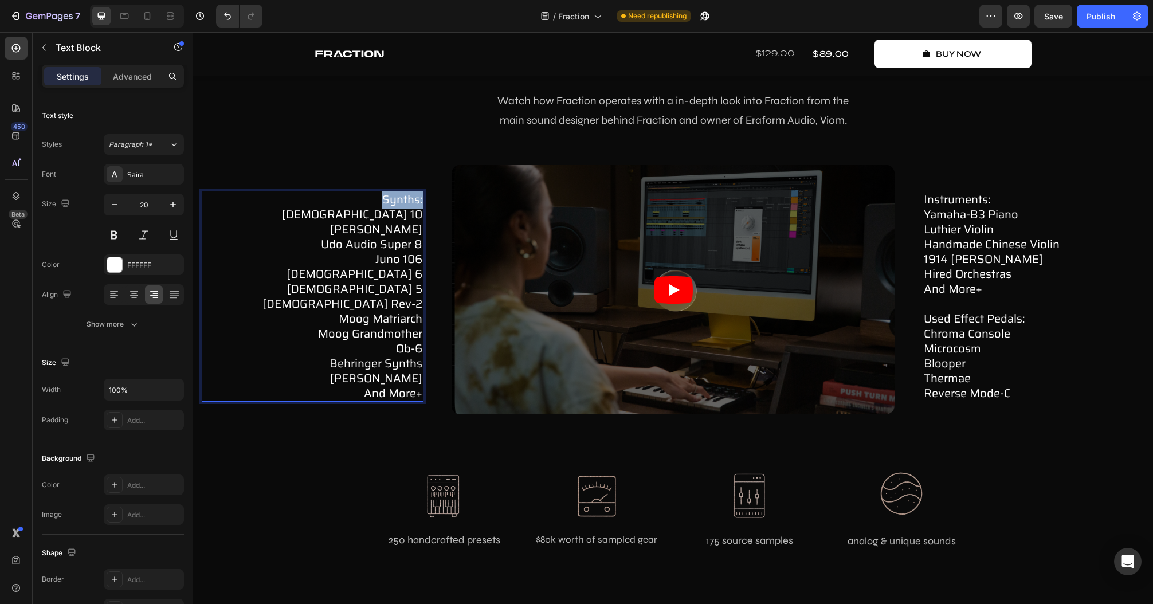
click at [398, 198] on p "synths: [DEMOGRAPHIC_DATA] 10" at bounding box center [313, 207] width 220 height 30
click at [397, 174] on rect "Editor contextual toolbar" at bounding box center [395, 175] width 11 height 3
type input "FFFFFF"
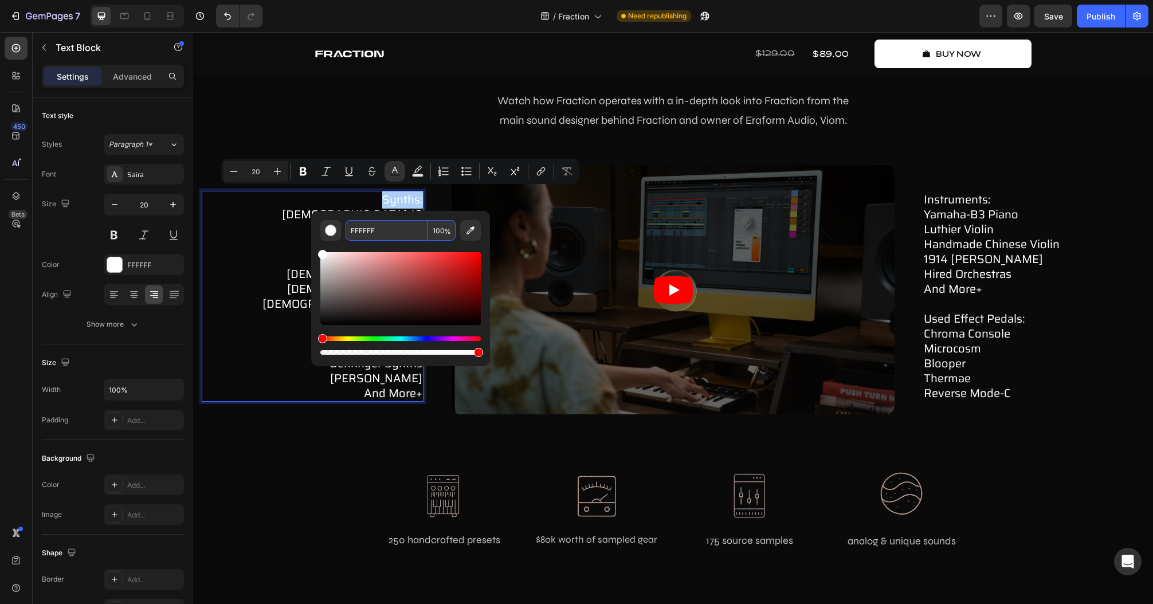
click at [406, 230] on input "FFFFFF" at bounding box center [387, 230] width 83 height 21
paste input "6E00"
type input "FF6E00"
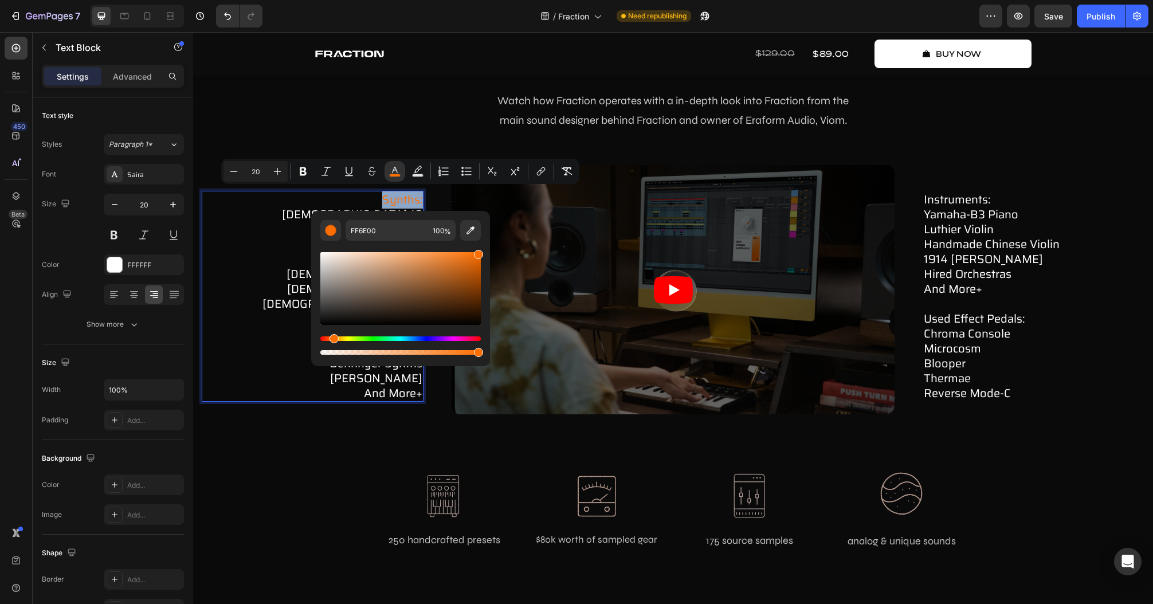
click at [256, 216] on p "synths: [DEMOGRAPHIC_DATA] 10" at bounding box center [313, 207] width 220 height 30
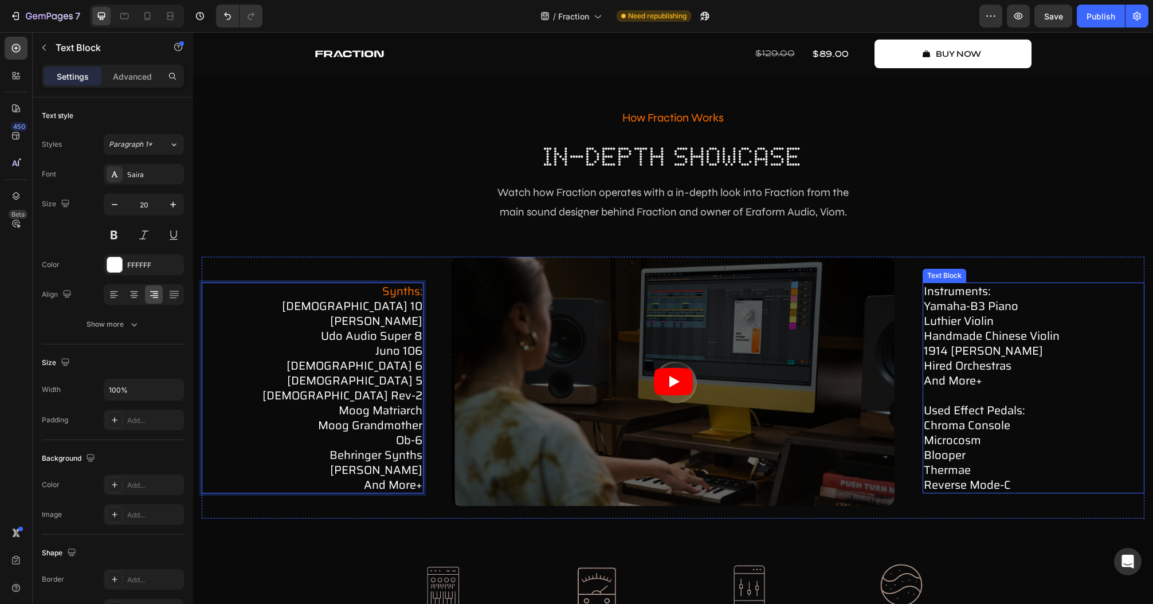
click at [959, 287] on p "instruments: yamaha-b3 piano luthier violin handmade chinese violin 1914 [PERSO…" at bounding box center [1034, 336] width 220 height 104
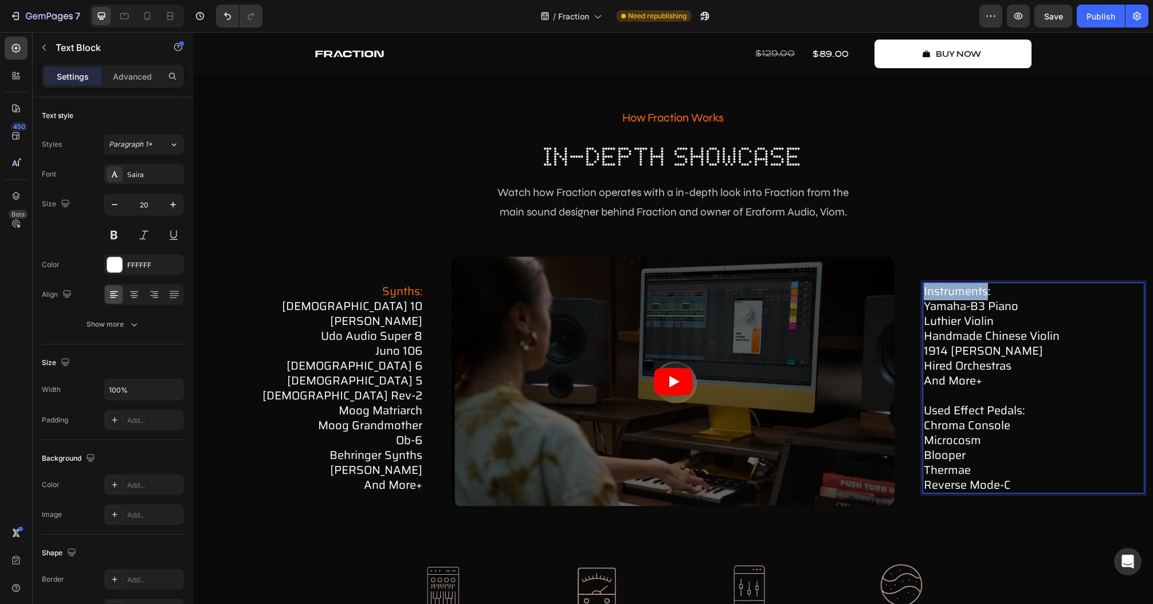
click at [193, 32] on div "Text Block" at bounding box center [193, 32] width 0 height 0
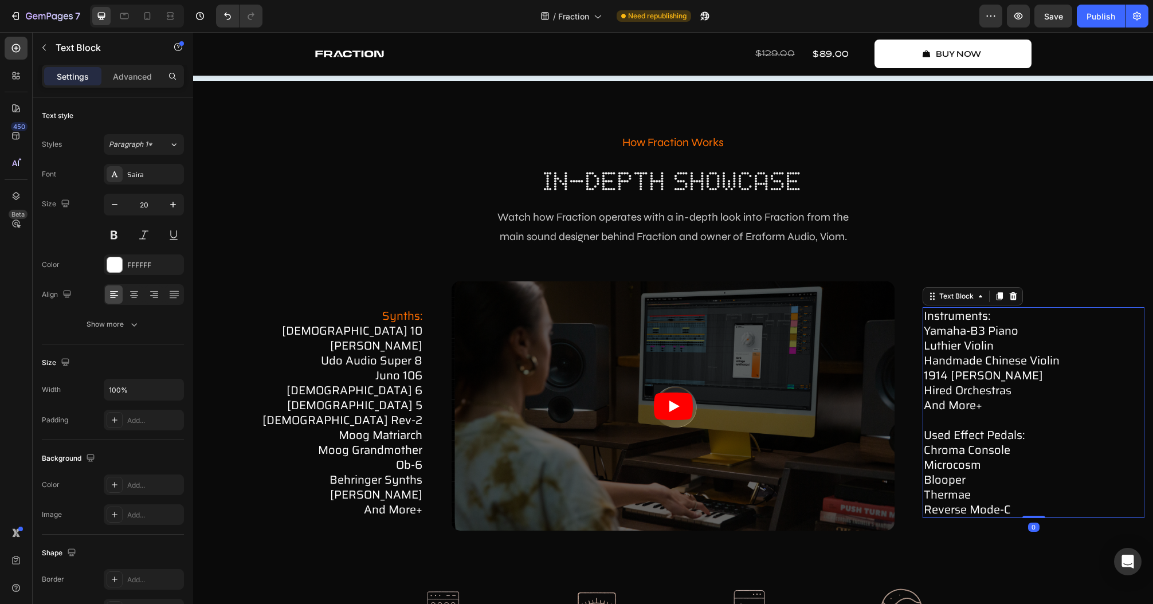
click at [963, 322] on p "instruments: yamaha-b3 piano luthier violin handmade chinese violin 1914 [PERSO…" at bounding box center [1034, 360] width 220 height 104
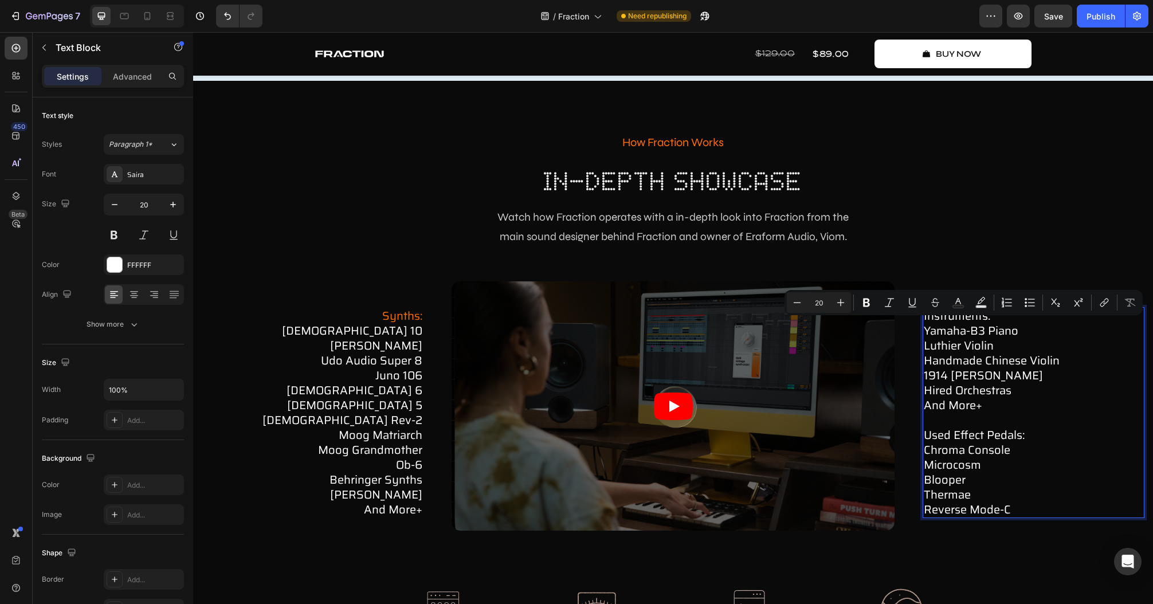
click at [963, 316] on p "instruments: yamaha-b3 piano luthier violin handmade chinese violin 1914 [PERSO…" at bounding box center [1034, 360] width 220 height 104
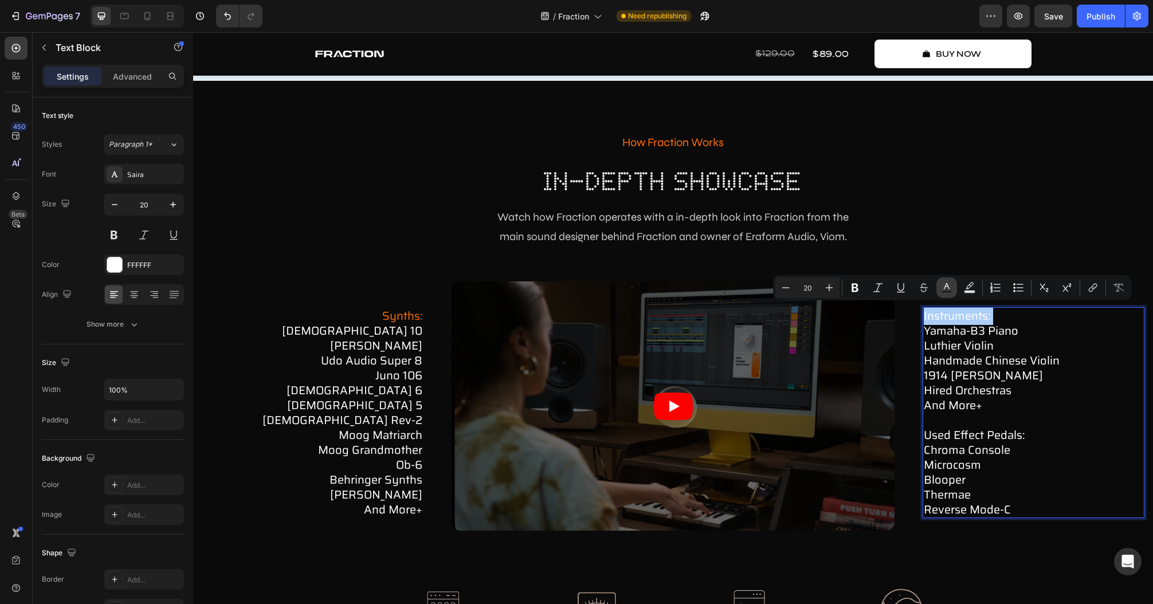
click at [952, 295] on button "Text Color" at bounding box center [947, 287] width 21 height 21
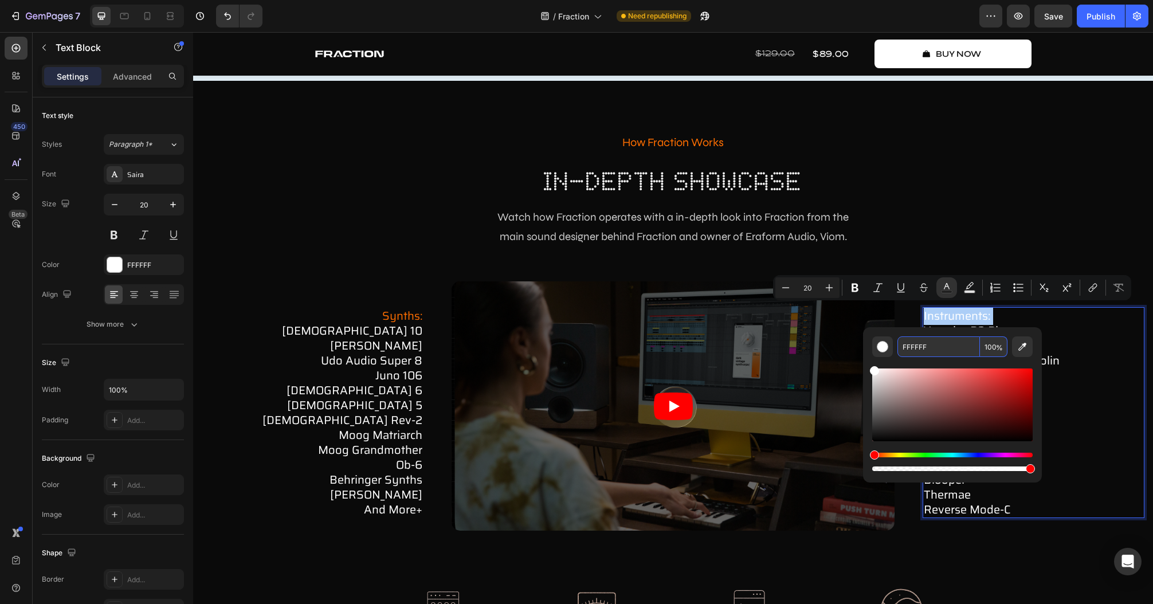
click at [938, 343] on input "FFFFFF" at bounding box center [939, 347] width 83 height 21
paste input "6E00"
type input "FF6E00"
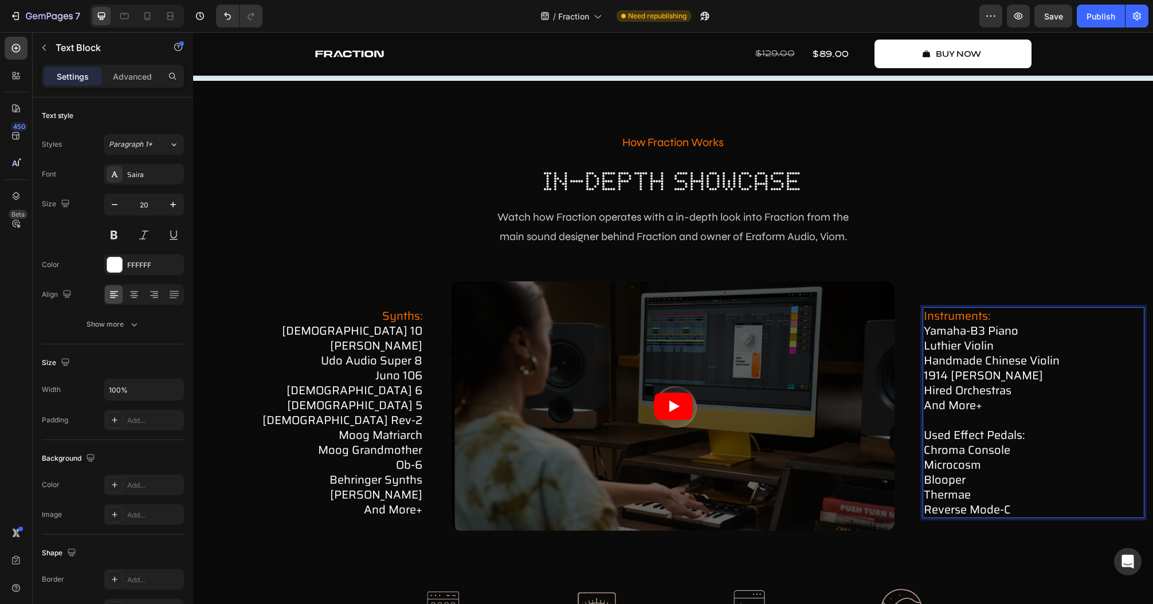
click at [946, 424] on p "used effect pedals: chroma console microcosm blooper thermae reverse mode-c" at bounding box center [1034, 465] width 220 height 104
click at [946, 427] on p "used effect pedals: chroma console microcosm blooper thermae reverse mode-c" at bounding box center [1034, 465] width 220 height 104
click at [948, 433] on p "used effect pedals: chroma console microcosm blooper thermae reverse mode-c" at bounding box center [1034, 465] width 220 height 104
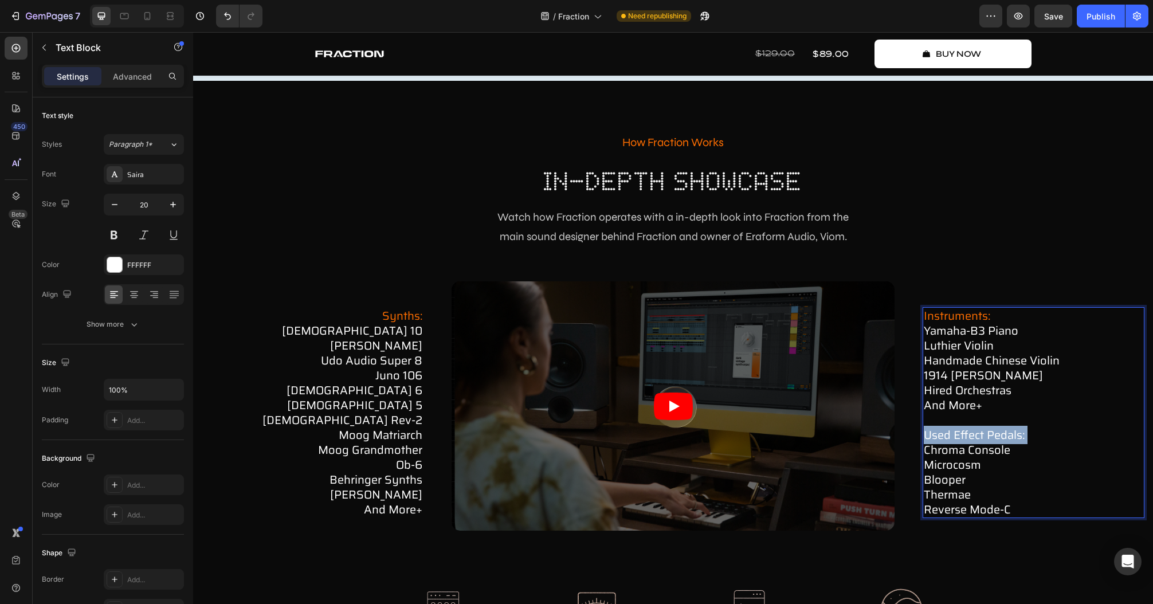
click at [948, 433] on p "used effect pedals: chroma console microcosm blooper thermae reverse mode-c" at bounding box center [1034, 465] width 220 height 104
click at [955, 411] on rect "Editor contextual toolbar" at bounding box center [960, 411] width 11 height 3
type input "FFFFFF"
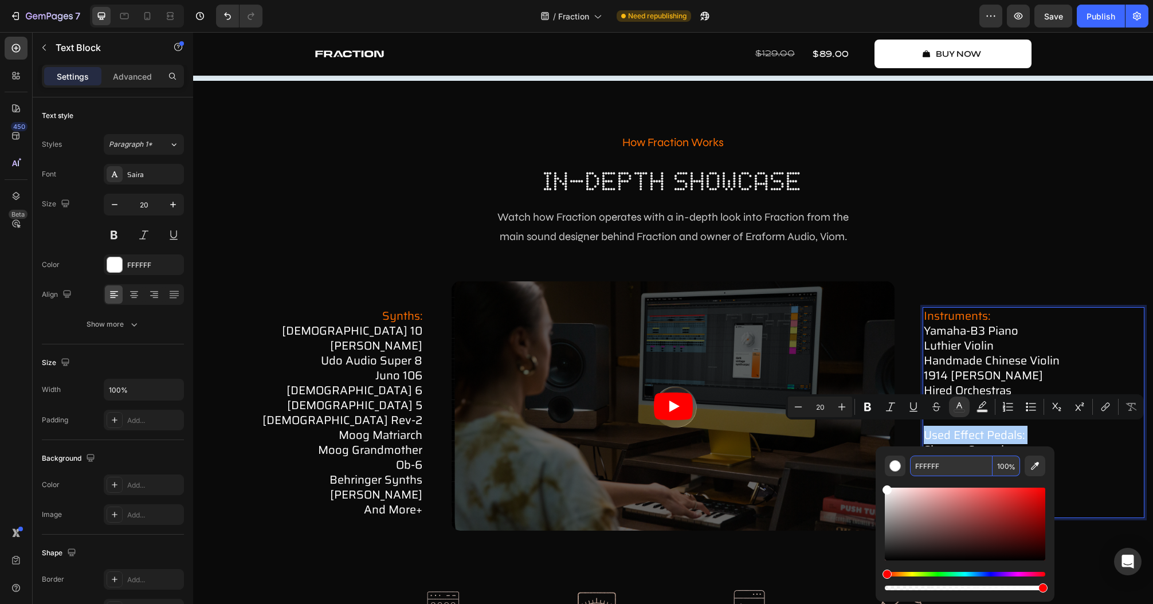
click at [946, 469] on input "FFFFFF" at bounding box center [951, 466] width 83 height 21
paste input "6E00"
type input "FF6E00"
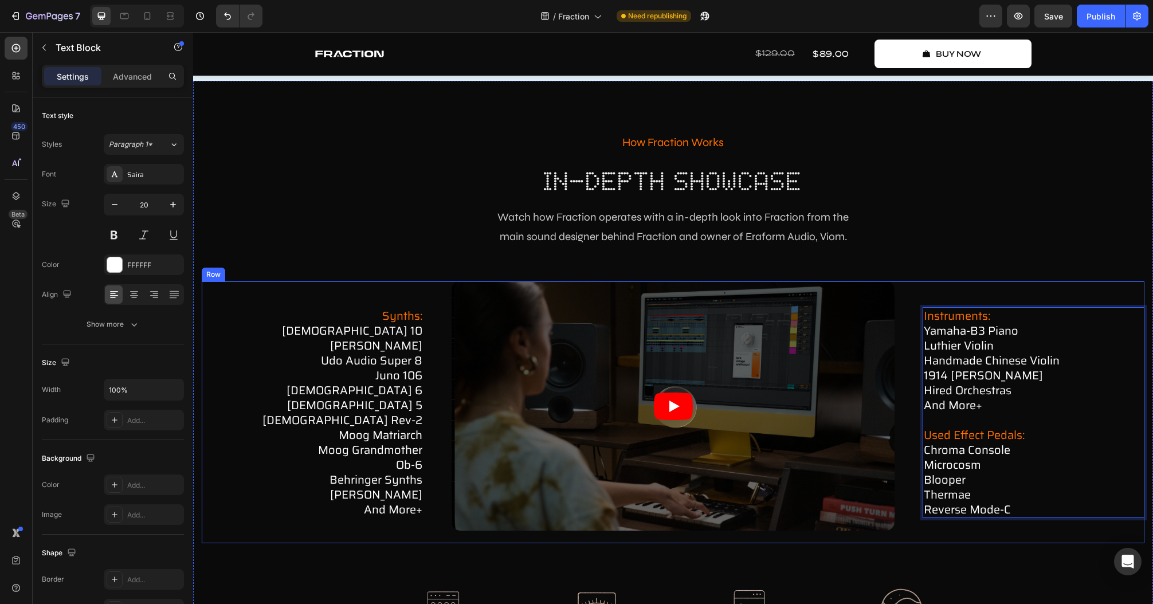
click at [1096, 532] on div "instruments: yamaha-b3 piano luthier violin handmade chinese violin 1914 [PERSO…" at bounding box center [1034, 412] width 222 height 262
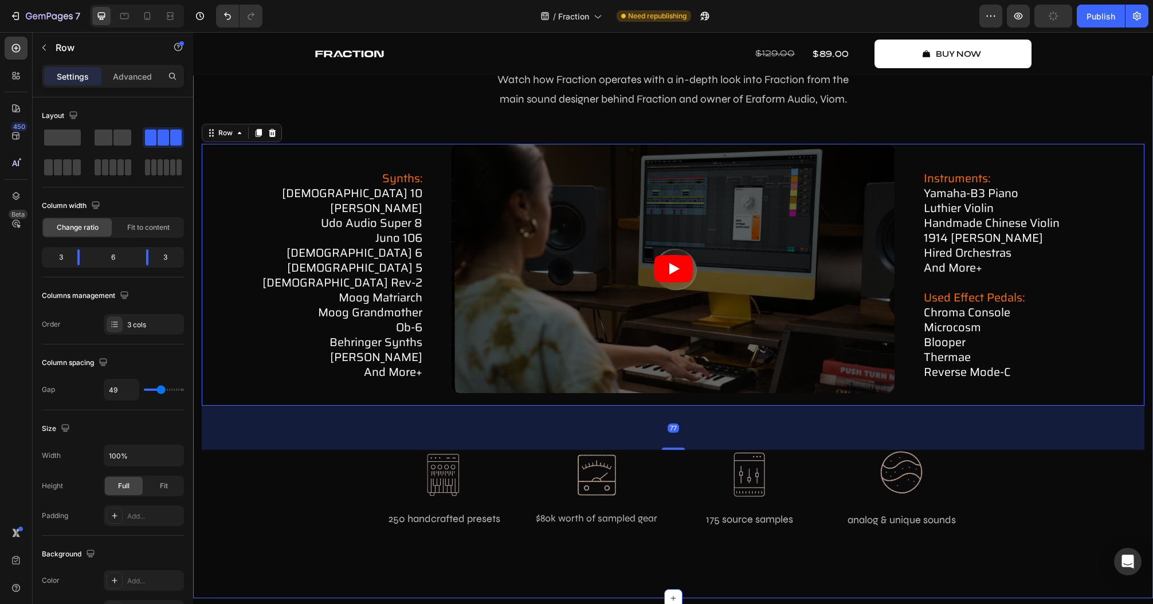
click at [1075, 514] on div "how fraction works Text Block in-depth showcase Heading Watch how Fraction oper…" at bounding box center [673, 271] width 943 height 554
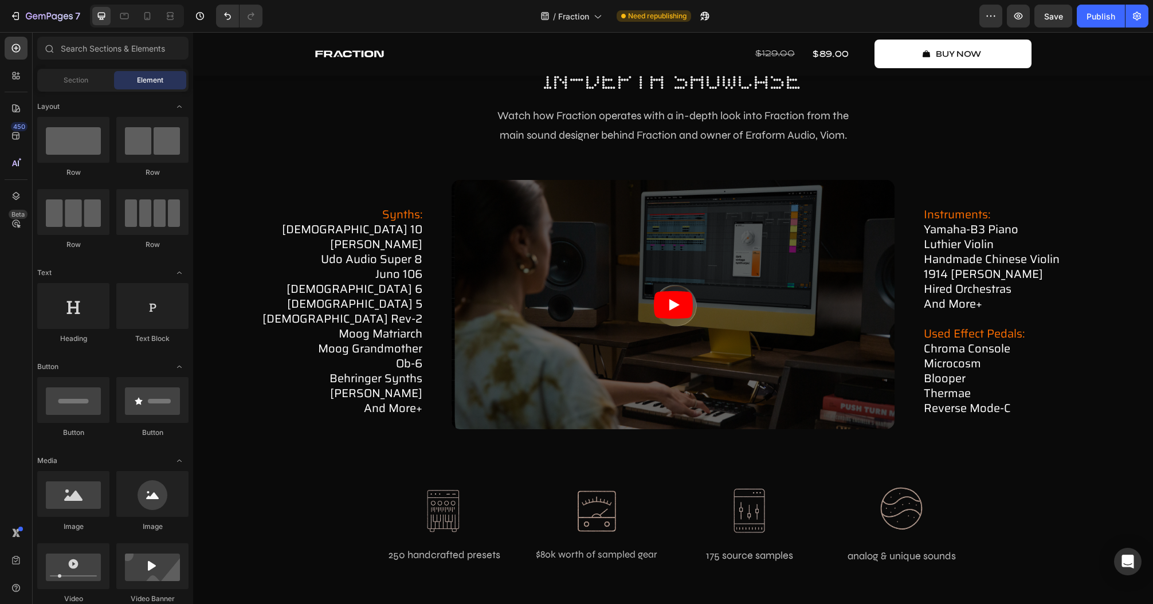
scroll to position [3917, 0]
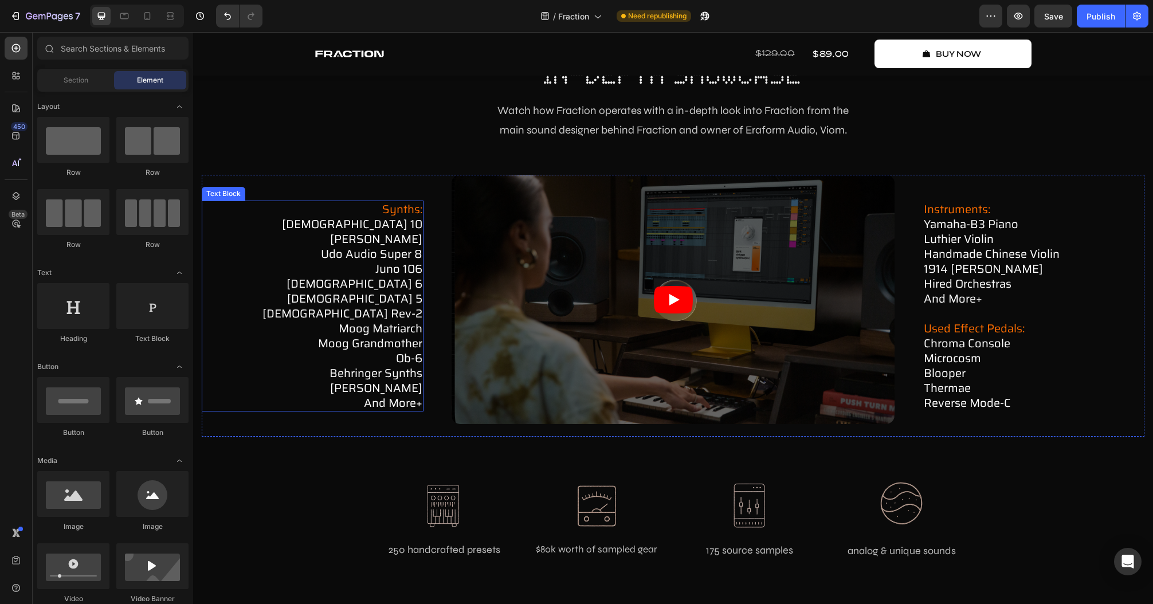
click at [381, 271] on p "udo audio super 8 juno 106 [DEMOGRAPHIC_DATA] 6 prophet 5 [DEMOGRAPHIC_DATA] re…" at bounding box center [313, 329] width 220 height 164
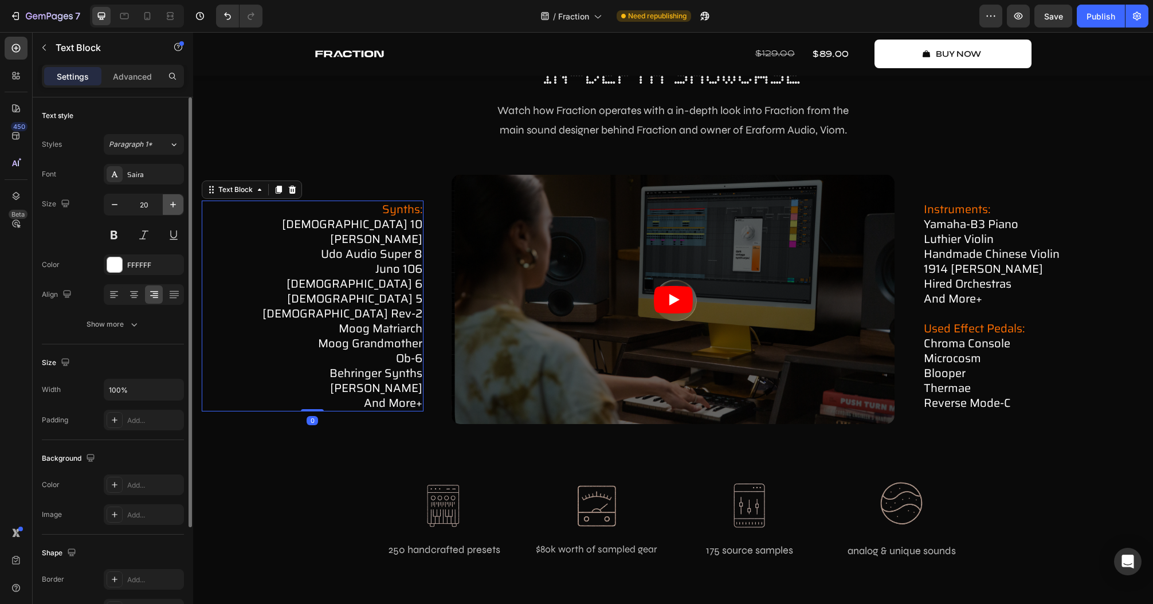
click at [170, 206] on icon "button" at bounding box center [172, 204] width 11 height 11
type input "21"
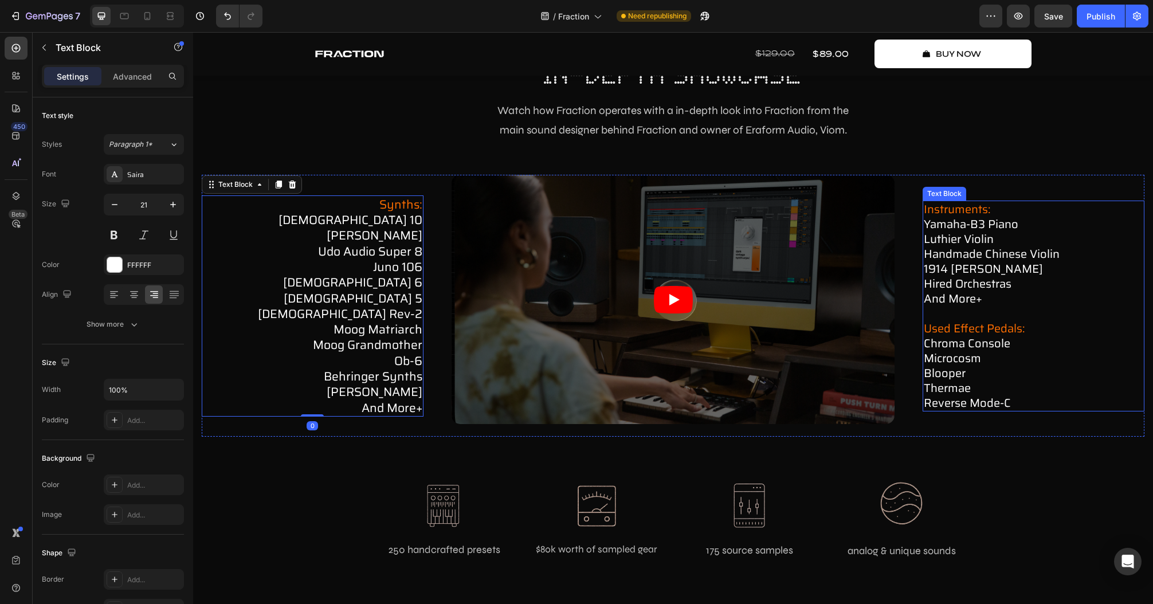
click at [993, 320] on span "used effect pedals:" at bounding box center [974, 328] width 101 height 18
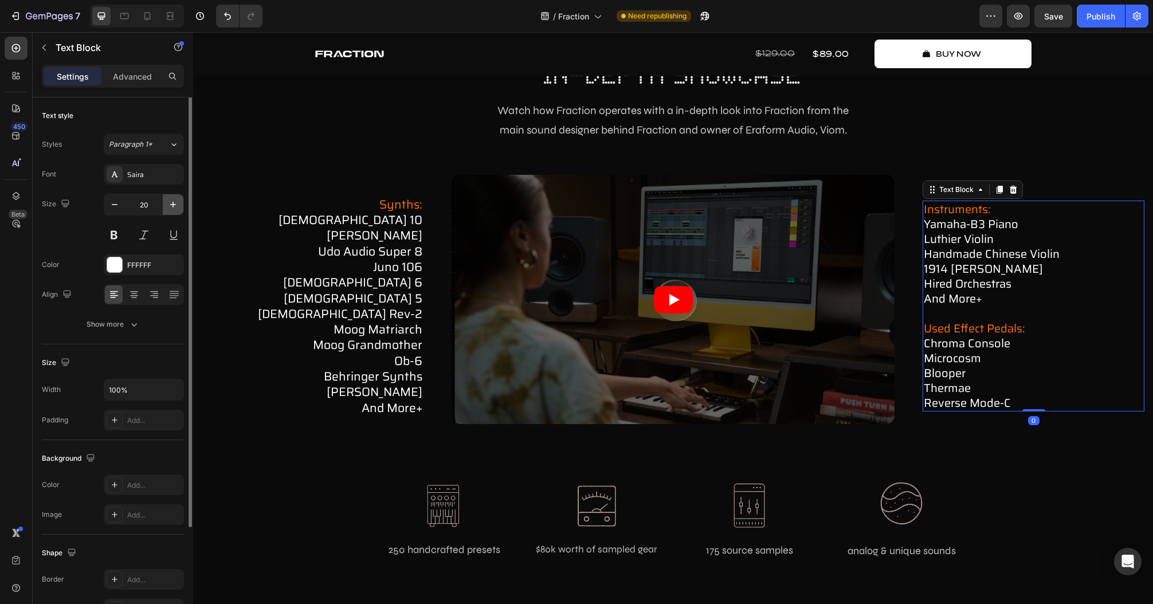
click at [170, 202] on icon "button" at bounding box center [172, 204] width 11 height 11
type input "21"
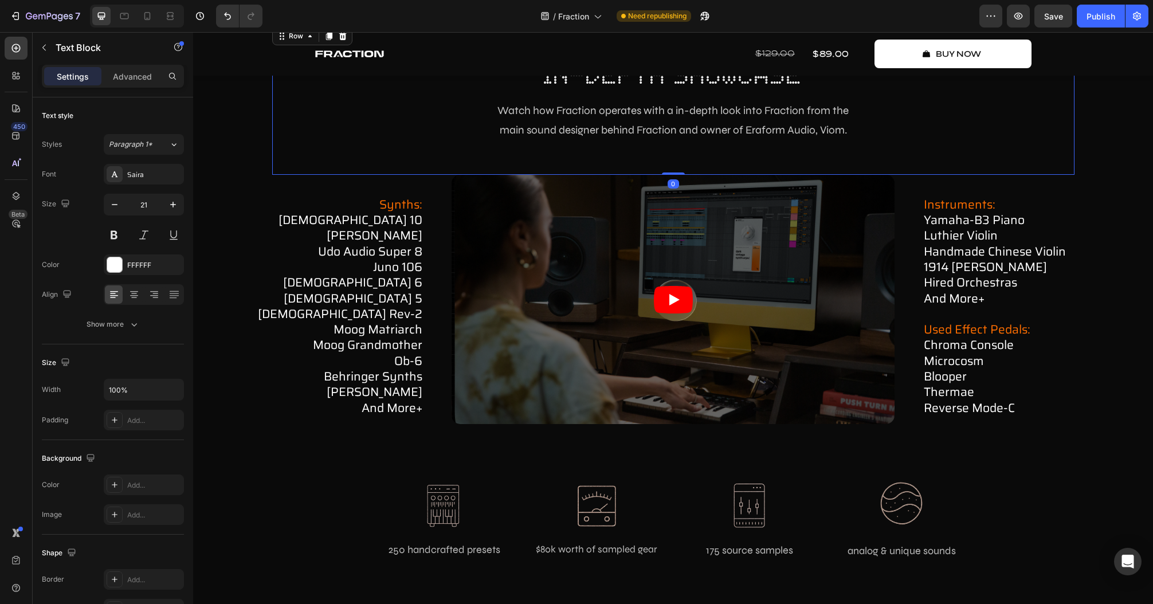
click at [398, 98] on div "how fraction works Text Block in-depth showcase Heading Watch how Fraction oper…" at bounding box center [673, 100] width 803 height 150
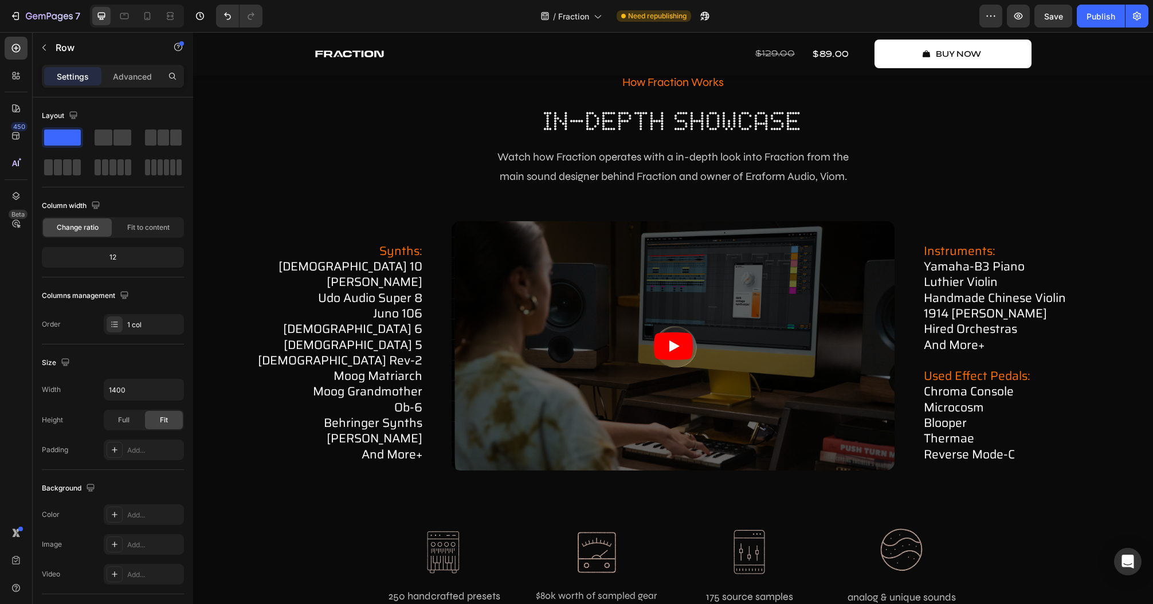
scroll to position [3871, 0]
click at [1052, 15] on span "Save" at bounding box center [1054, 16] width 19 height 10
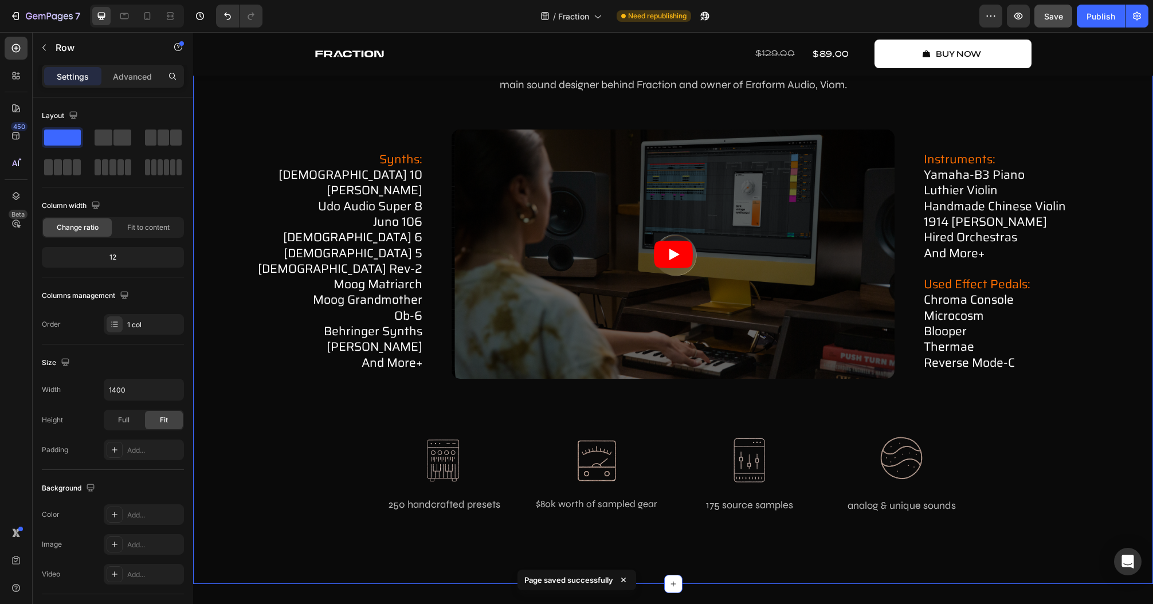
scroll to position [3963, 0]
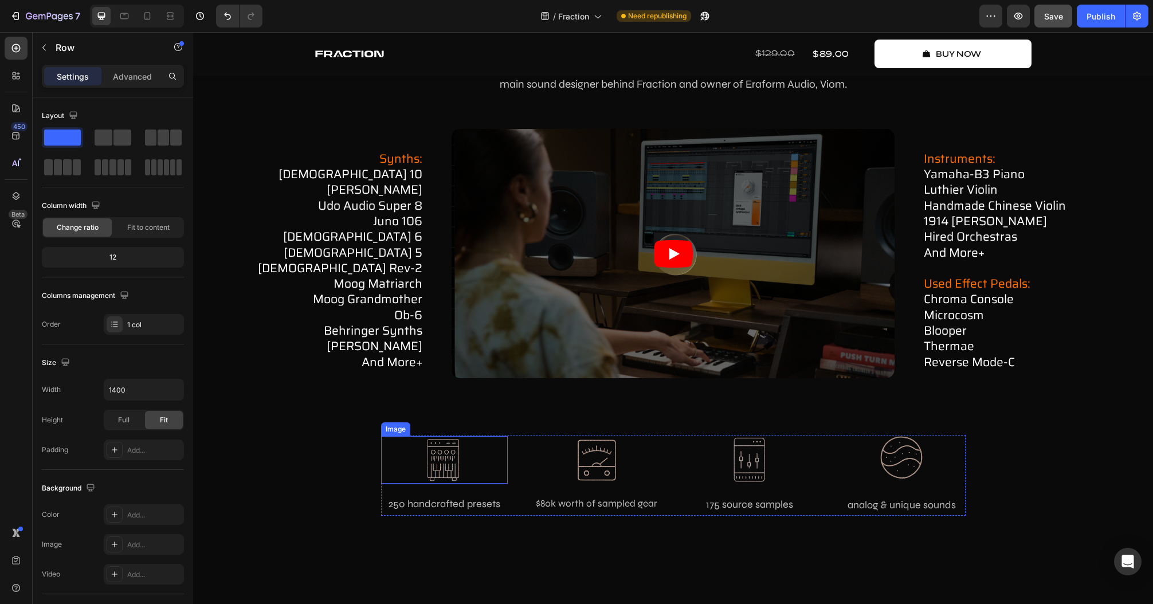
click at [444, 450] on img at bounding box center [444, 459] width 38 height 47
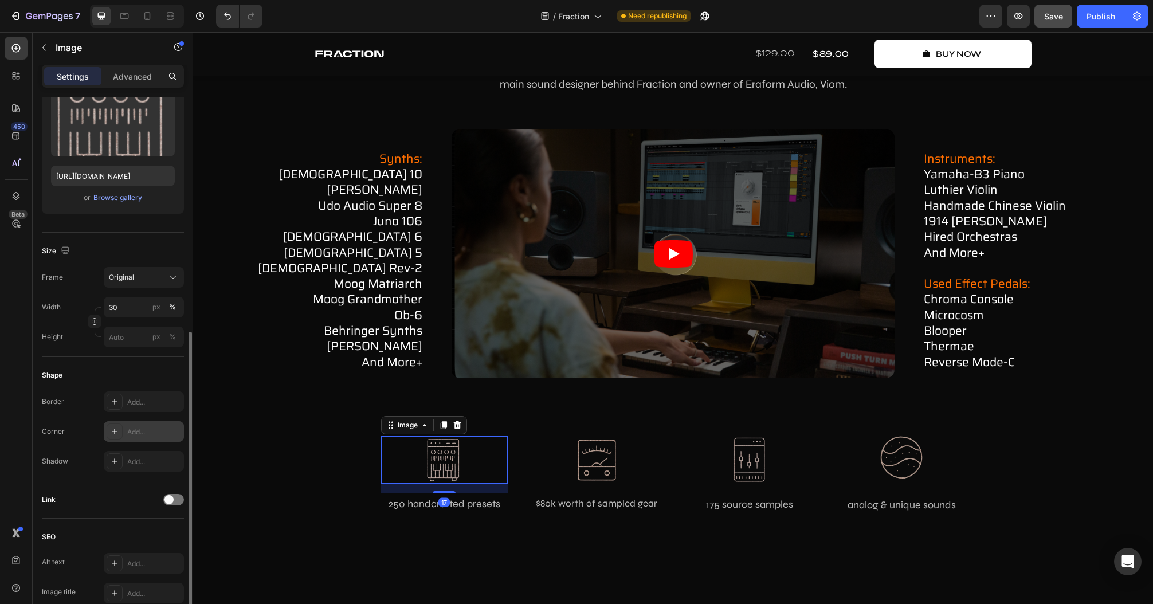
scroll to position [229, 0]
